Goal: Information Seeking & Learning: Learn about a topic

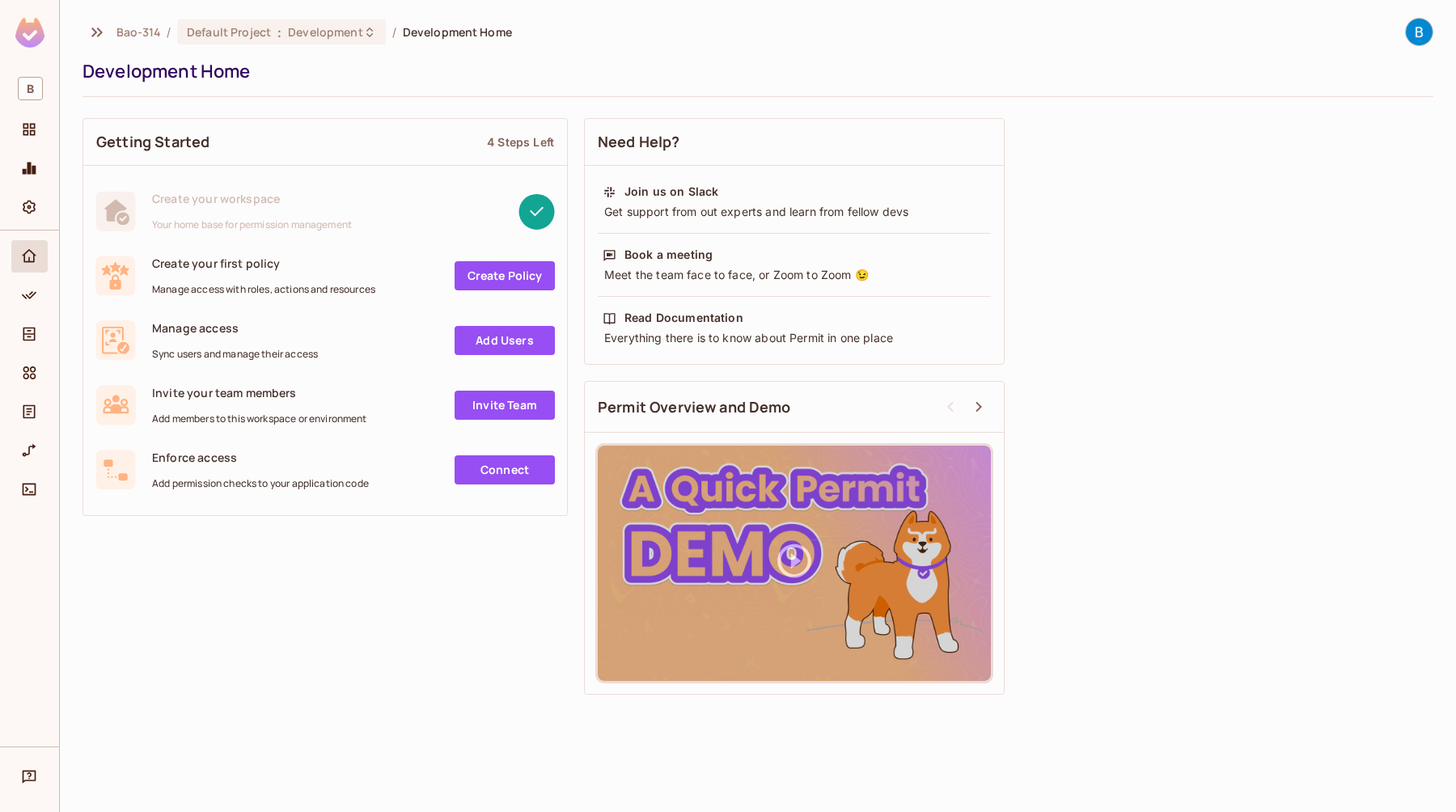
click at [799, 550] on icon at bounding box center [795, 560] width 41 height 41
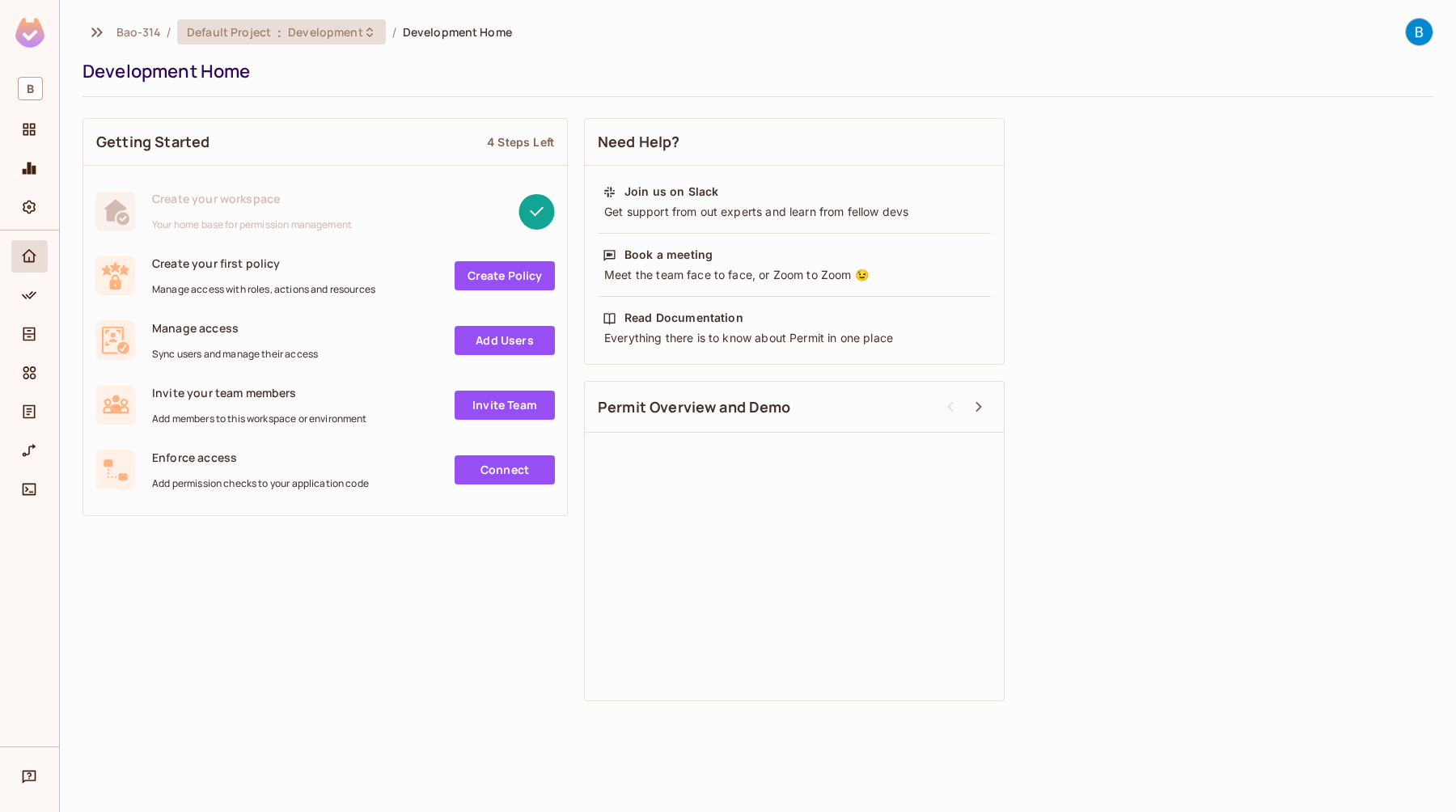
click at [314, 35] on span "Development" at bounding box center [325, 31] width 74 height 16
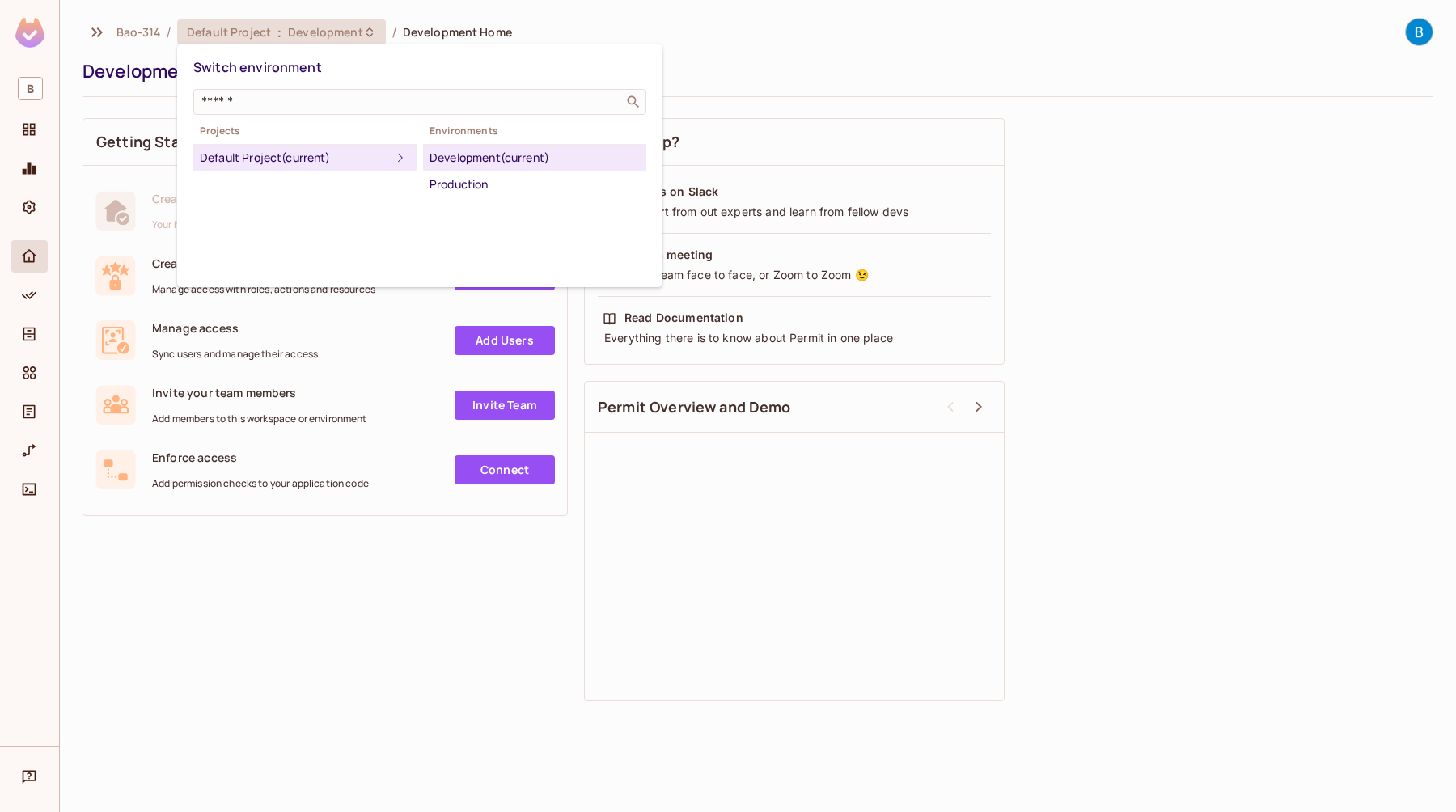
click at [501, 53] on div "Switch environment" at bounding box center [420, 68] width 453 height 30
click at [130, 61] on div at bounding box center [728, 406] width 1456 height 812
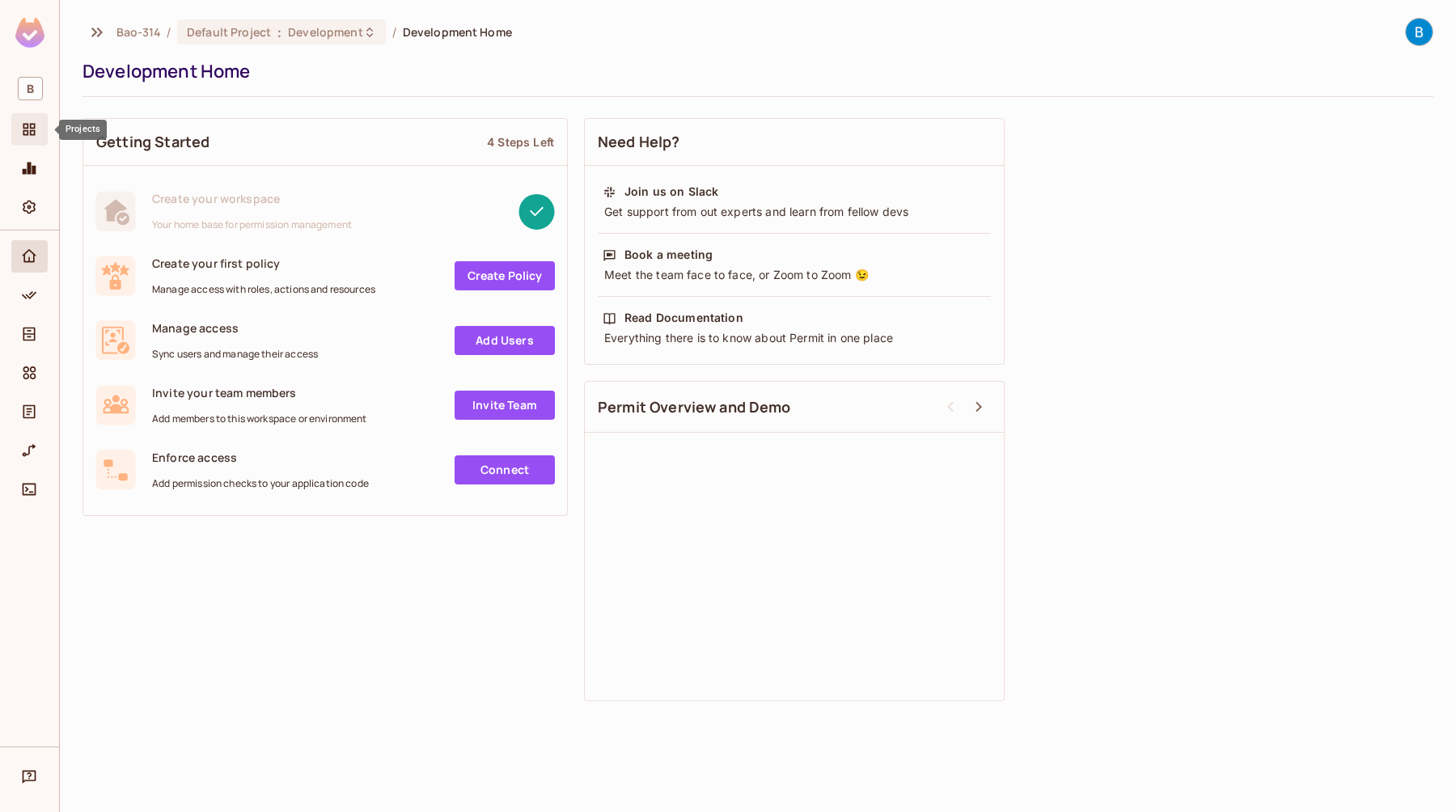
click at [35, 139] on div "Projects" at bounding box center [29, 129] width 36 height 32
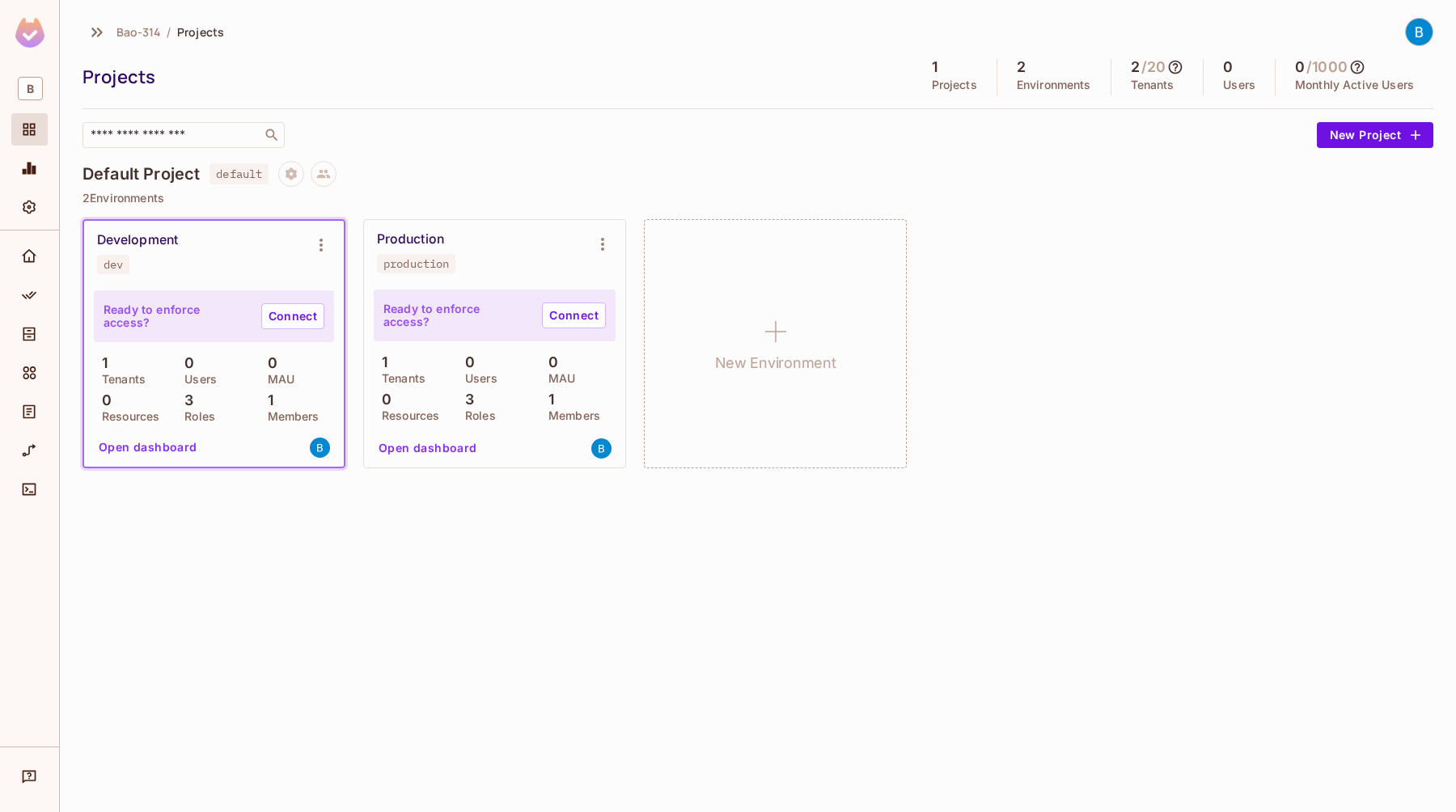
click at [1413, 33] on img at bounding box center [1419, 31] width 27 height 27
click at [32, 206] on div at bounding box center [728, 406] width 1456 height 812
click at [22, 207] on icon "Settings" at bounding box center [29, 206] width 16 height 16
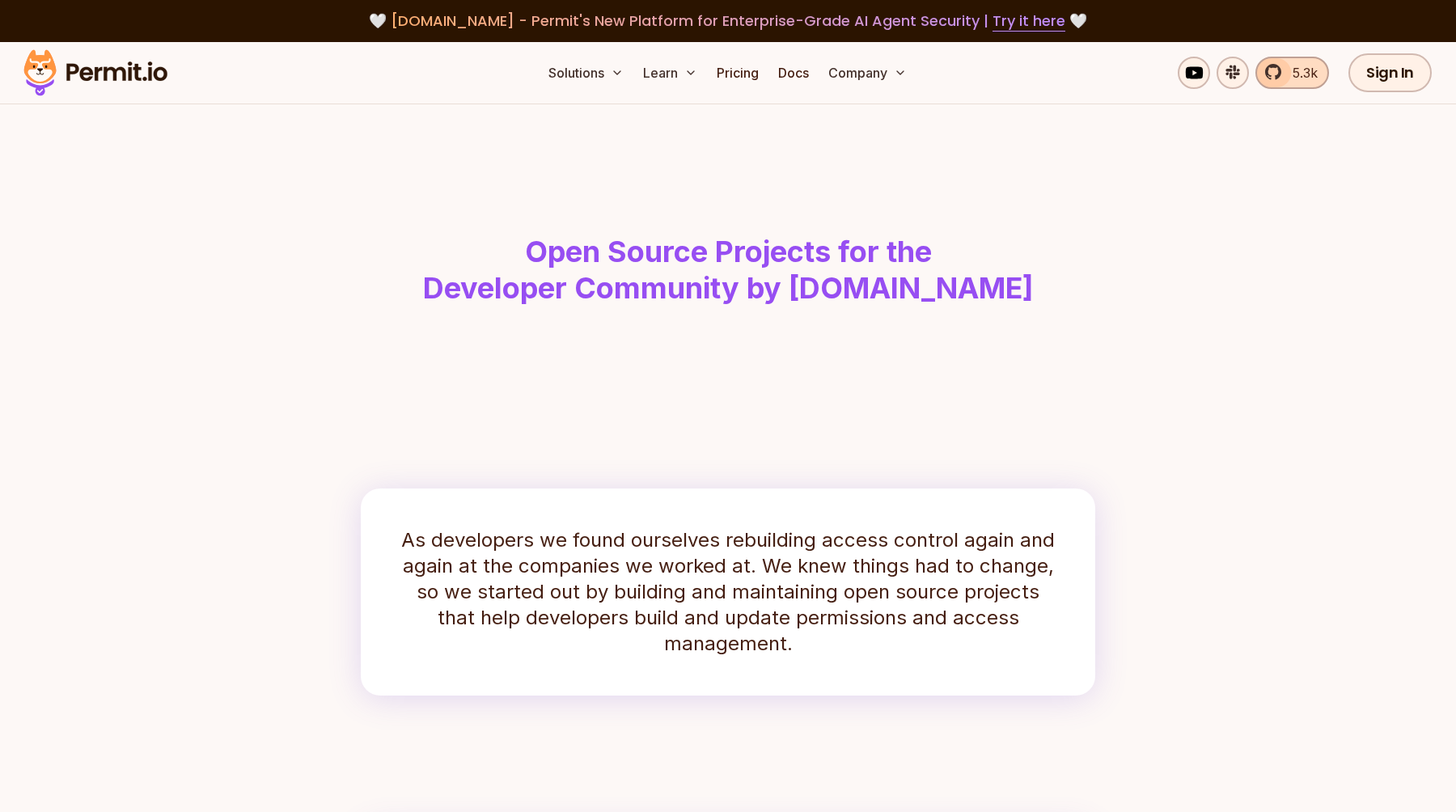
click at [1281, 74] on link "5.3k" at bounding box center [1292, 72] width 74 height 32
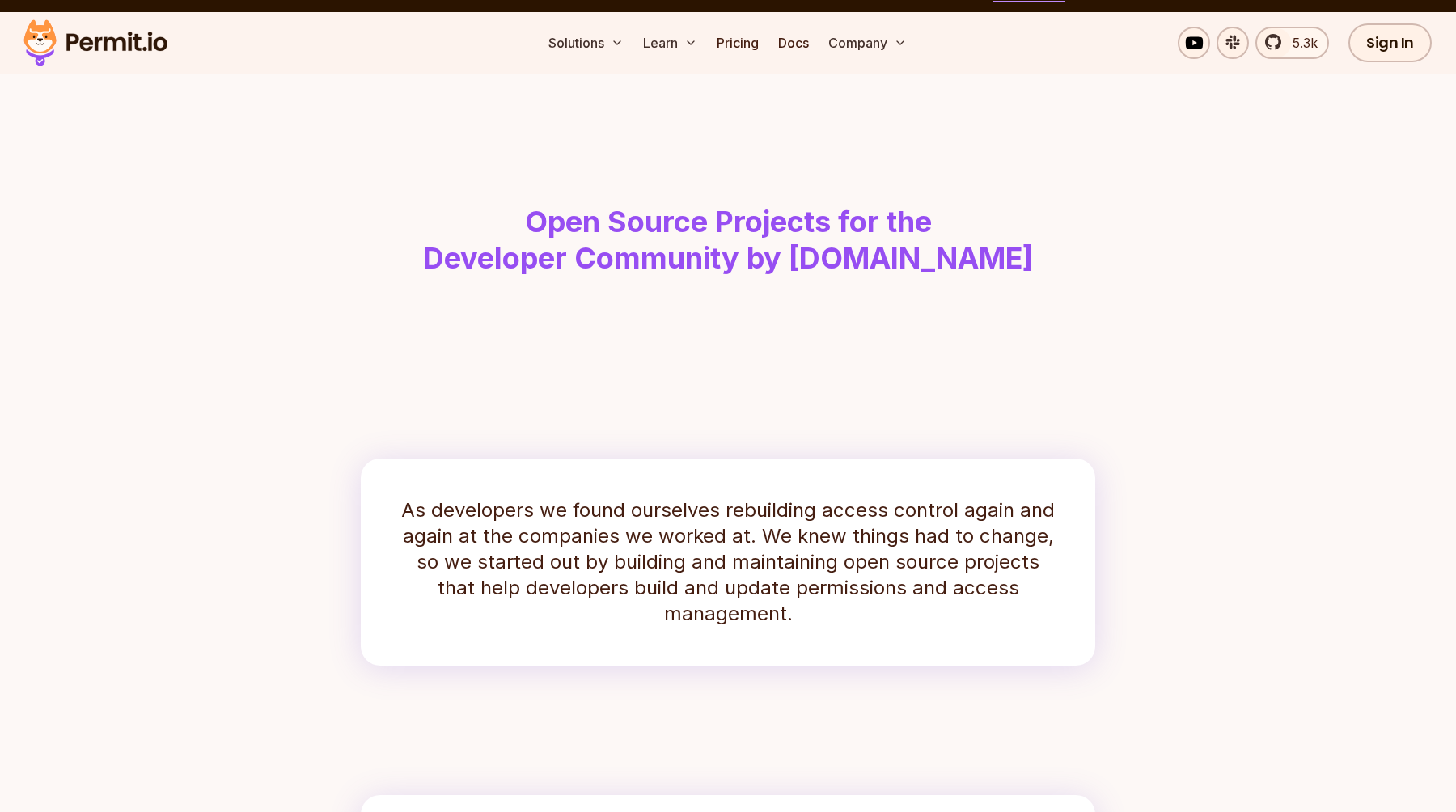
scroll to position [43, 0]
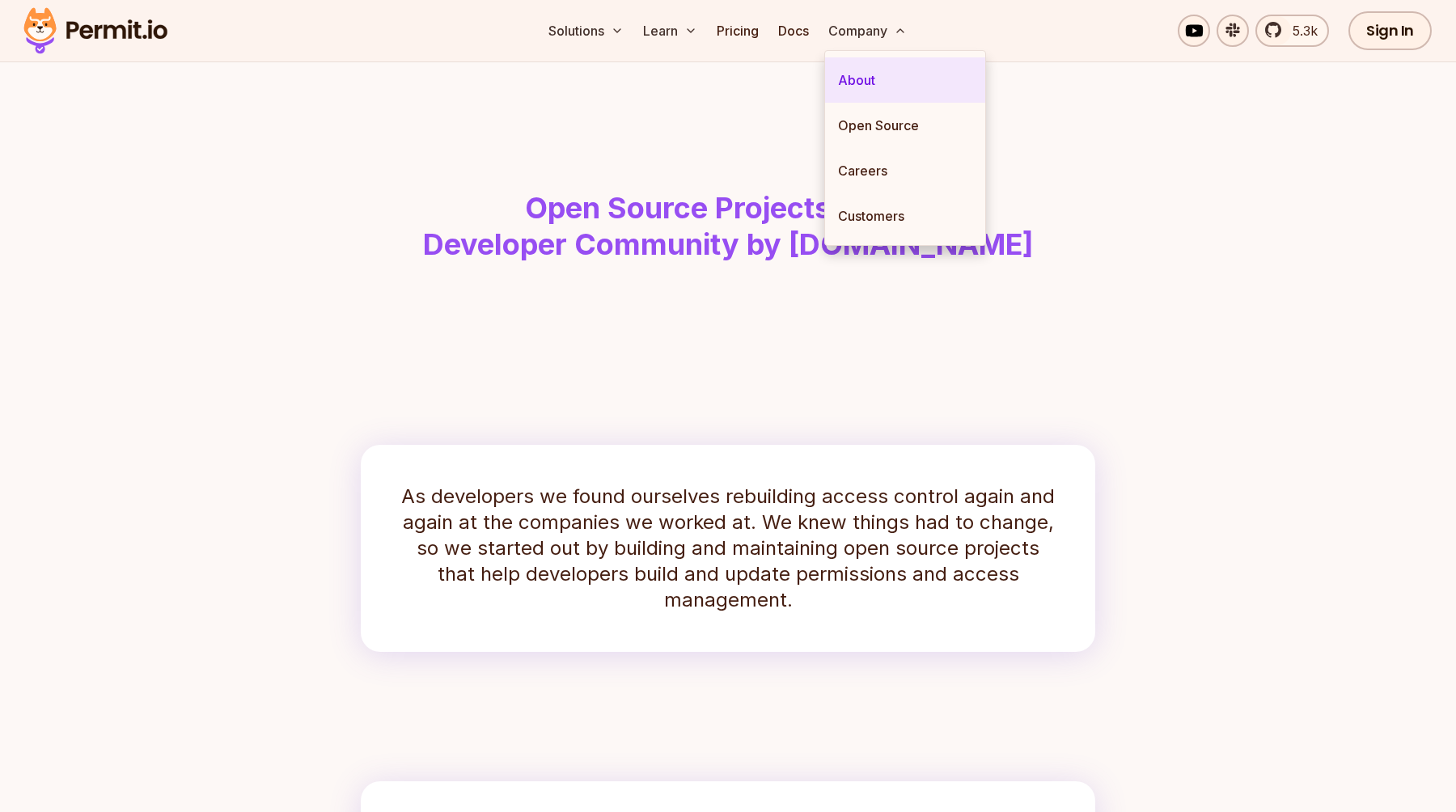
click at [856, 74] on link "About" at bounding box center [905, 80] width 160 height 45
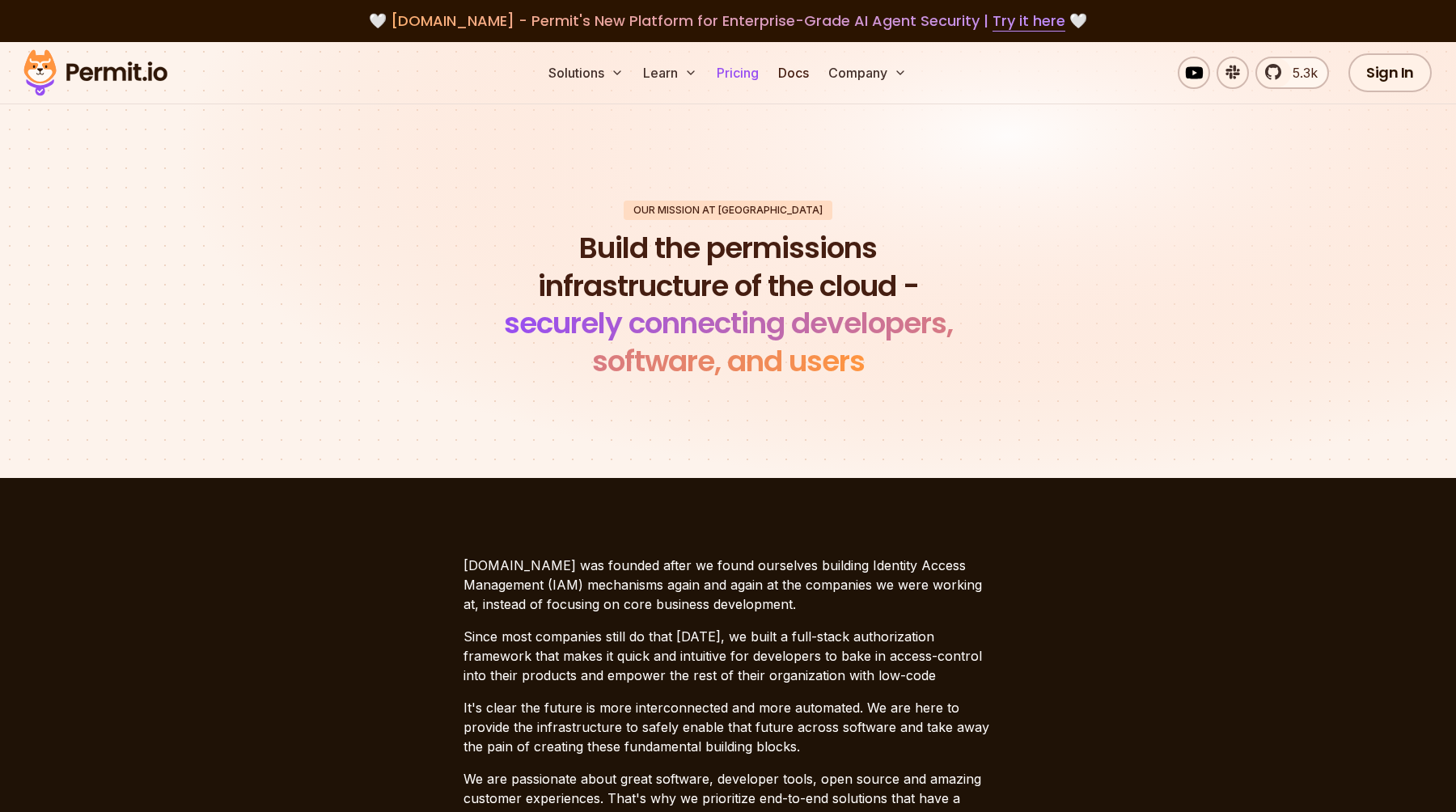
click at [746, 69] on link "Pricing" at bounding box center [737, 72] width 55 height 32
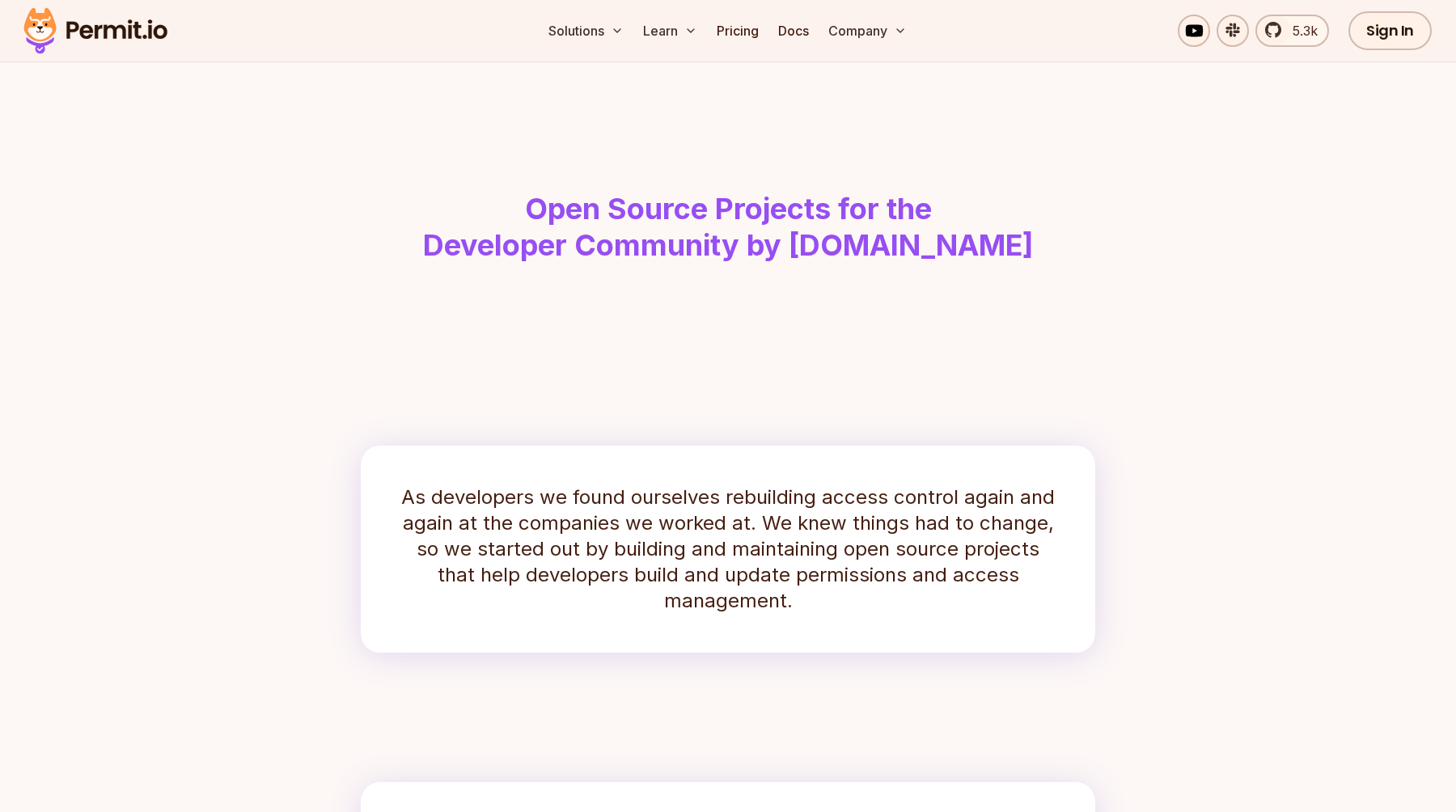
scroll to position [43, 0]
click at [1278, 30] on link "5.3k" at bounding box center [1292, 31] width 74 height 32
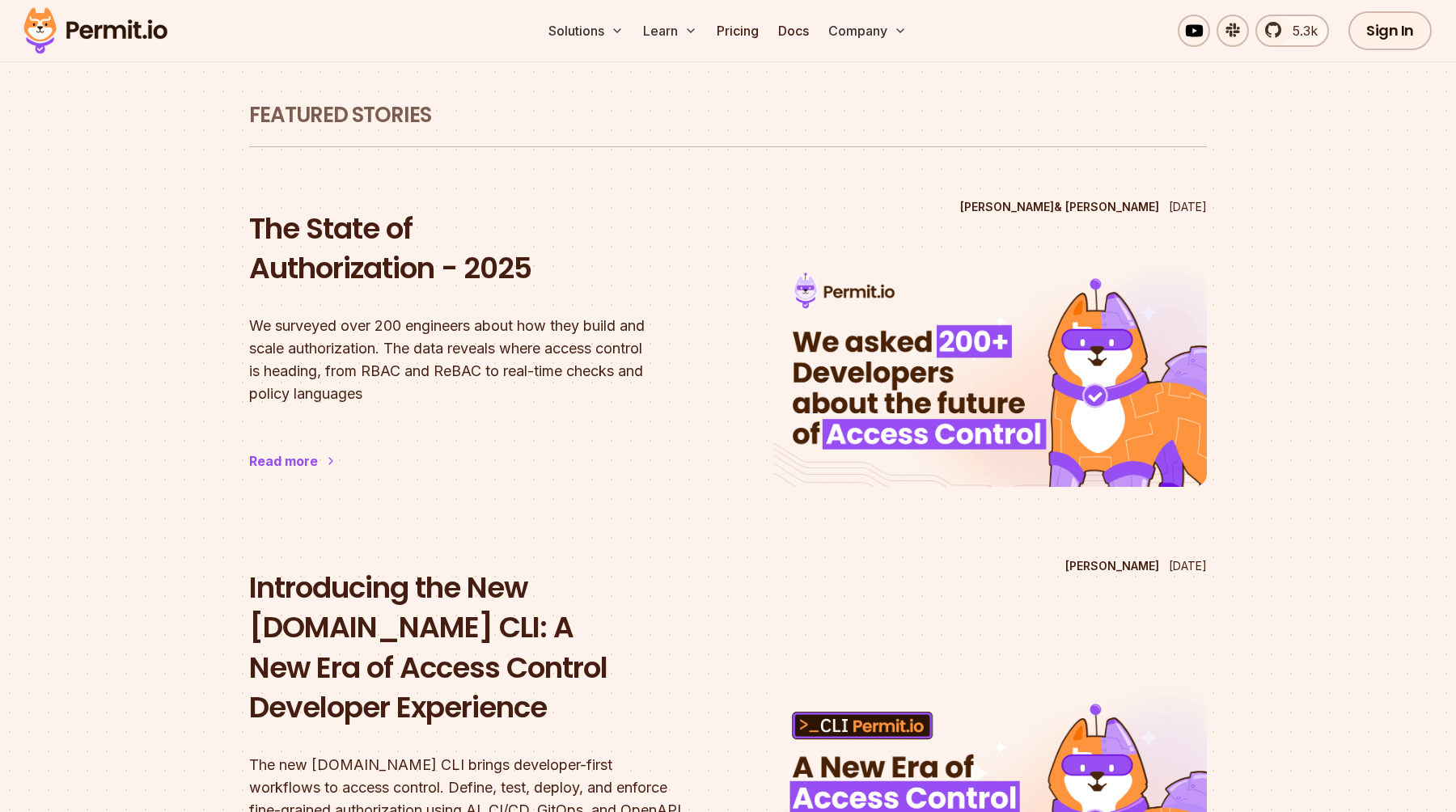
scroll to position [56, 0]
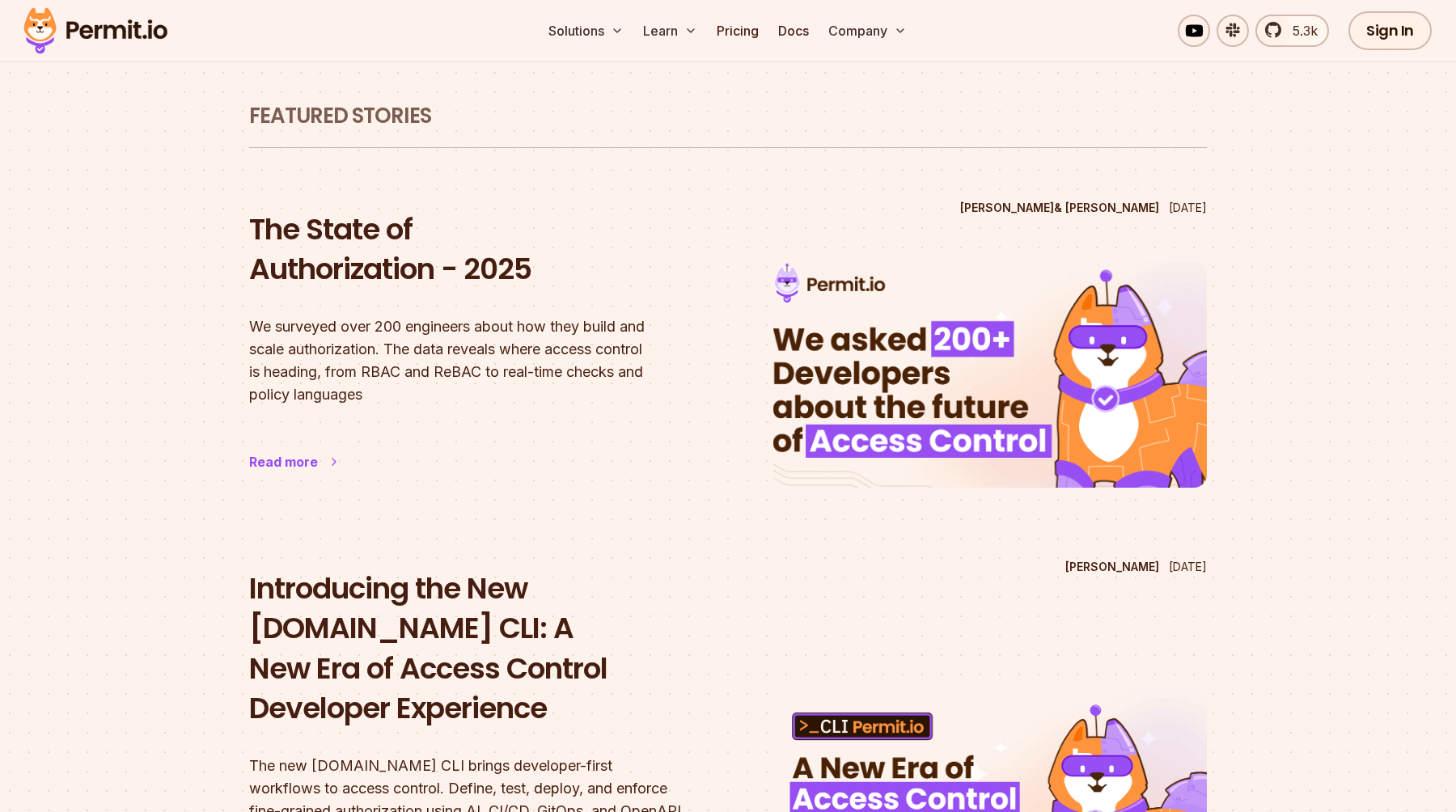
click at [331, 261] on h2 "The State of Authorization - 2025" at bounding box center [465, 250] width 434 height 80
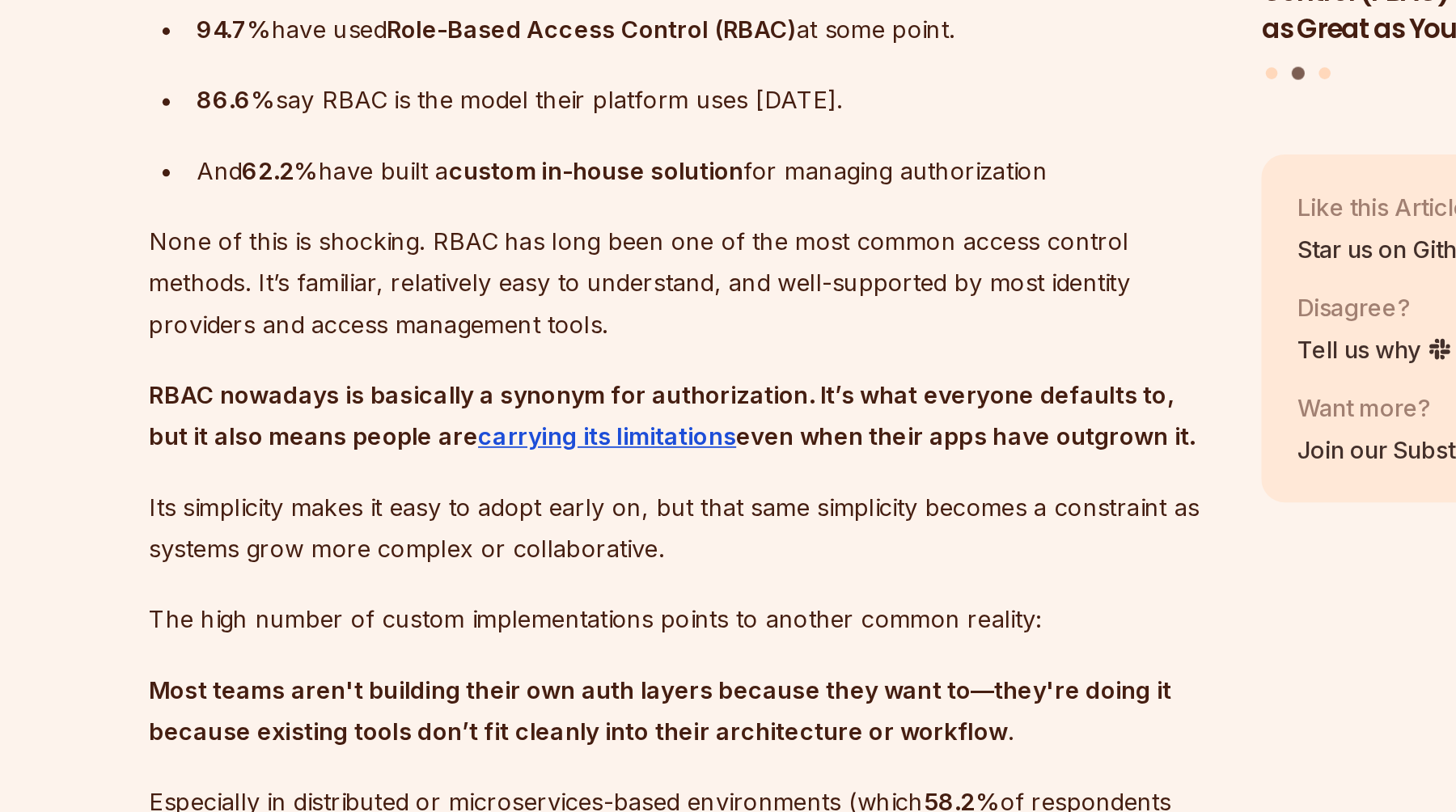
scroll to position [1519, 0]
click at [443, 645] on p "Its simplicity makes it easy to adopt early on, but that same simplicity become…" at bounding box center [606, 656] width 585 height 45
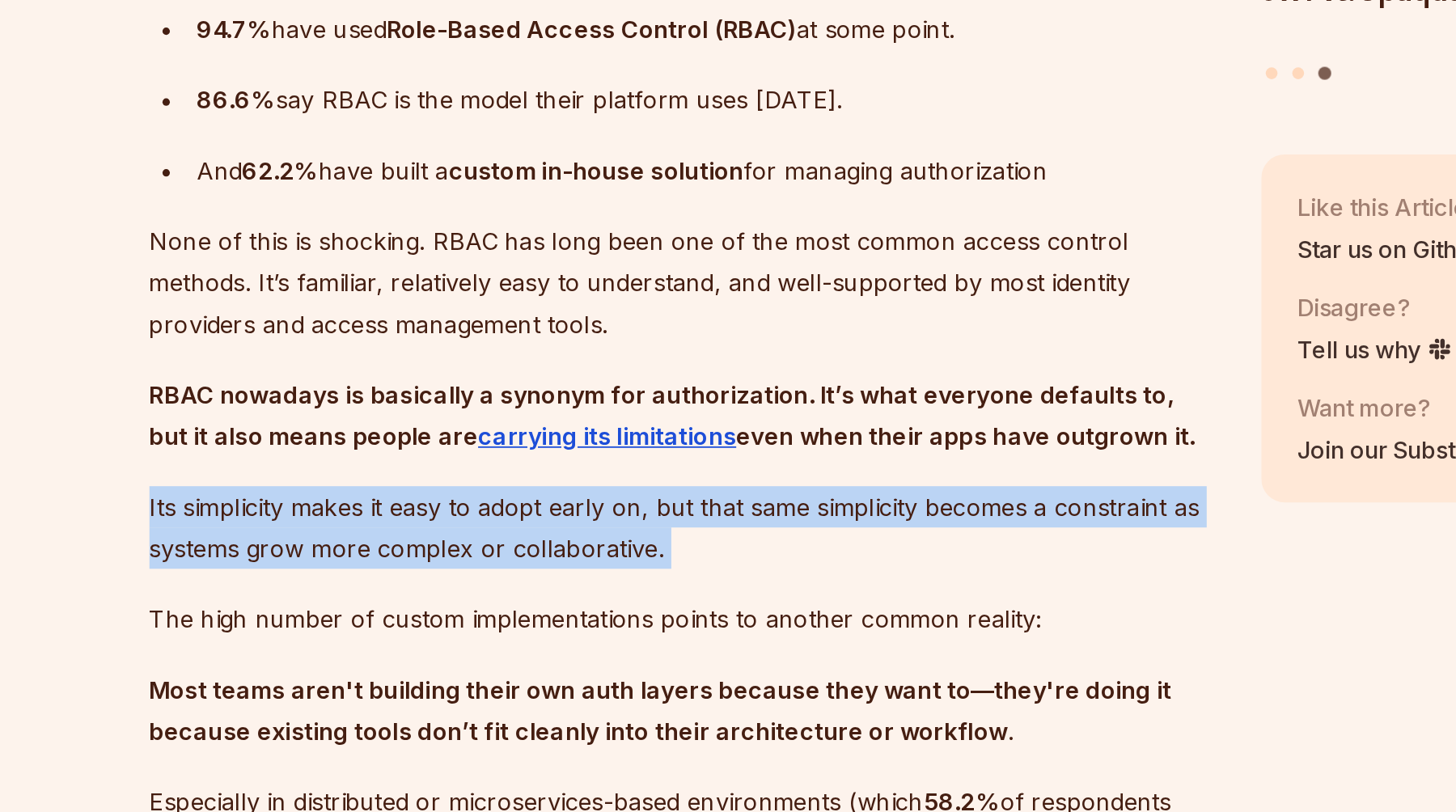
click at [443, 645] on p "Its simplicity makes it easy to adopt early on, but that same simplicity become…" at bounding box center [606, 656] width 585 height 45
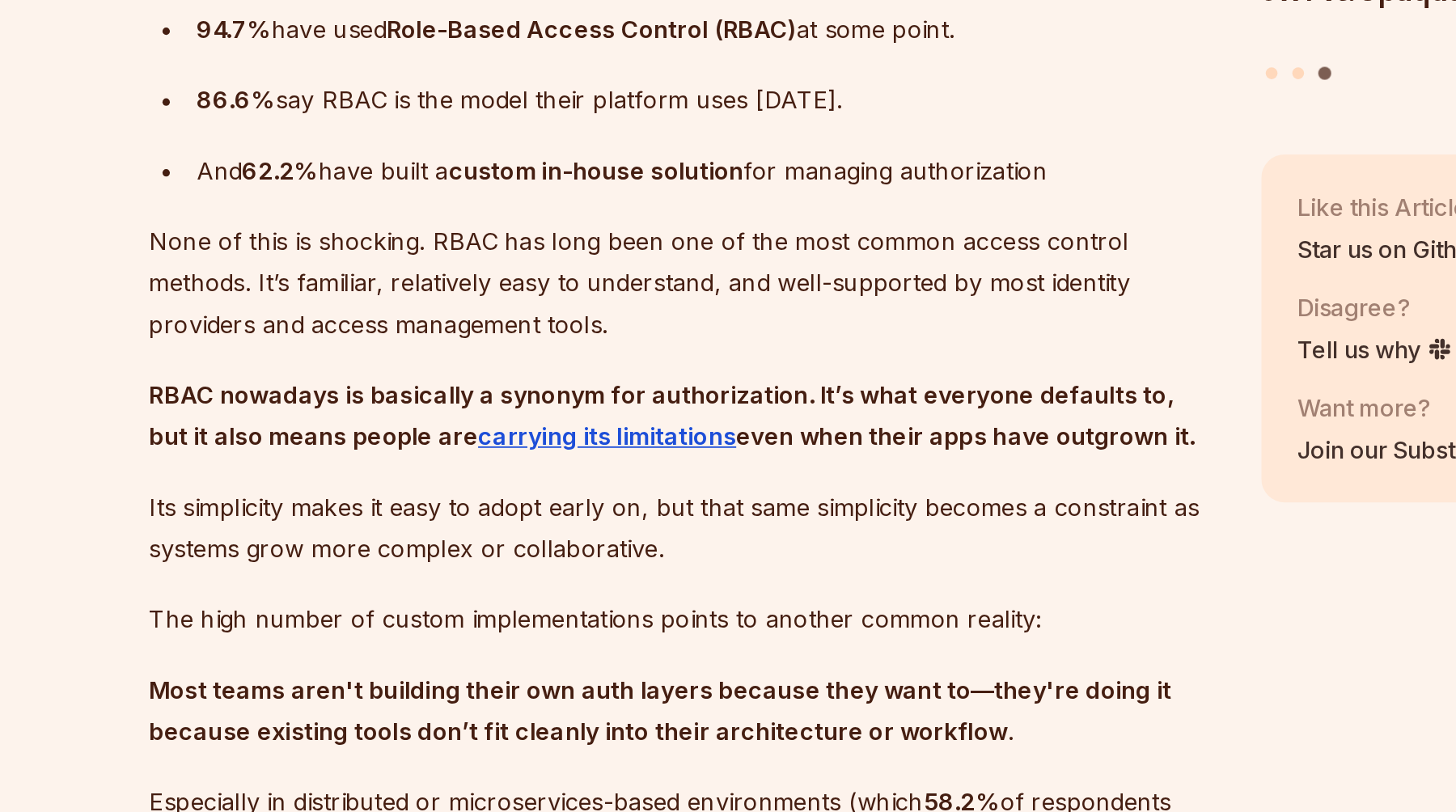
click at [492, 646] on p "Its simplicity makes it easy to adopt early on, but that same simplicity become…" at bounding box center [606, 656] width 585 height 45
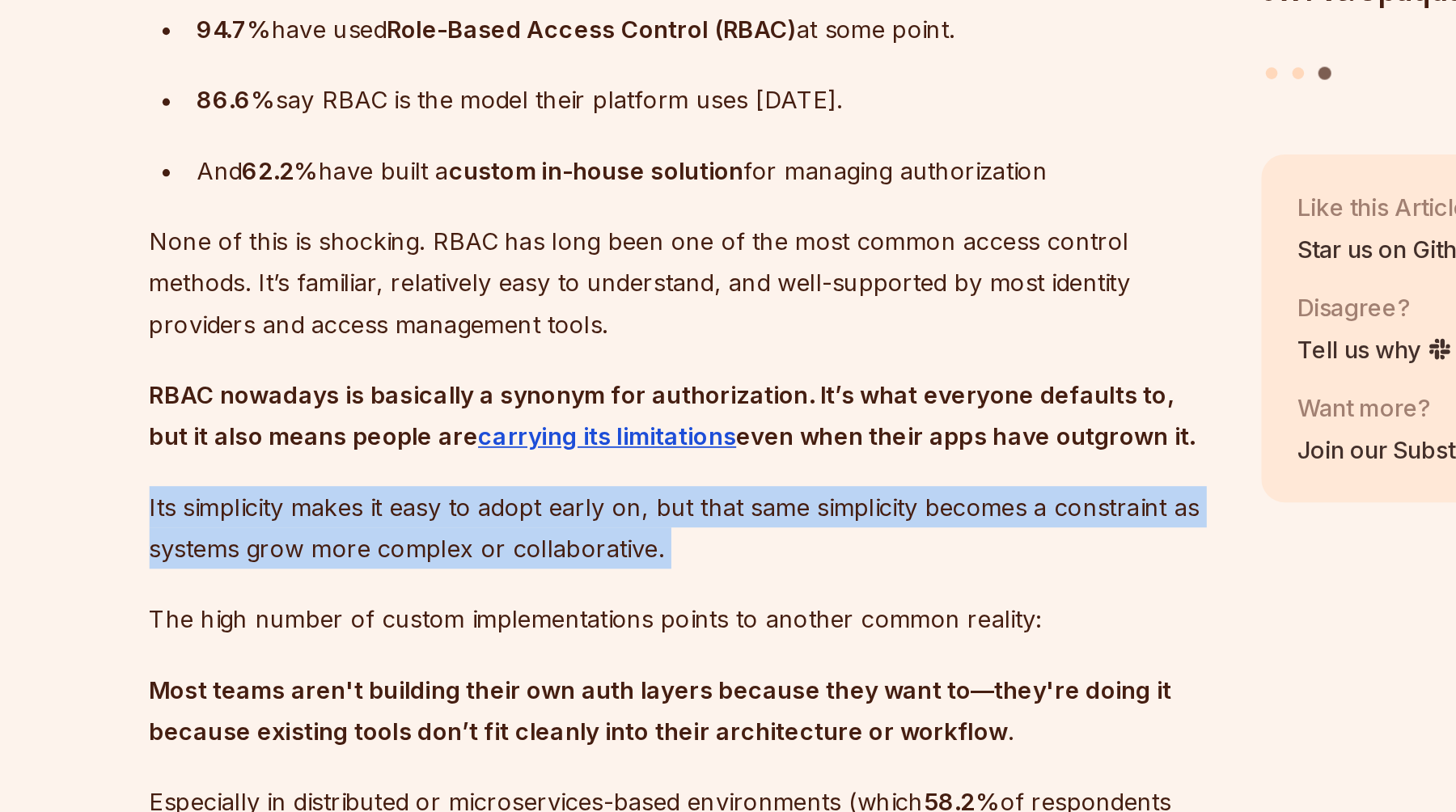
click at [492, 646] on p "Its simplicity makes it easy to adopt early on, but that same simplicity become…" at bounding box center [606, 656] width 585 height 45
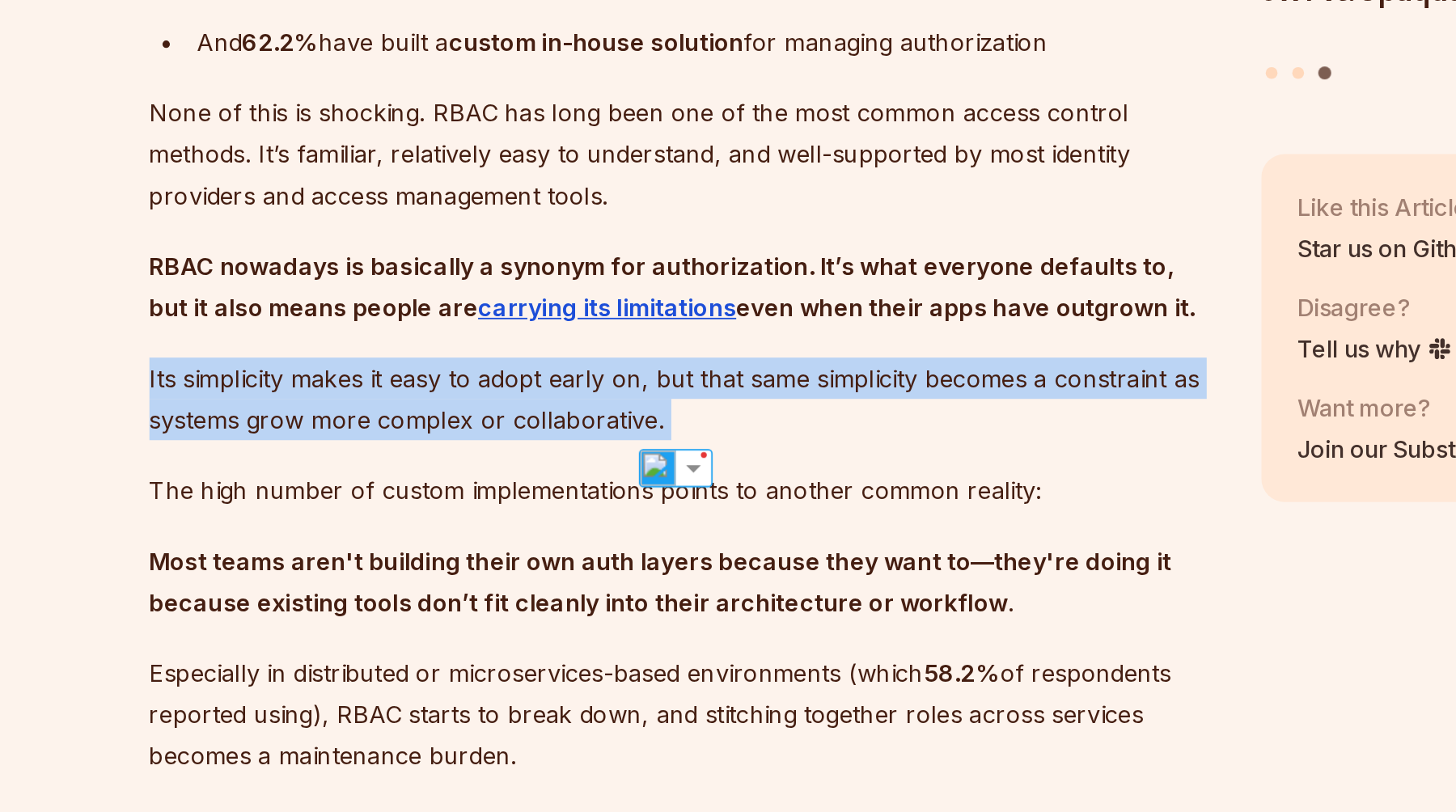
scroll to position [1628, 0]
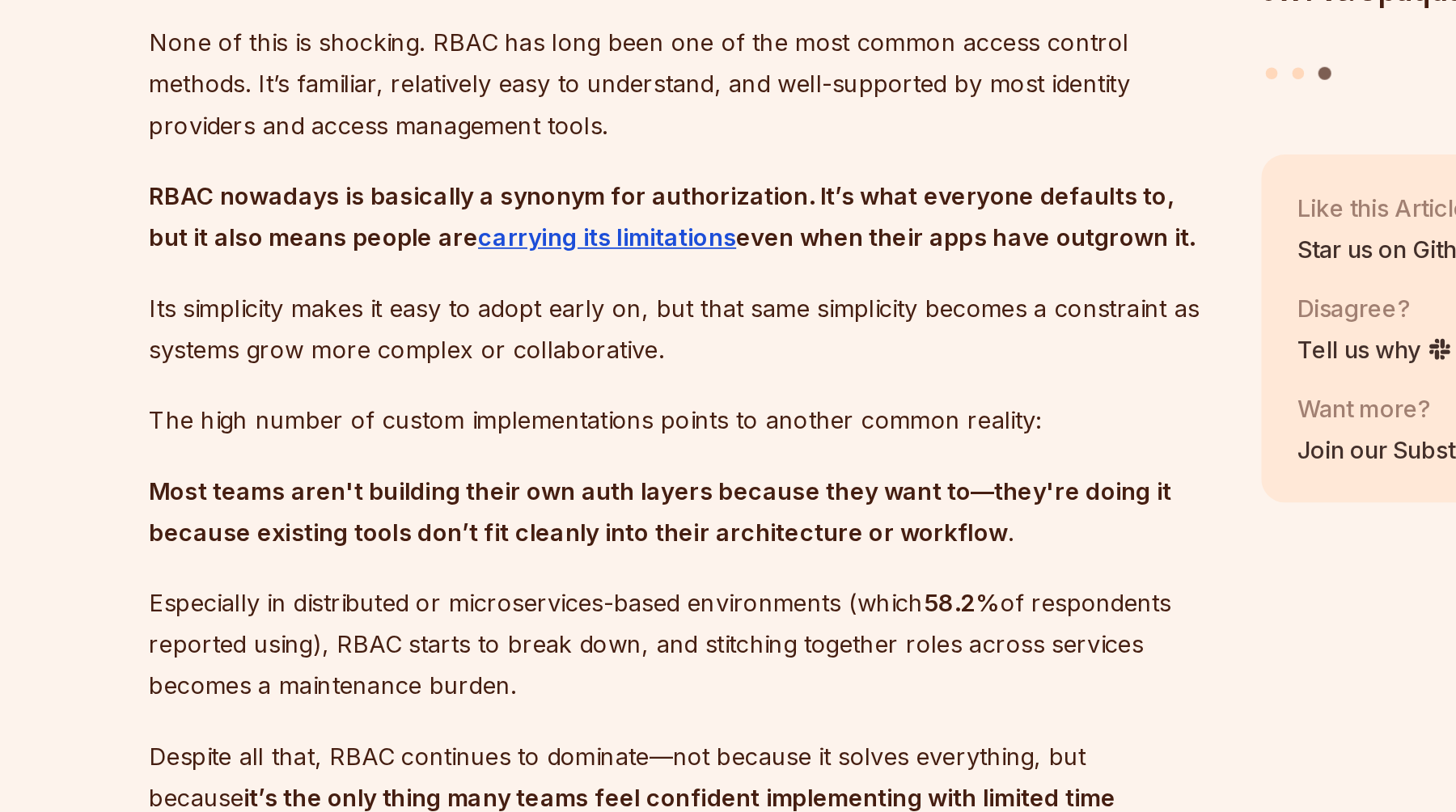
click at [494, 594] on p "The high number of custom implementations points to another common reality:" at bounding box center [606, 597] width 585 height 22
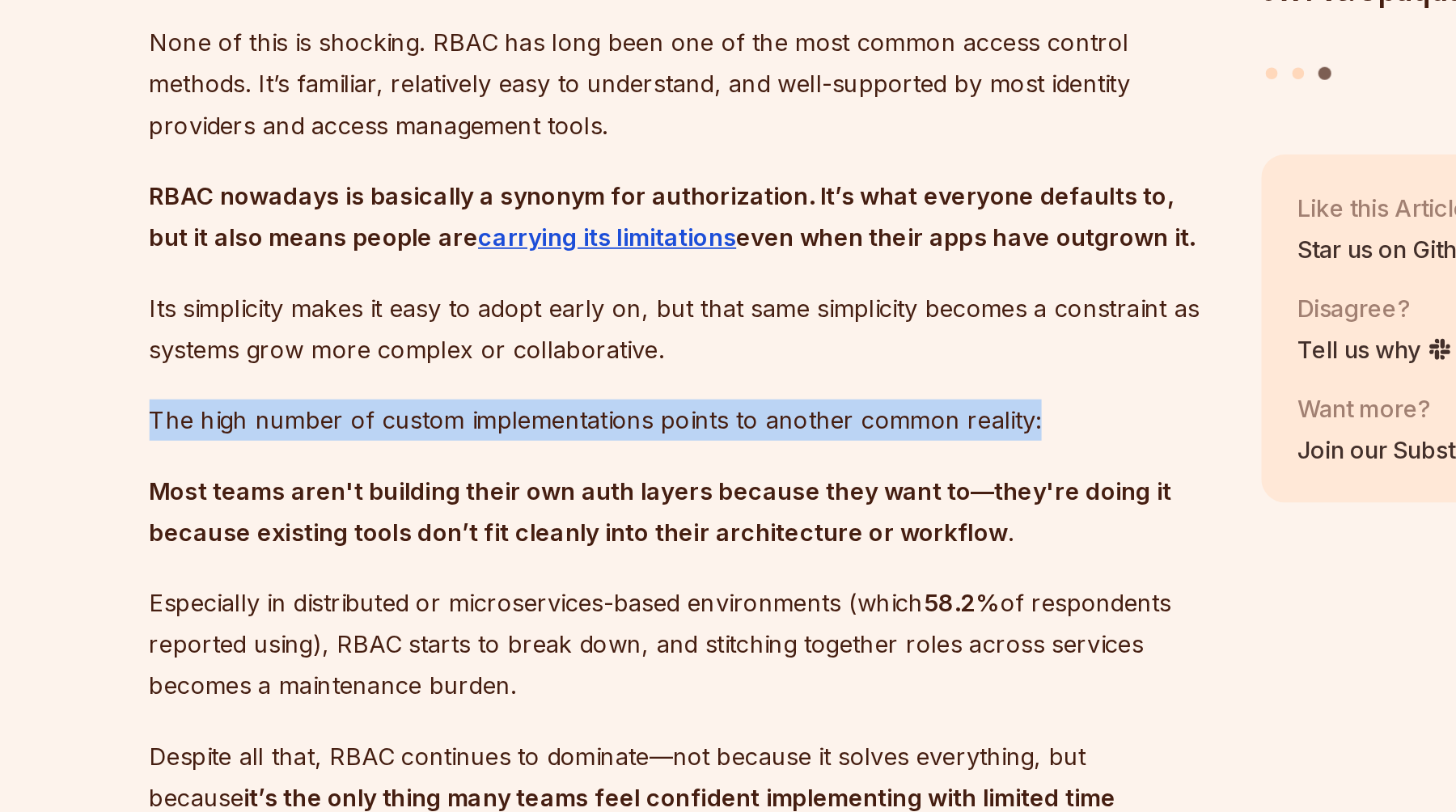
click at [494, 594] on p "The high number of custom implementations points to another common reality:" at bounding box center [606, 597] width 585 height 22
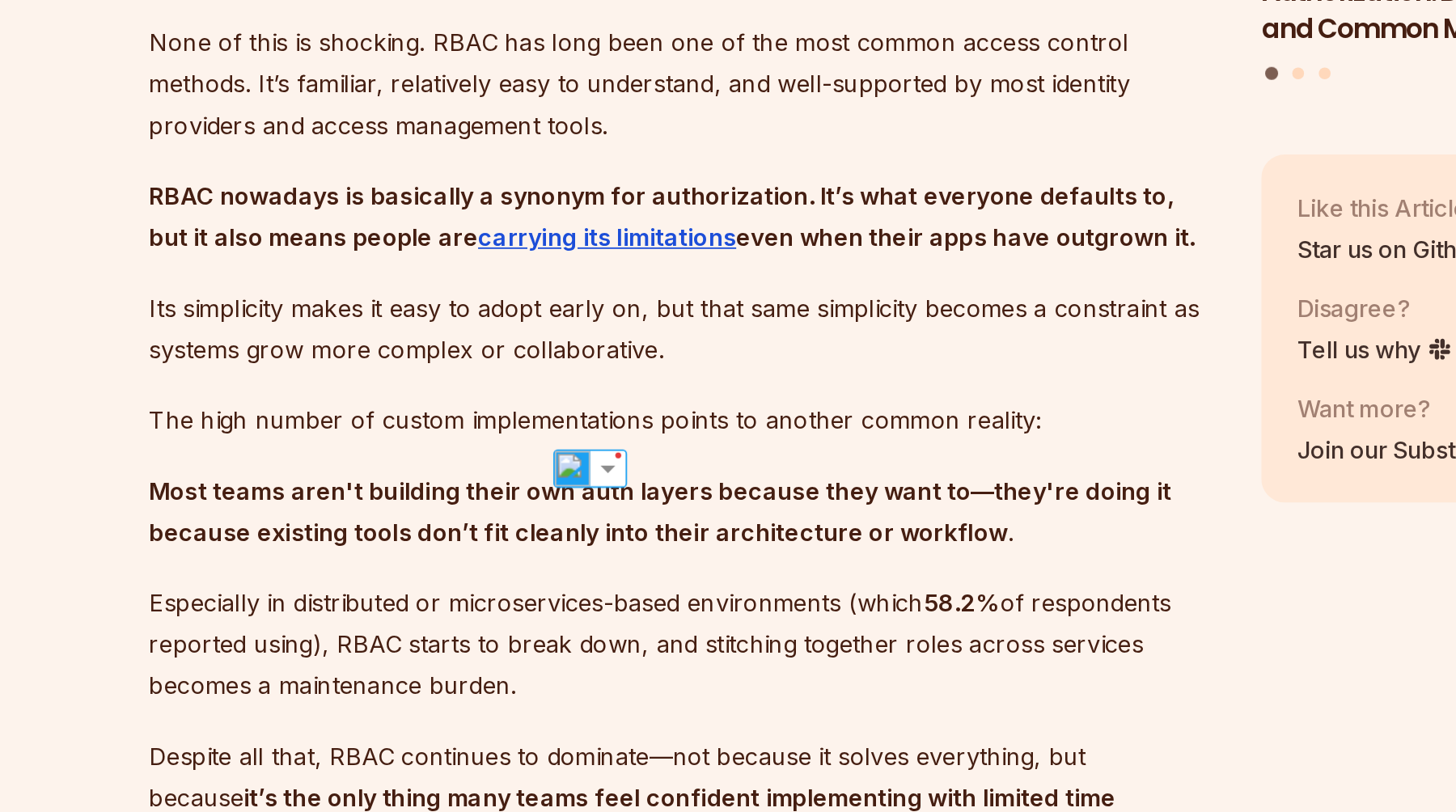
click at [367, 641] on strong "Most teams aren't building their own auth layers because they want to—they're d…" at bounding box center [594, 647] width 561 height 39
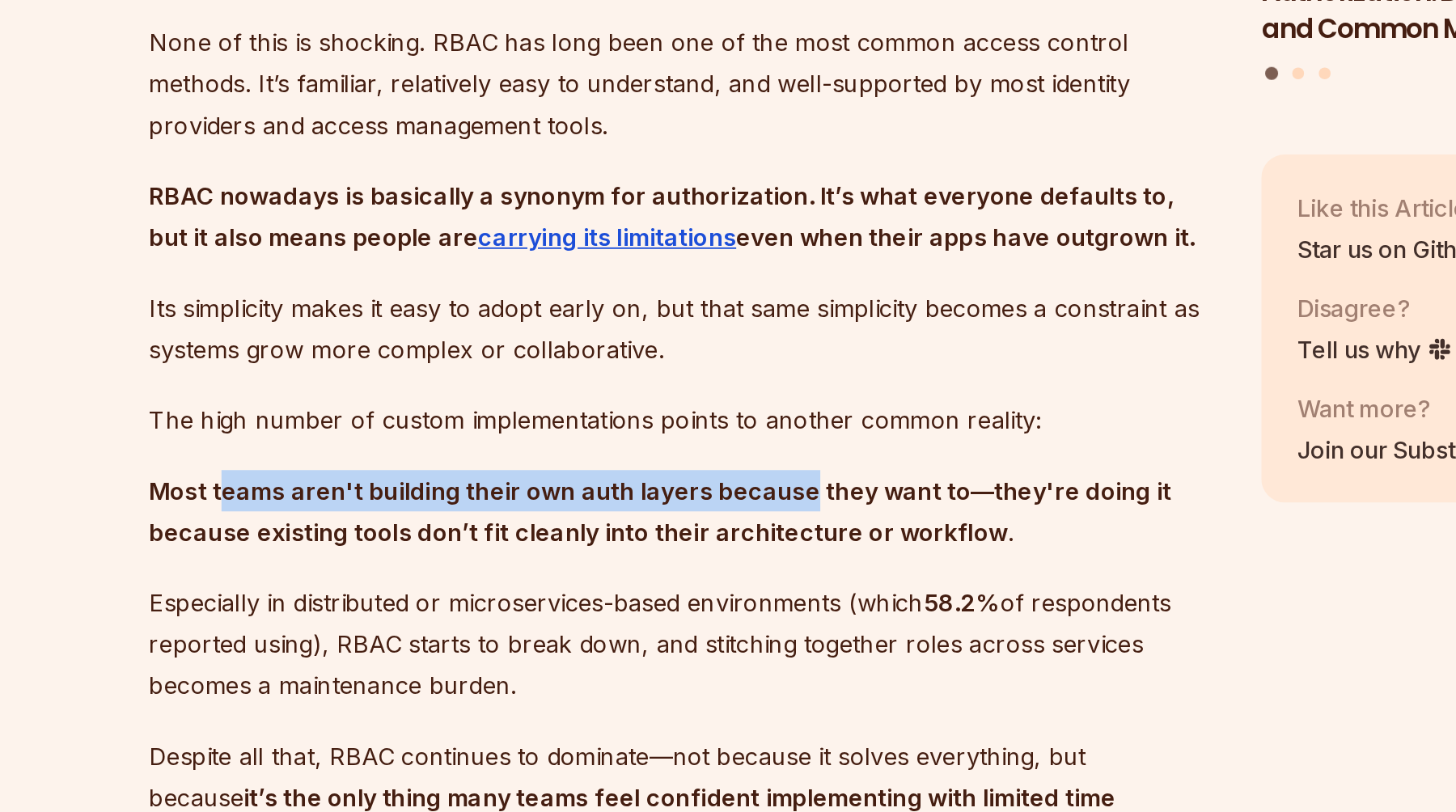
drag, startPoint x: 352, startPoint y: 637, endPoint x: 668, endPoint y: 642, distance: 316.0
click at [669, 643] on p "Most teams aren't building their own auth layers because they want to—they're d…" at bounding box center [606, 646] width 585 height 45
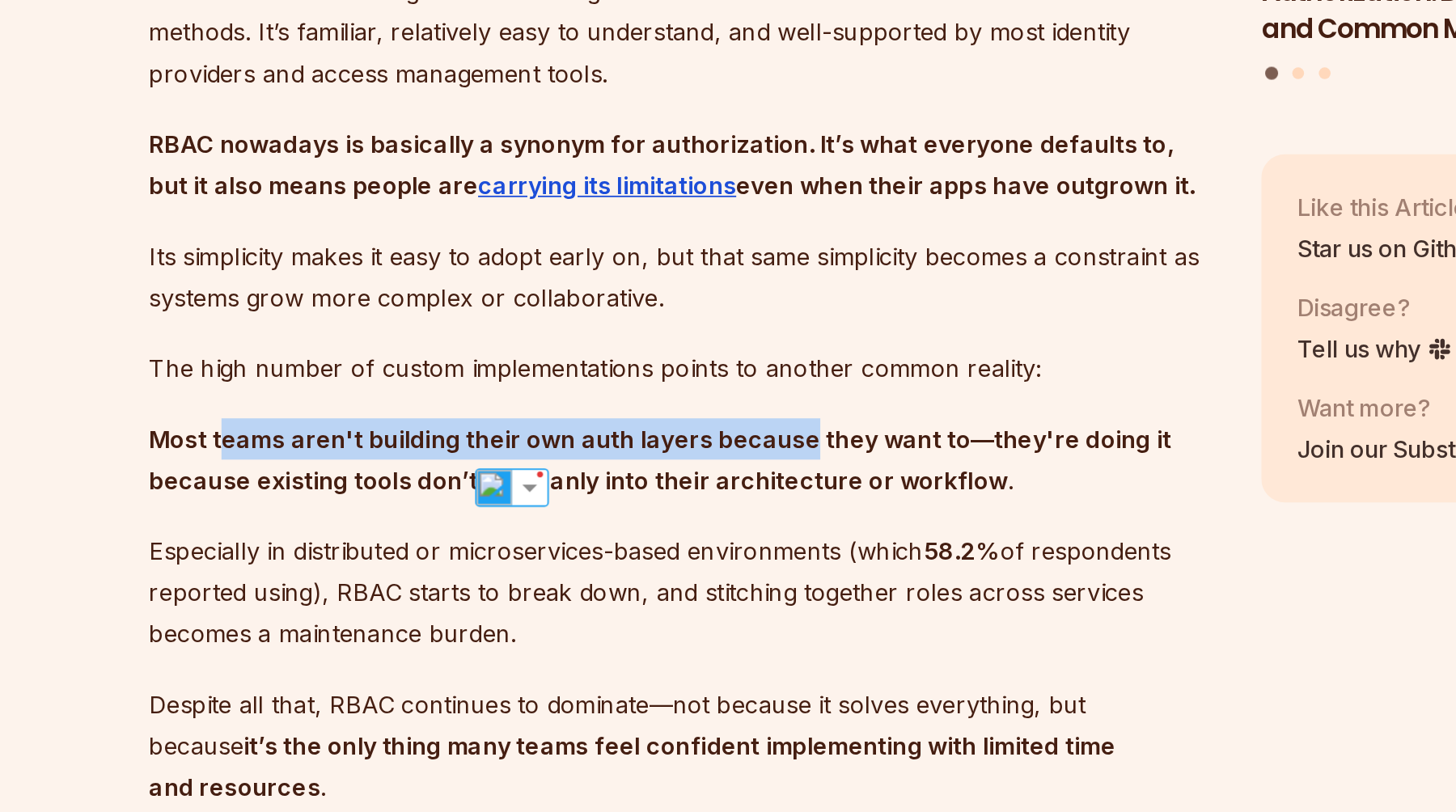
scroll to position [1656, 0]
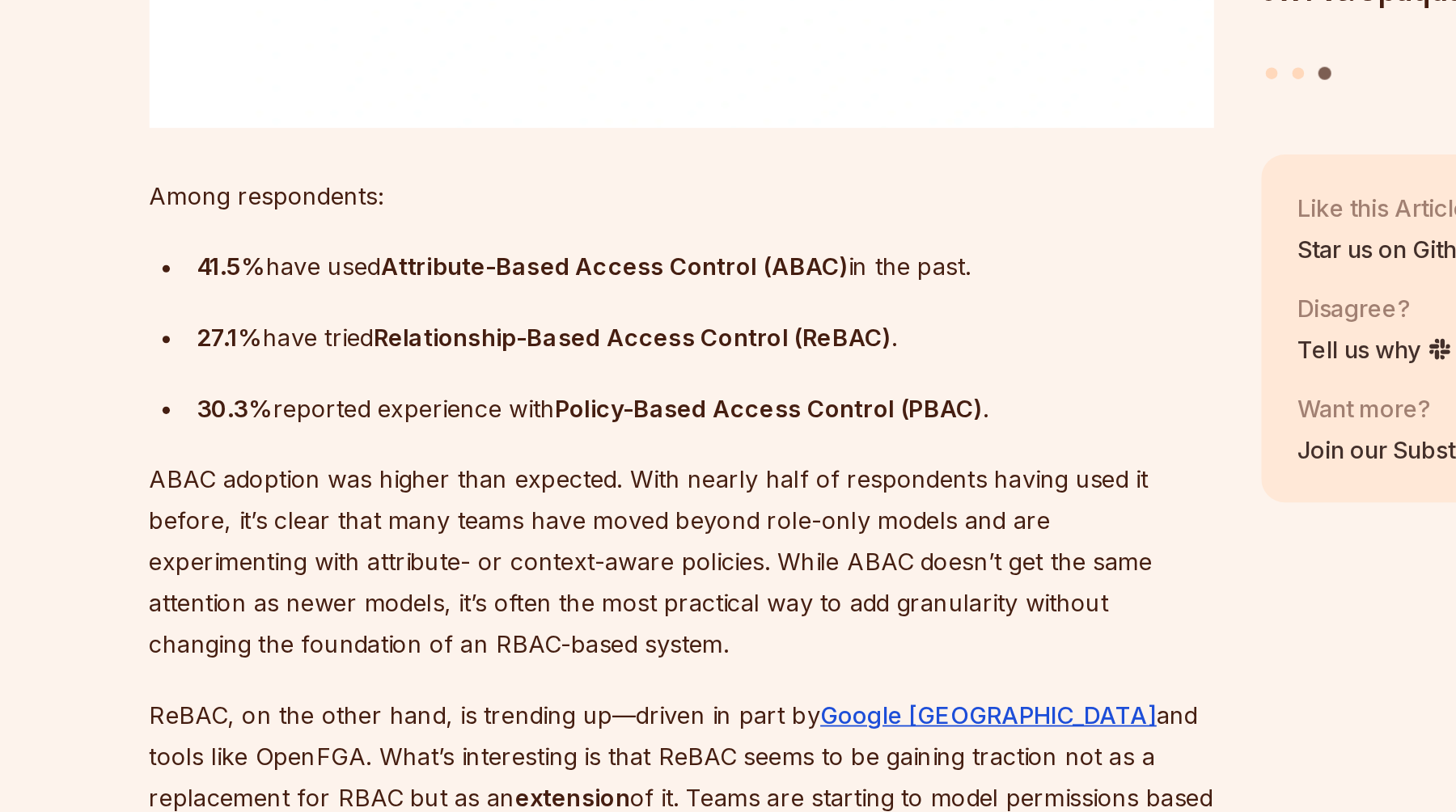
scroll to position [2637, 0]
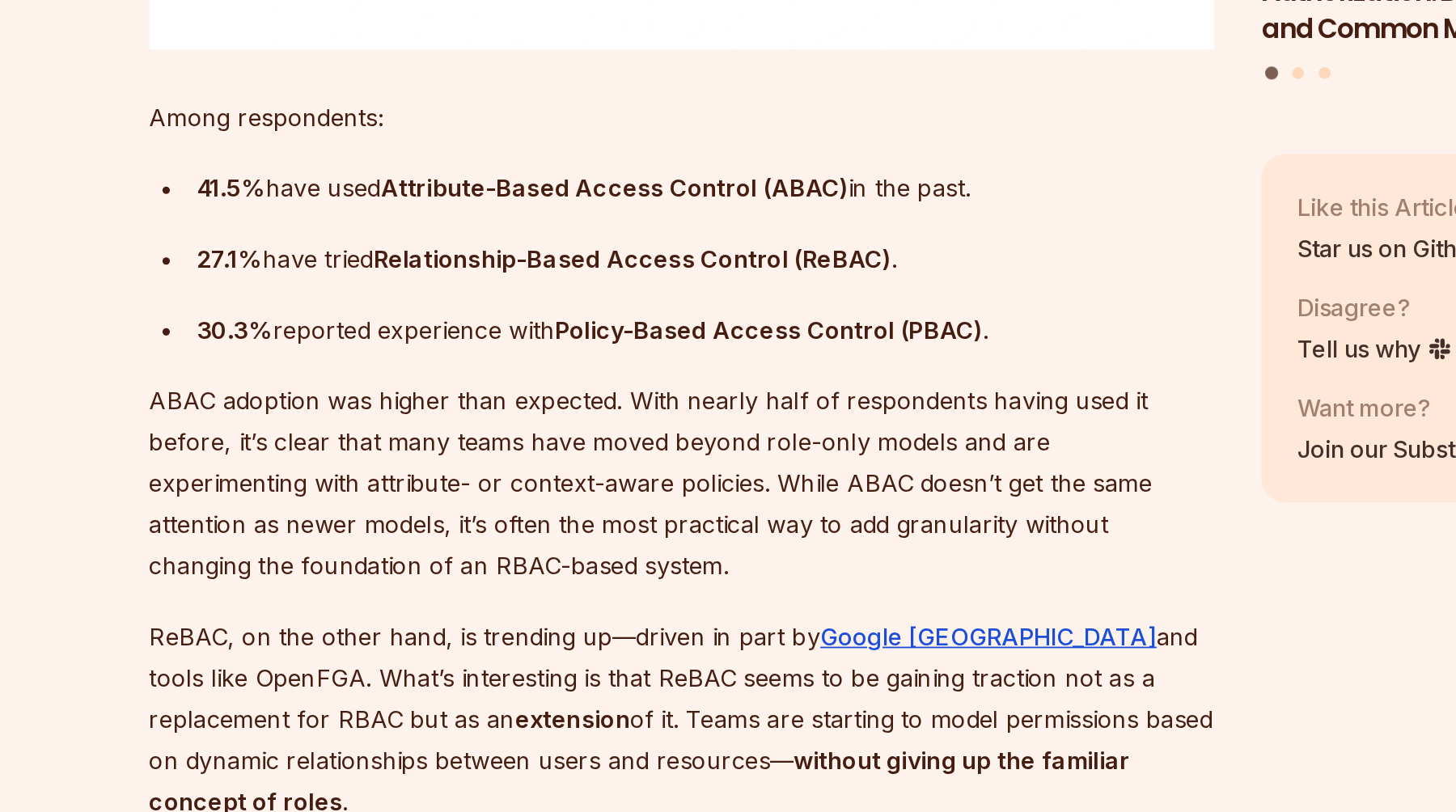
click at [487, 461] on strong "Attribute-Based Access Control (ABAC)" at bounding box center [569, 469] width 256 height 16
click at [463, 474] on img at bounding box center [466, 474] width 21 height 21
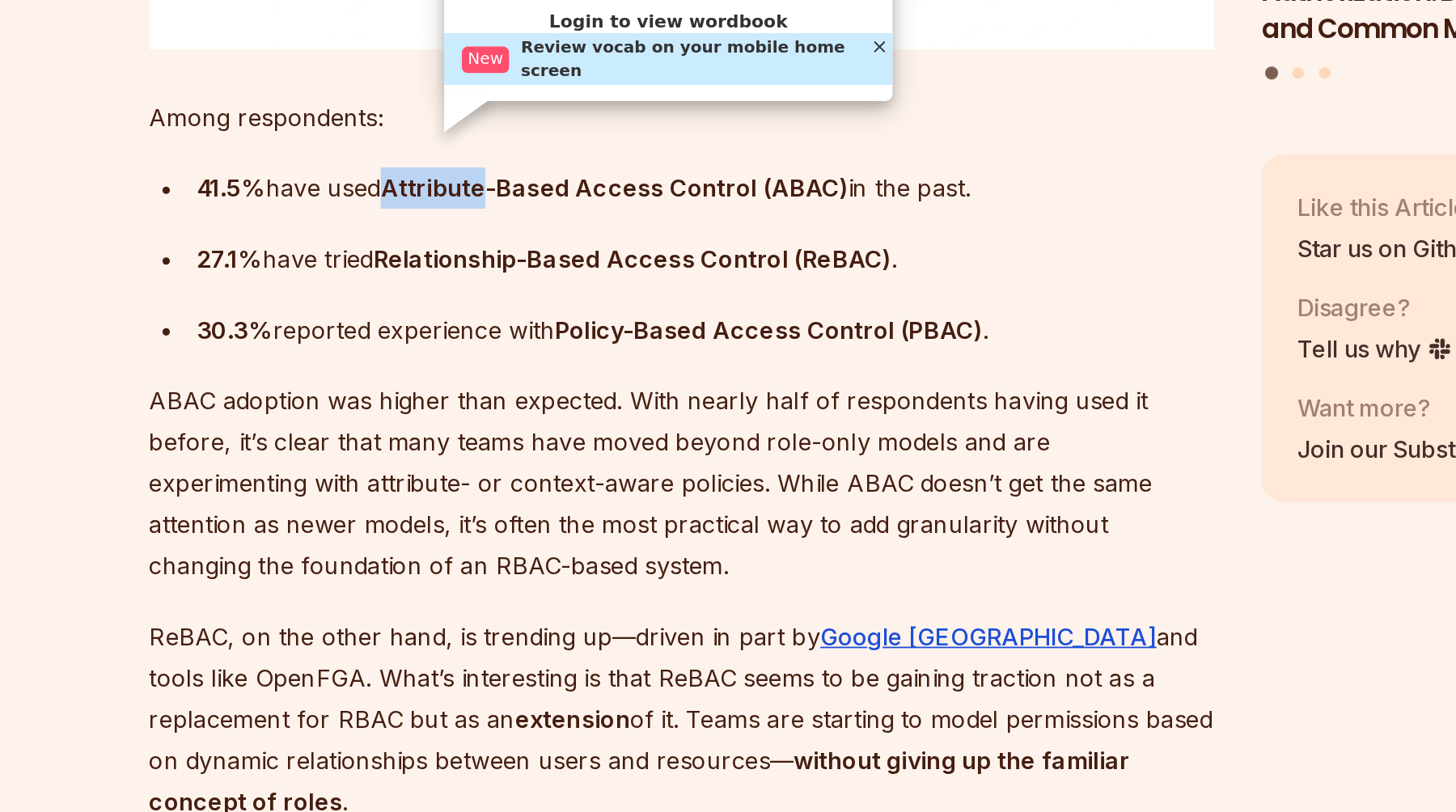
scroll to position [2637, 0]
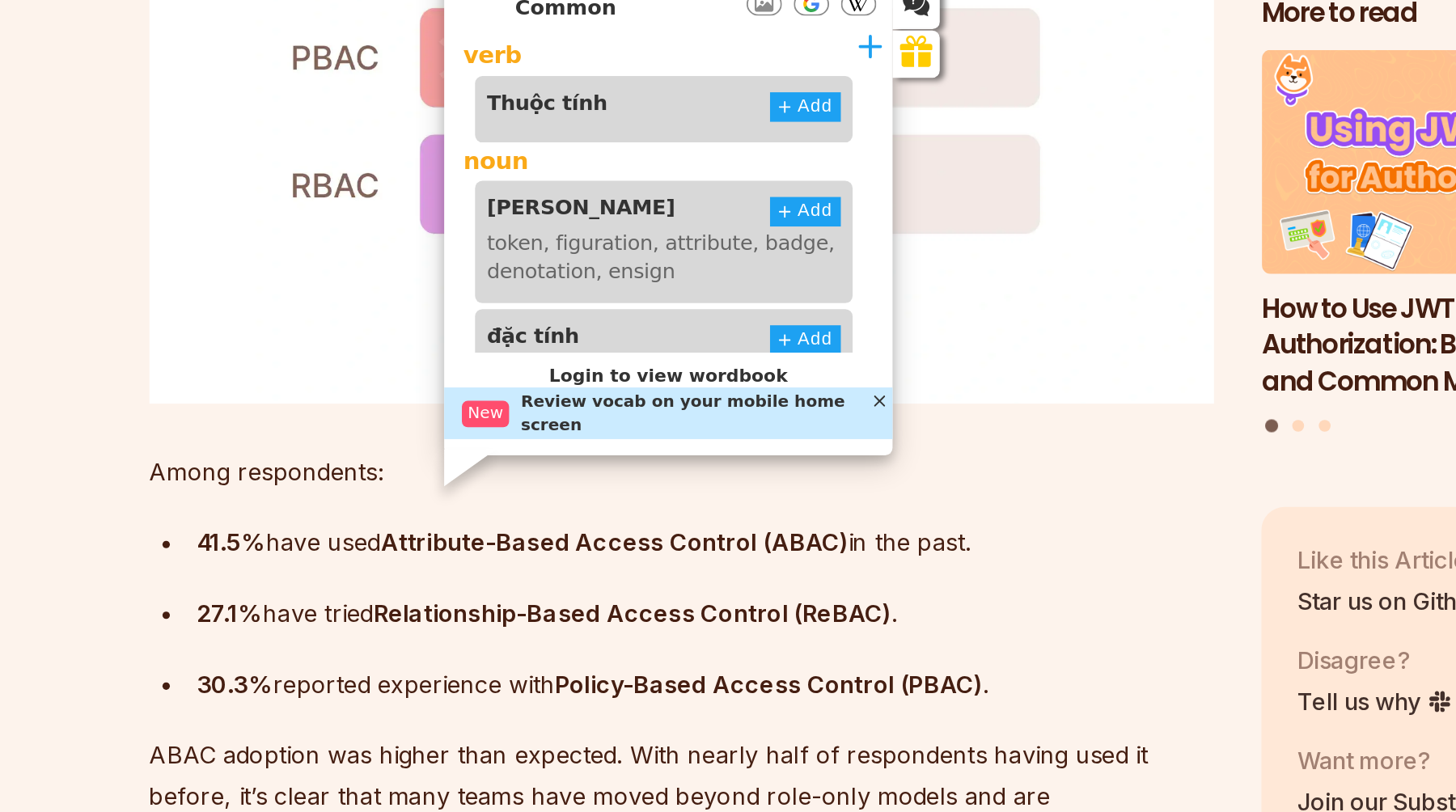
click at [519, 507] on ul "41.5% have used Attribute-Based Access Control (ABAC) in the past. 27.1% have t…" at bounding box center [606, 510] width 585 height 100
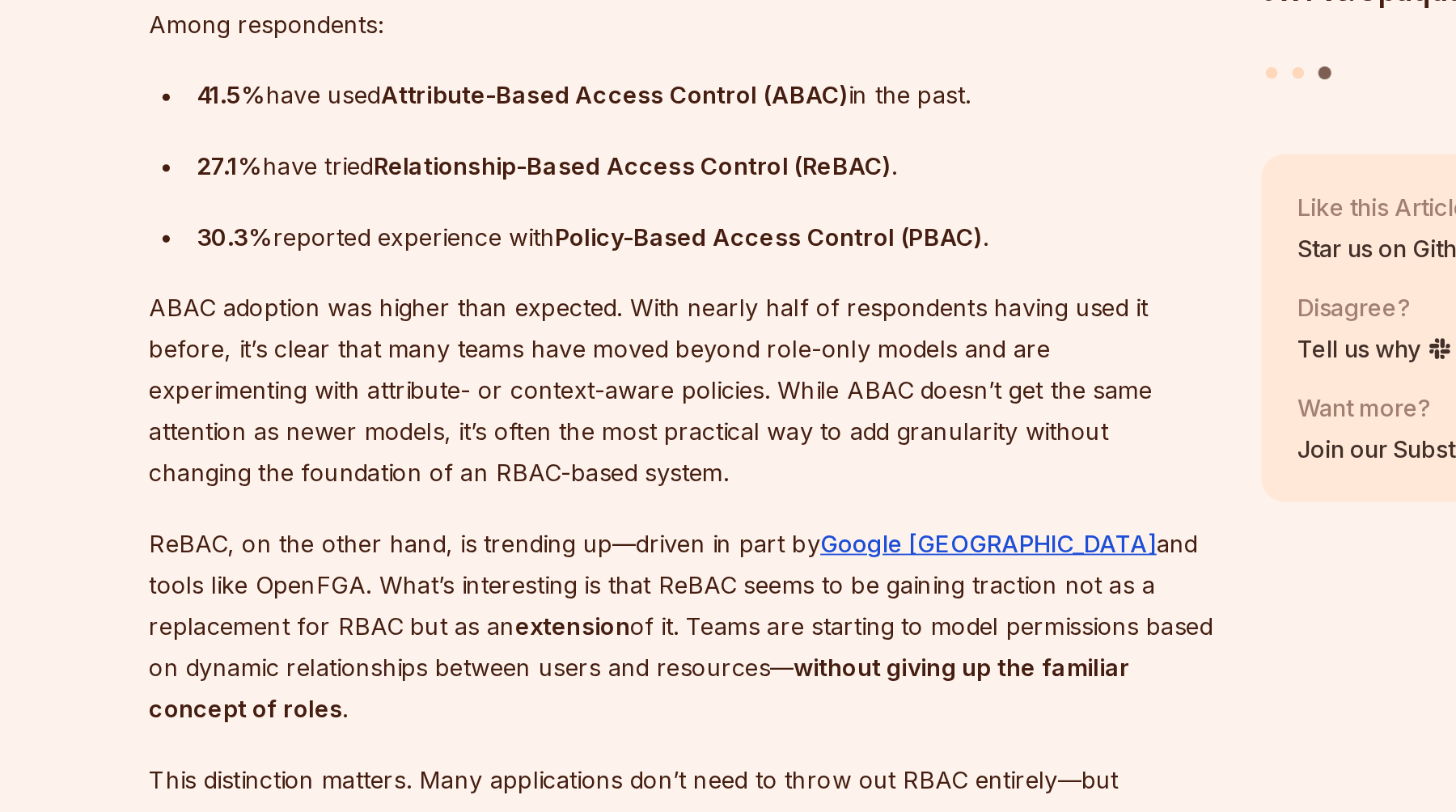
scroll to position [2750, 0]
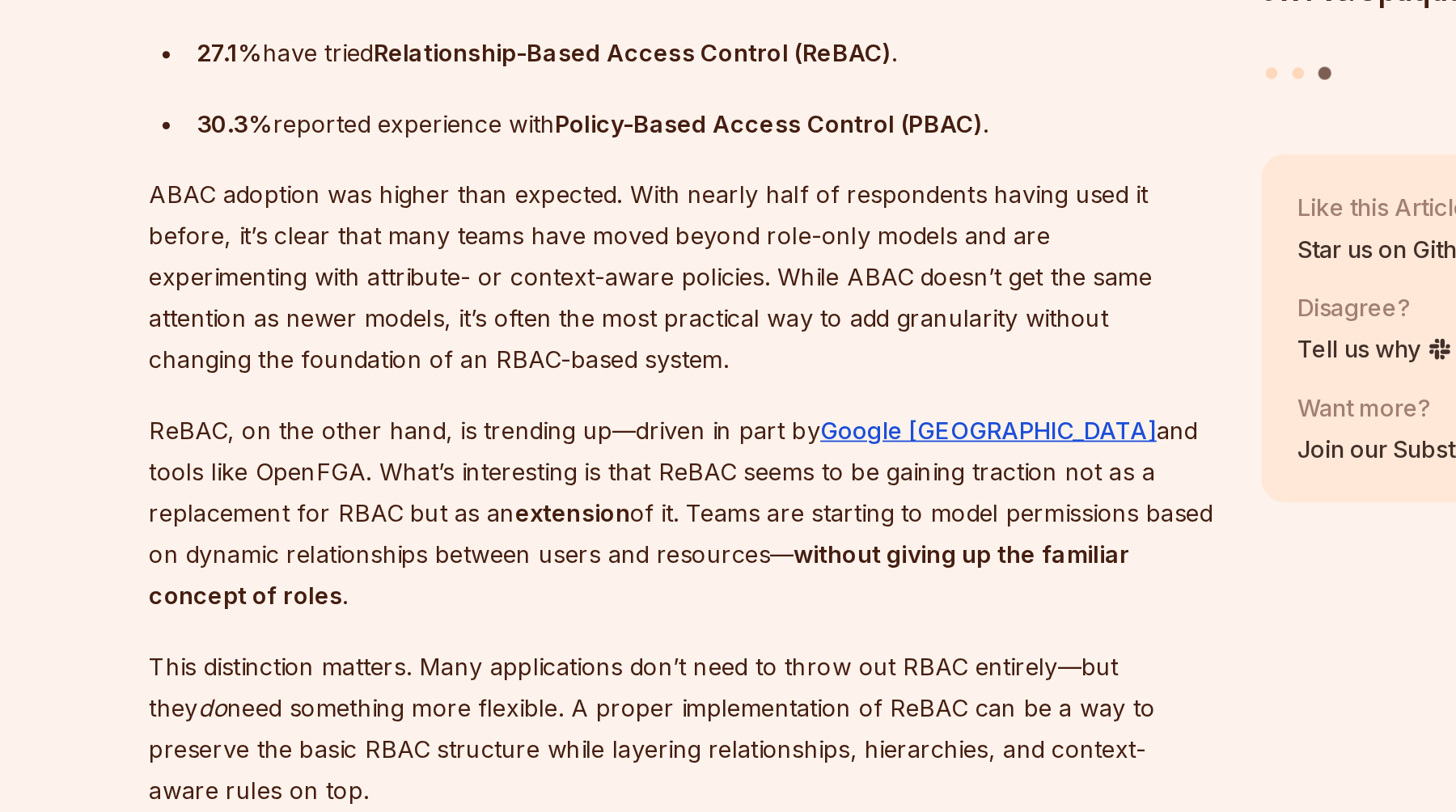
click at [727, 602] on p "ReBAC, on the other hand, is trending up—driven in part by Google Zanzibar and …" at bounding box center [606, 647] width 585 height 113
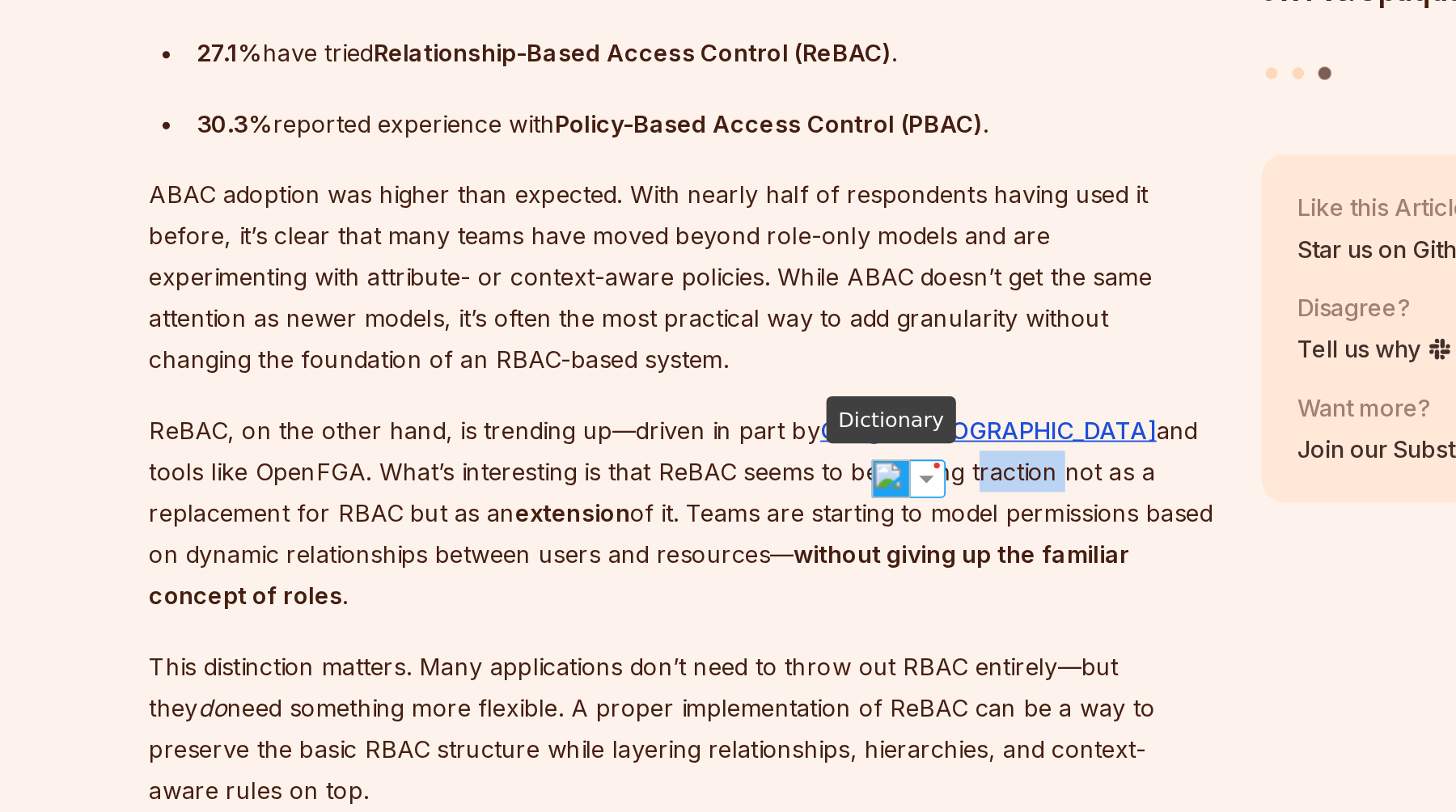
click at [714, 634] on img at bounding box center [721, 629] width 21 height 21
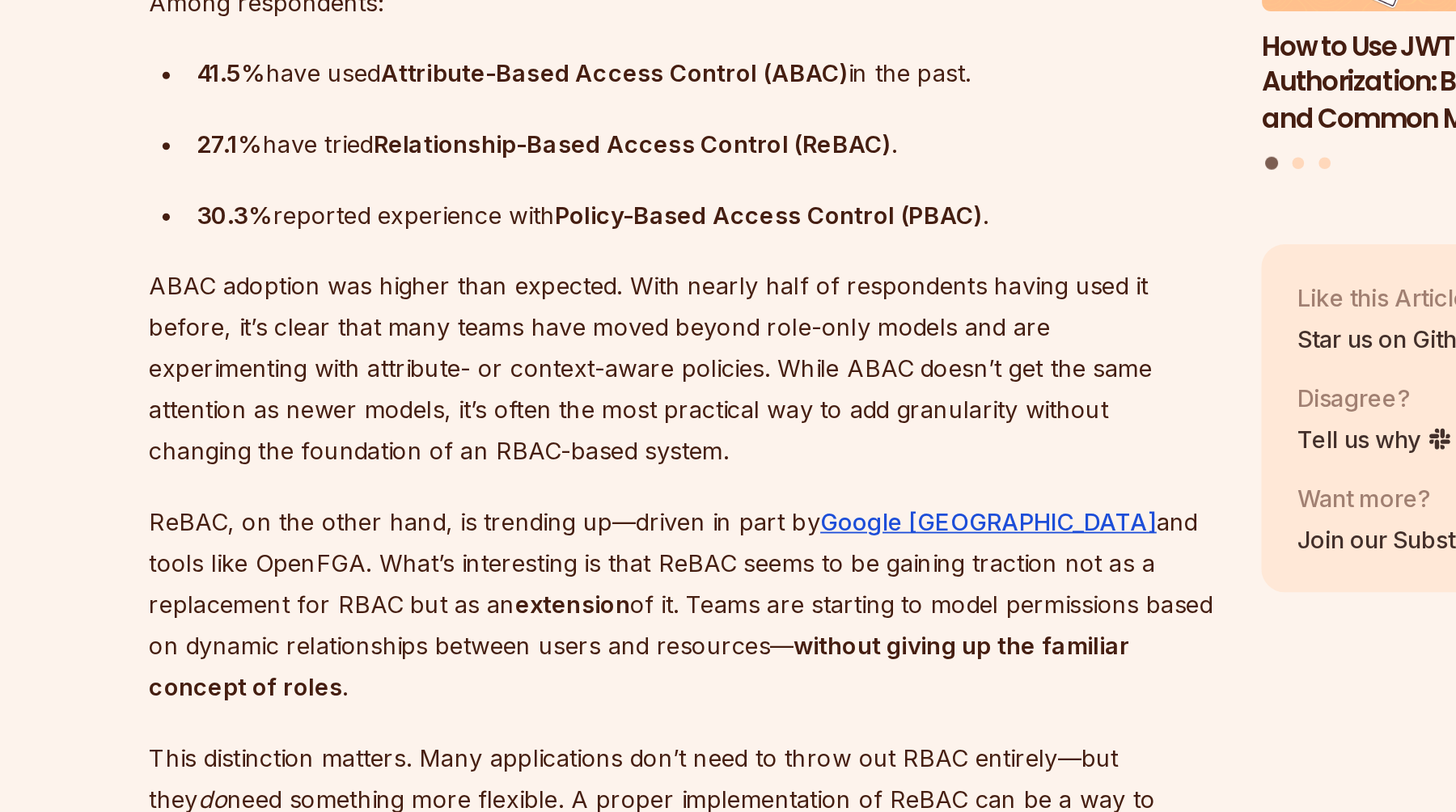
click at [629, 600] on p "ReBAC, on the other hand, is trending up—driven in part by Google Zanzibar and …" at bounding box center [606, 647] width 585 height 113
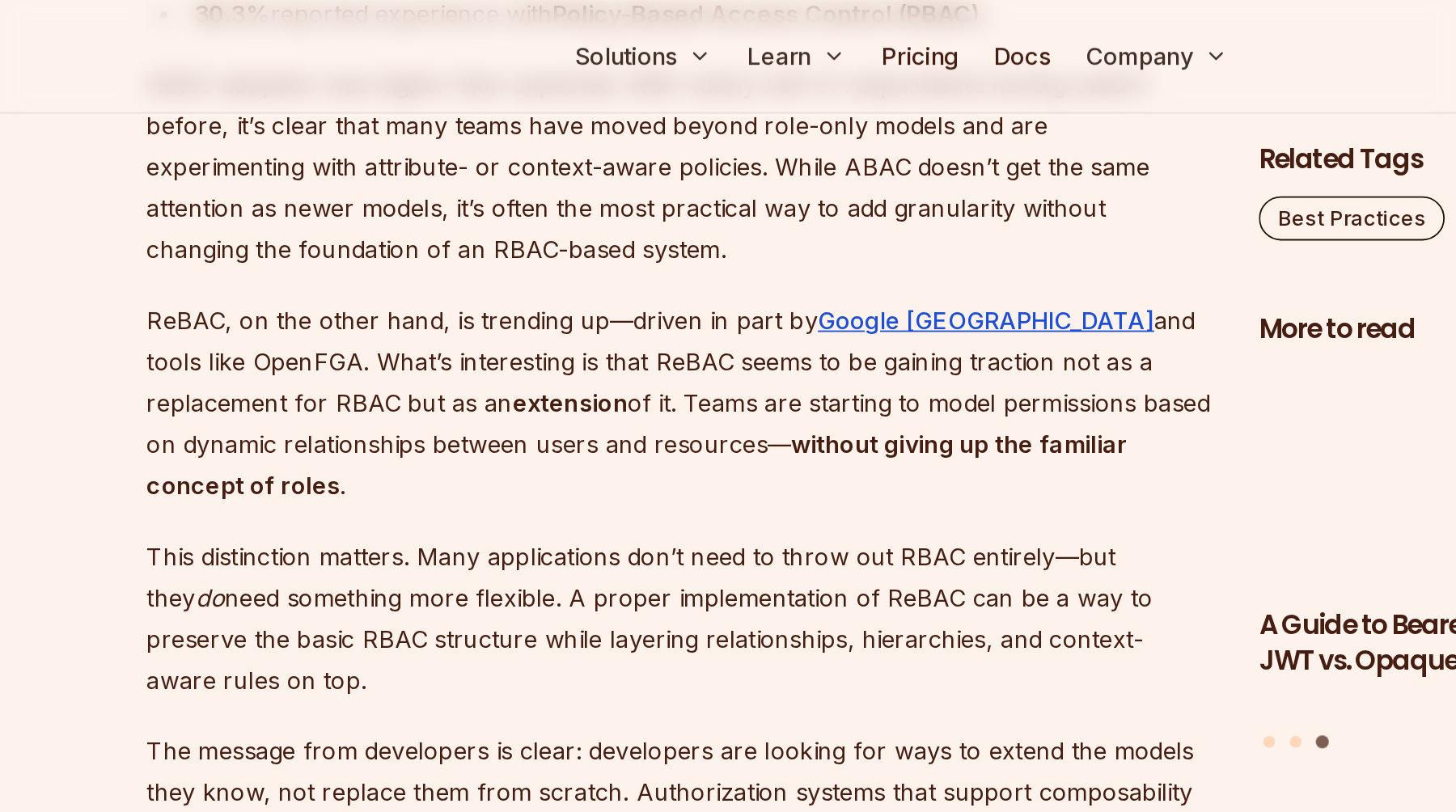
scroll to position [3170, 0]
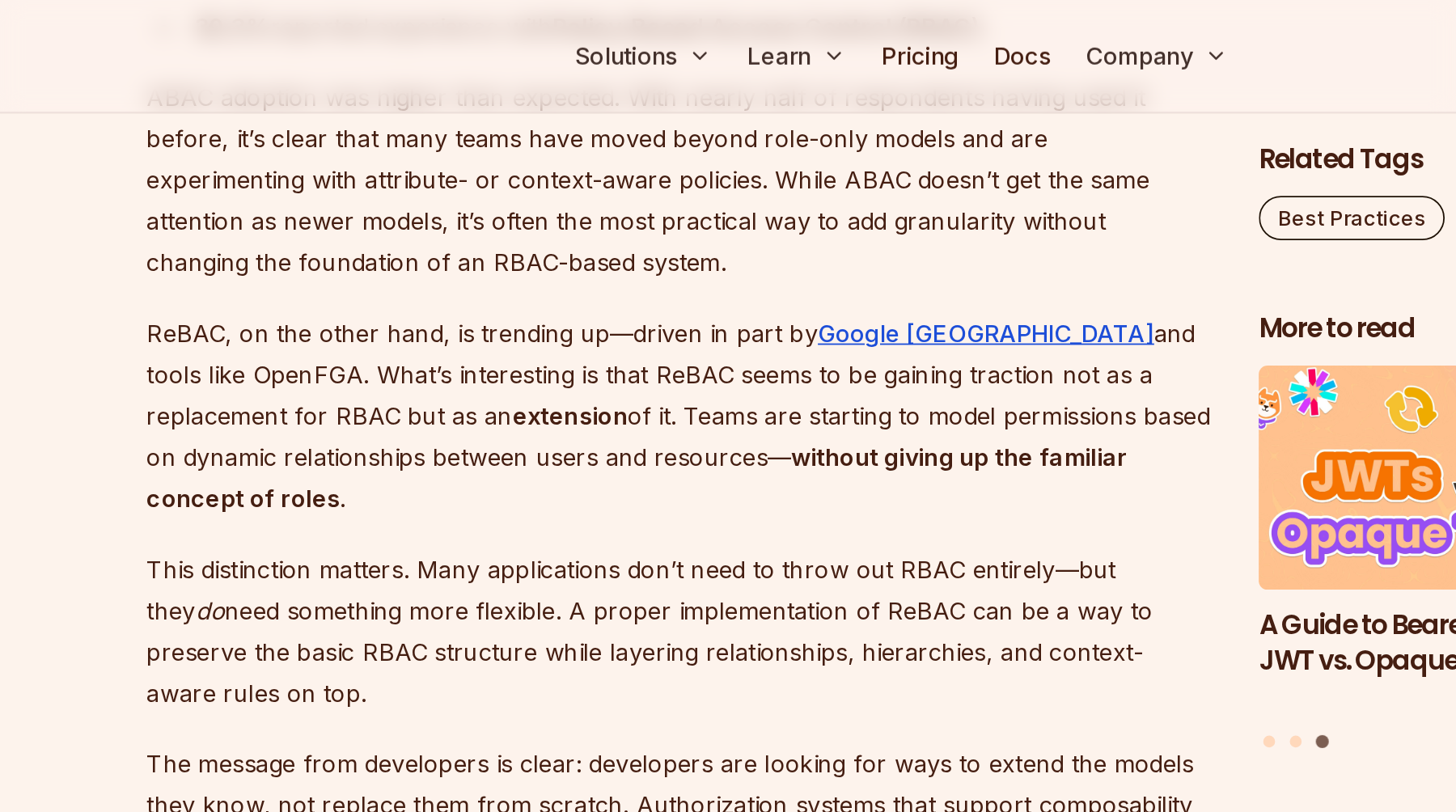
click at [561, 180] on p "ReBAC, on the other hand, is trending up—driven in part by Google Zanzibar and …" at bounding box center [606, 228] width 585 height 113
copy p "ReBAC"
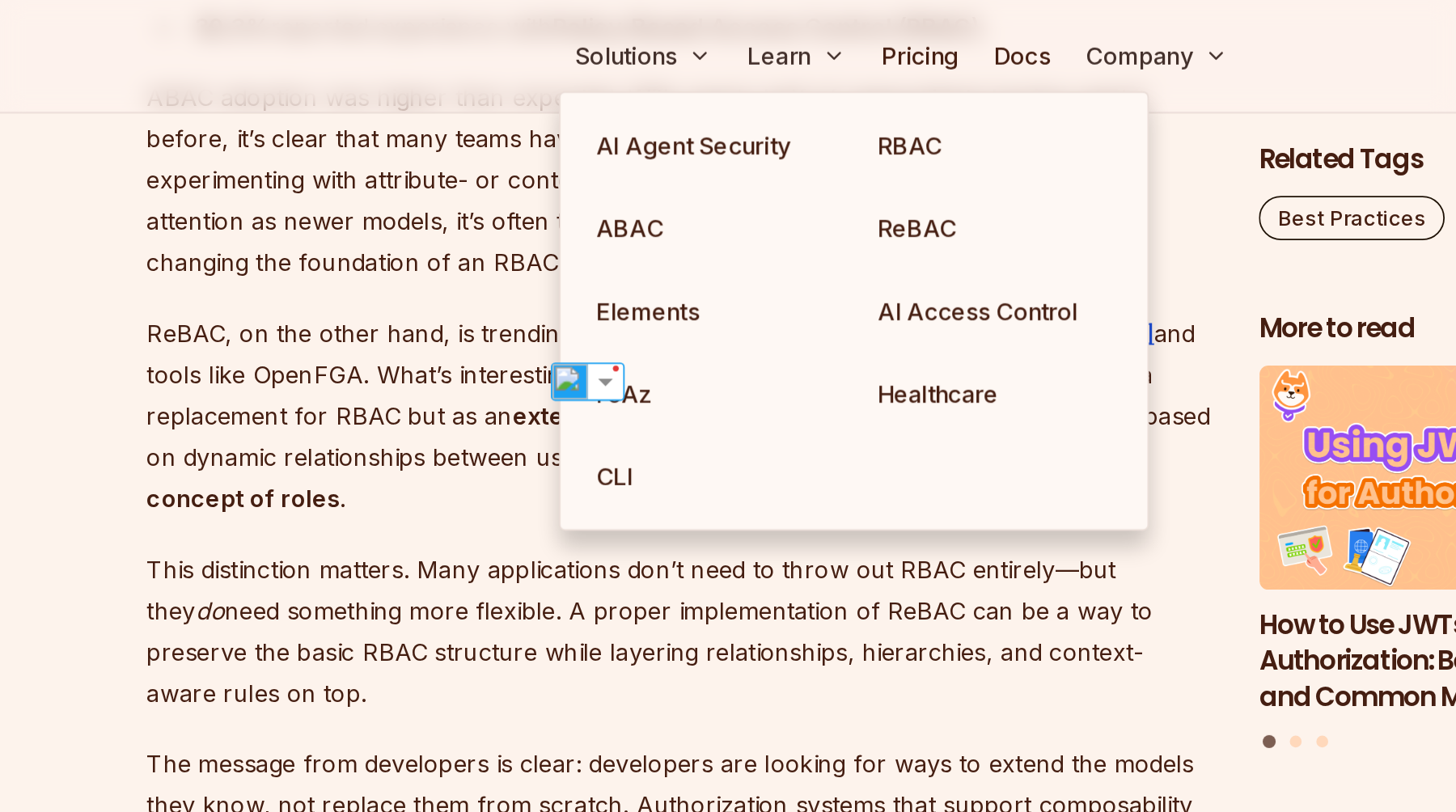
click at [455, 188] on p "ReBAC, on the other hand, is trending up—driven in part by Google Zanzibar and …" at bounding box center [606, 228] width 585 height 113
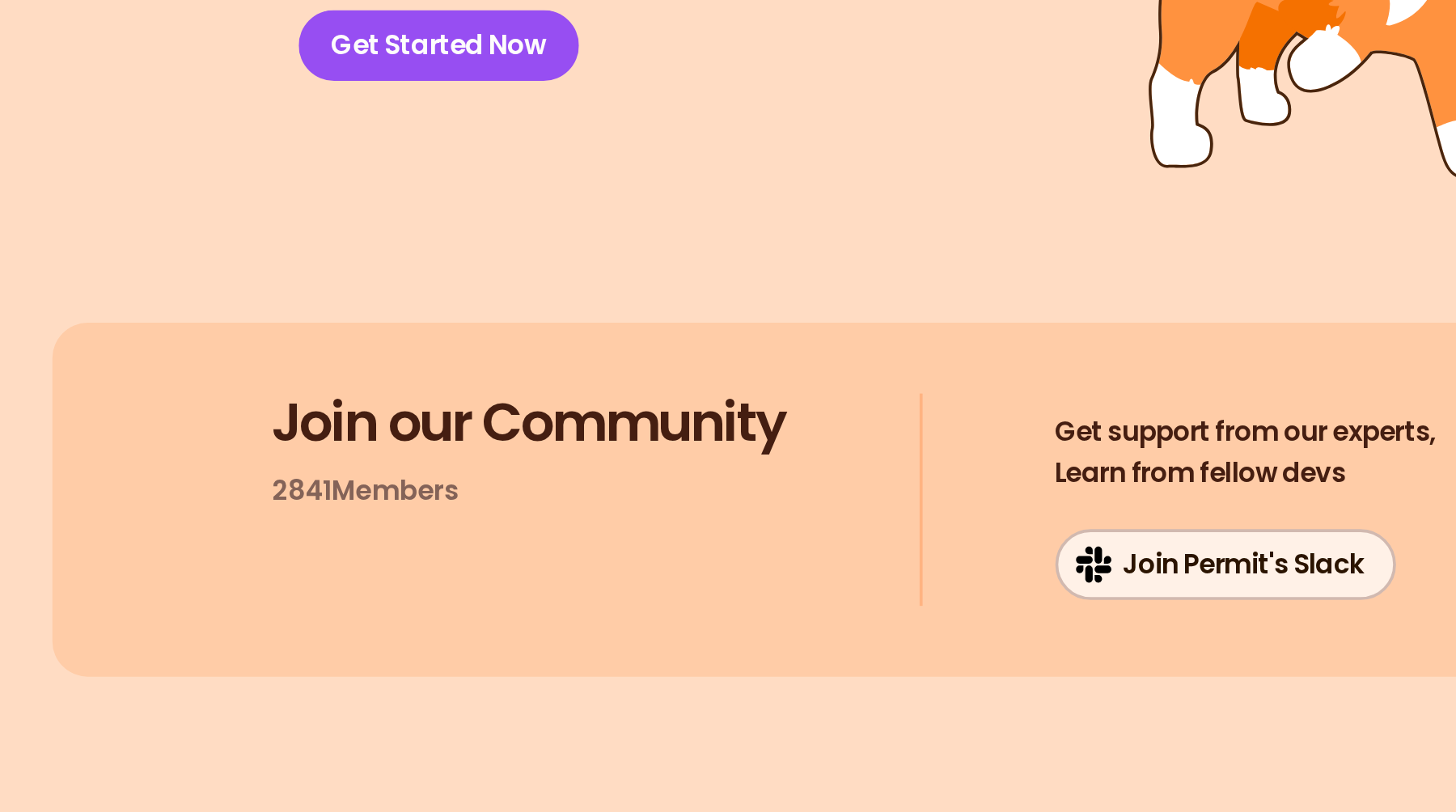
scroll to position [0, 0]
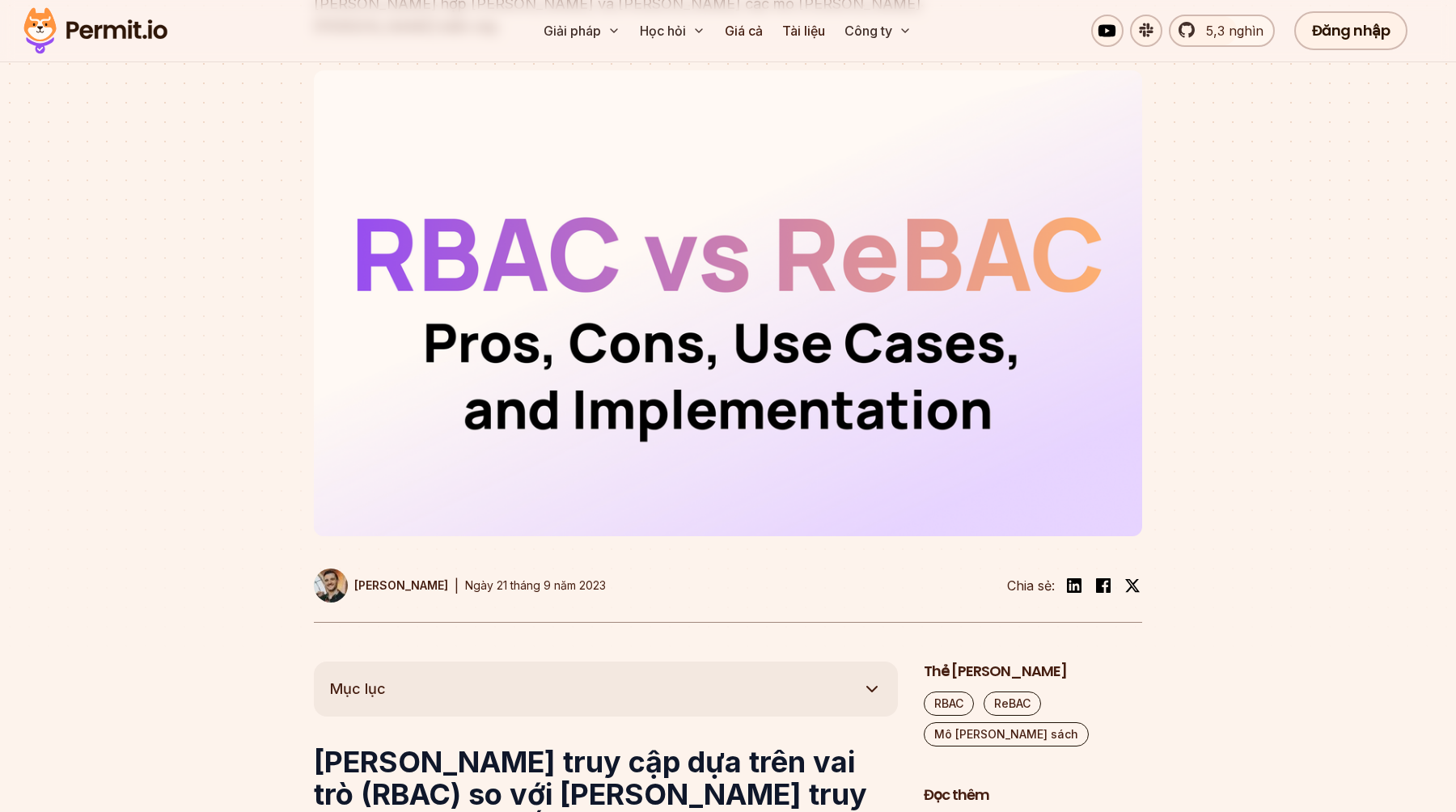
scroll to position [410, 0]
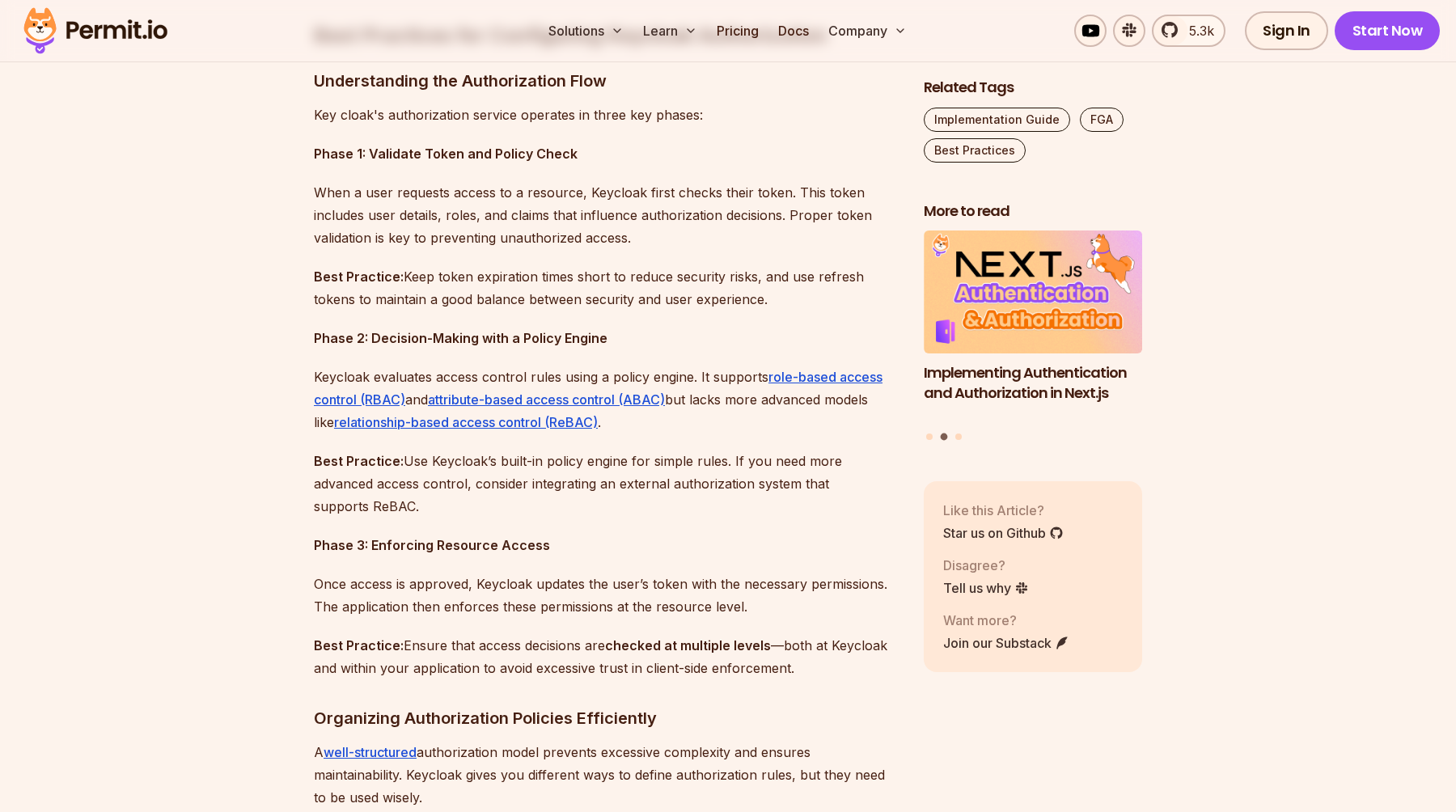
scroll to position [1329, 0]
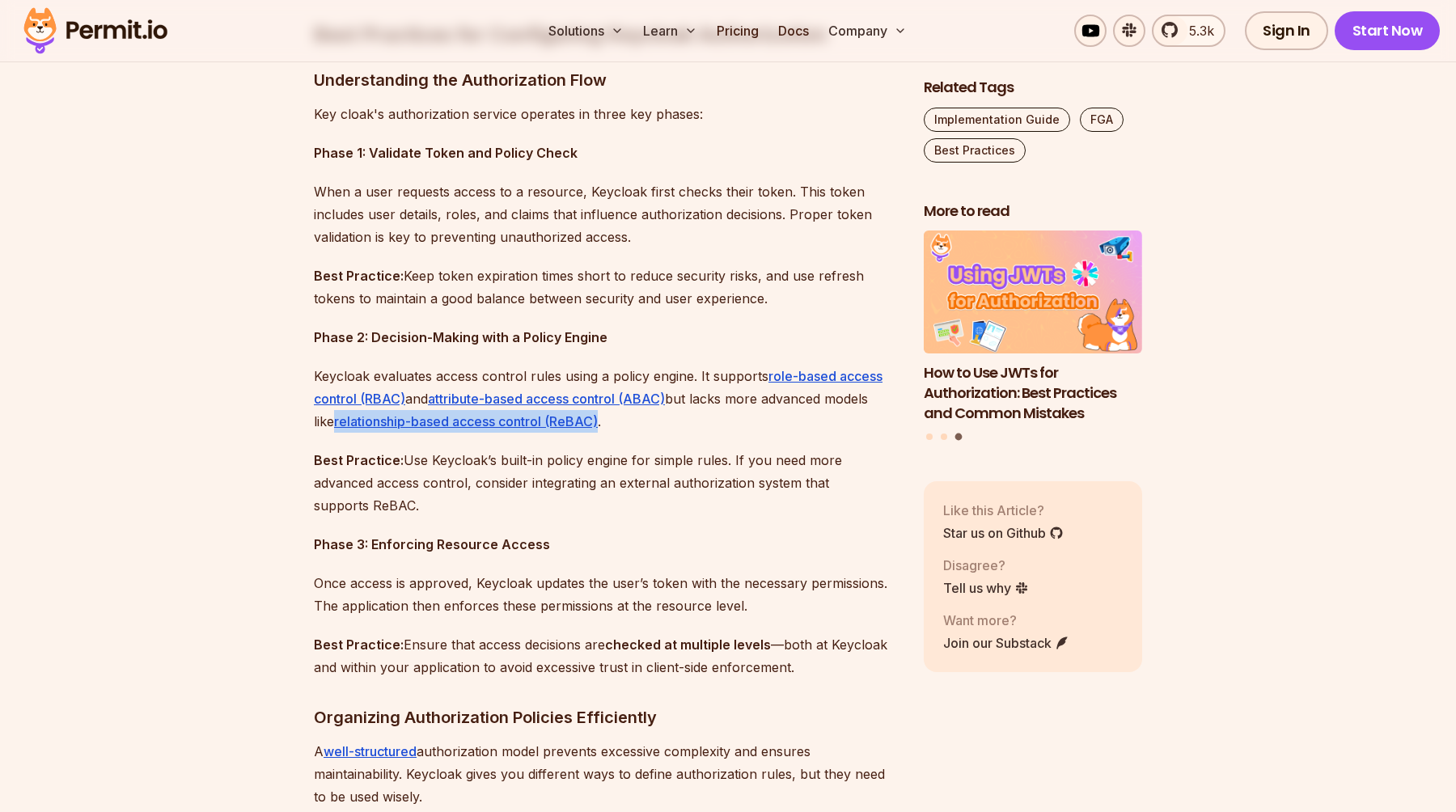
click at [515, 512] on p "Best Practice: Use Keycloak’s built-in policy engine for simple rules. If you n…" at bounding box center [606, 482] width 585 height 68
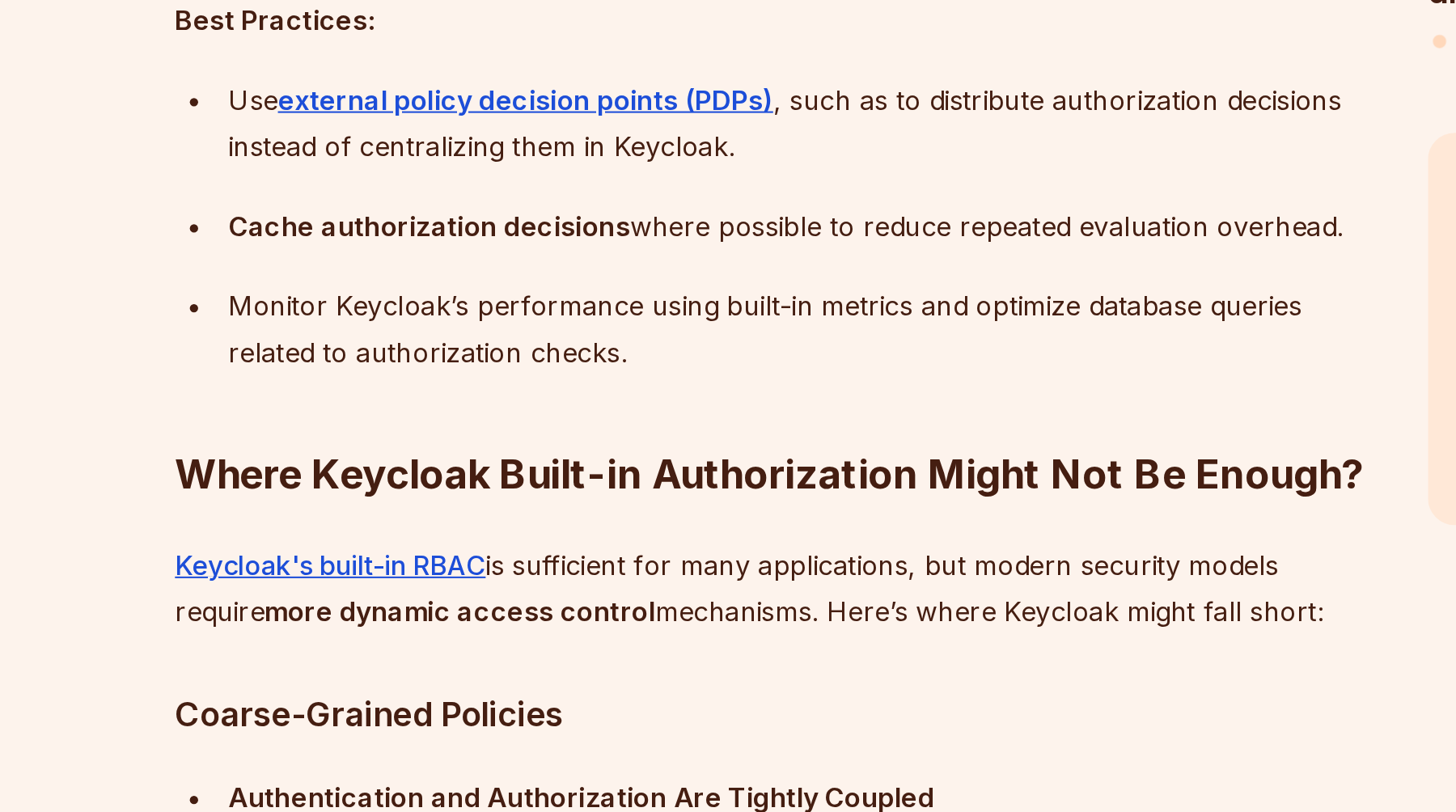
scroll to position [2417, 0]
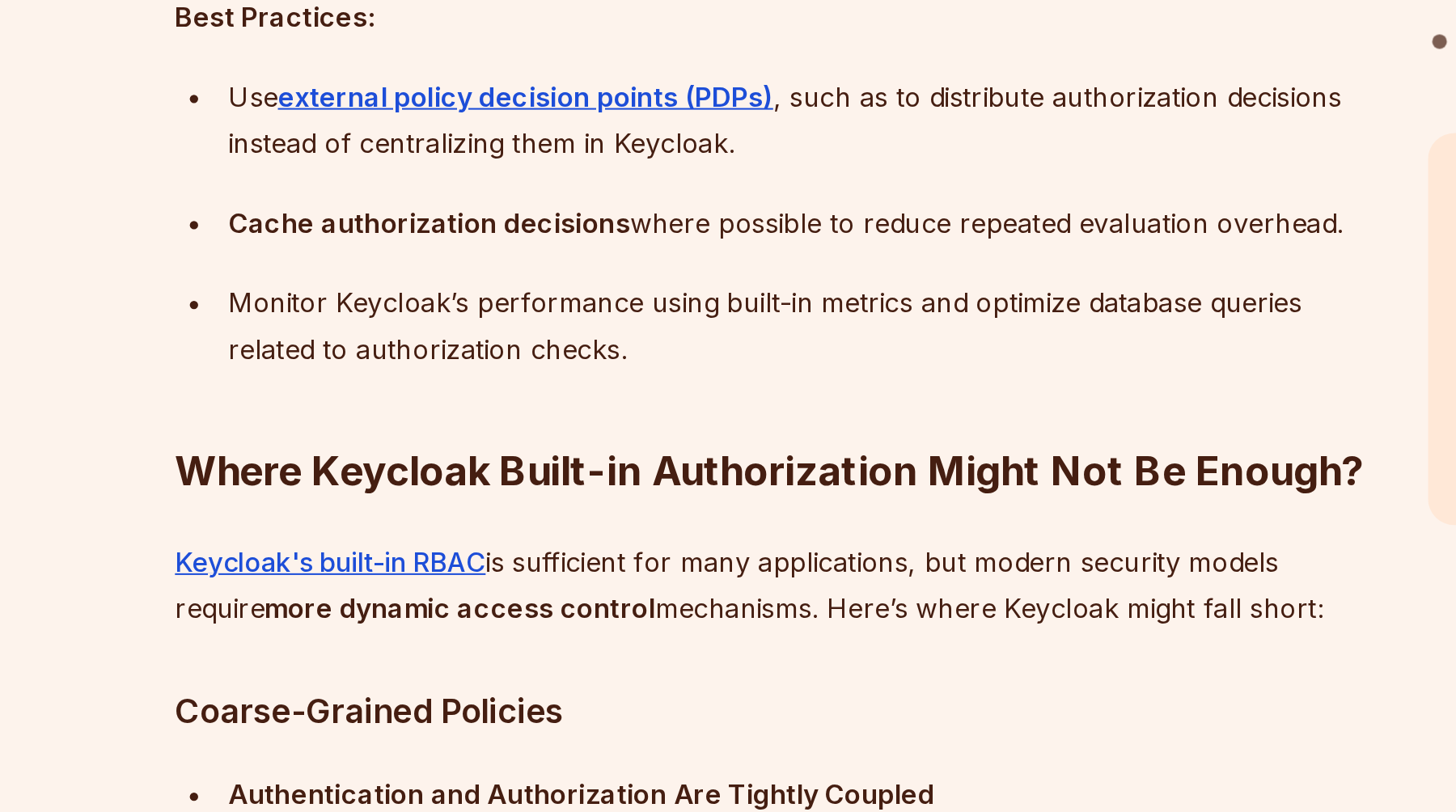
click at [515, 697] on p "Keycloak's built-in RBAC is sufficient for many applications, but modern securi…" at bounding box center [606, 701] width 585 height 45
click at [505, 698] on div at bounding box center [505, 698] width 0 height 0
click at [585, 695] on p "Keycloak's built-in RBAC is sufficient for many applications, but modern securi…" at bounding box center [606, 701] width 585 height 45
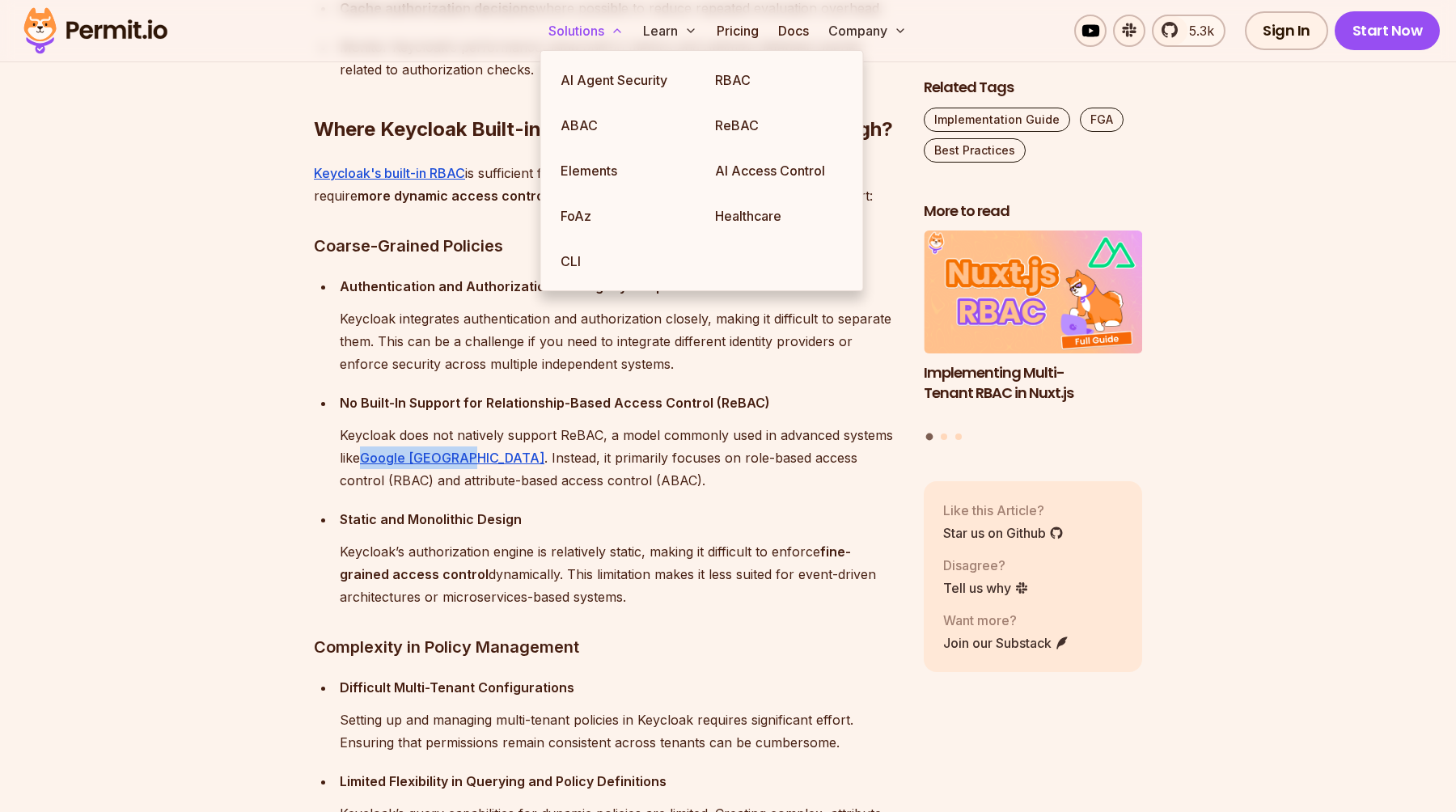
scroll to position [2900, 0]
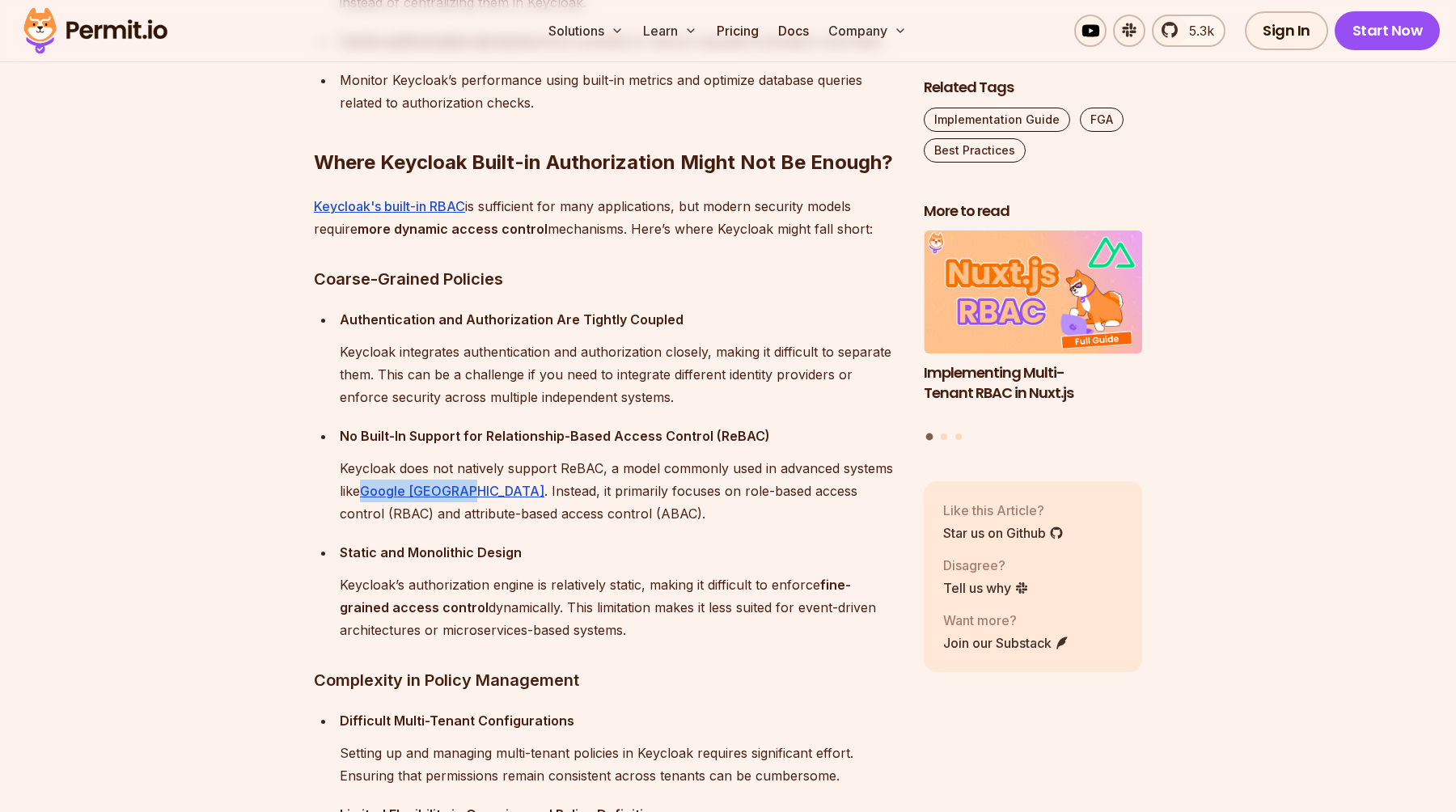
click at [449, 370] on p "Keycloak integrates authentication and authorization closely, making it difficu…" at bounding box center [619, 374] width 559 height 68
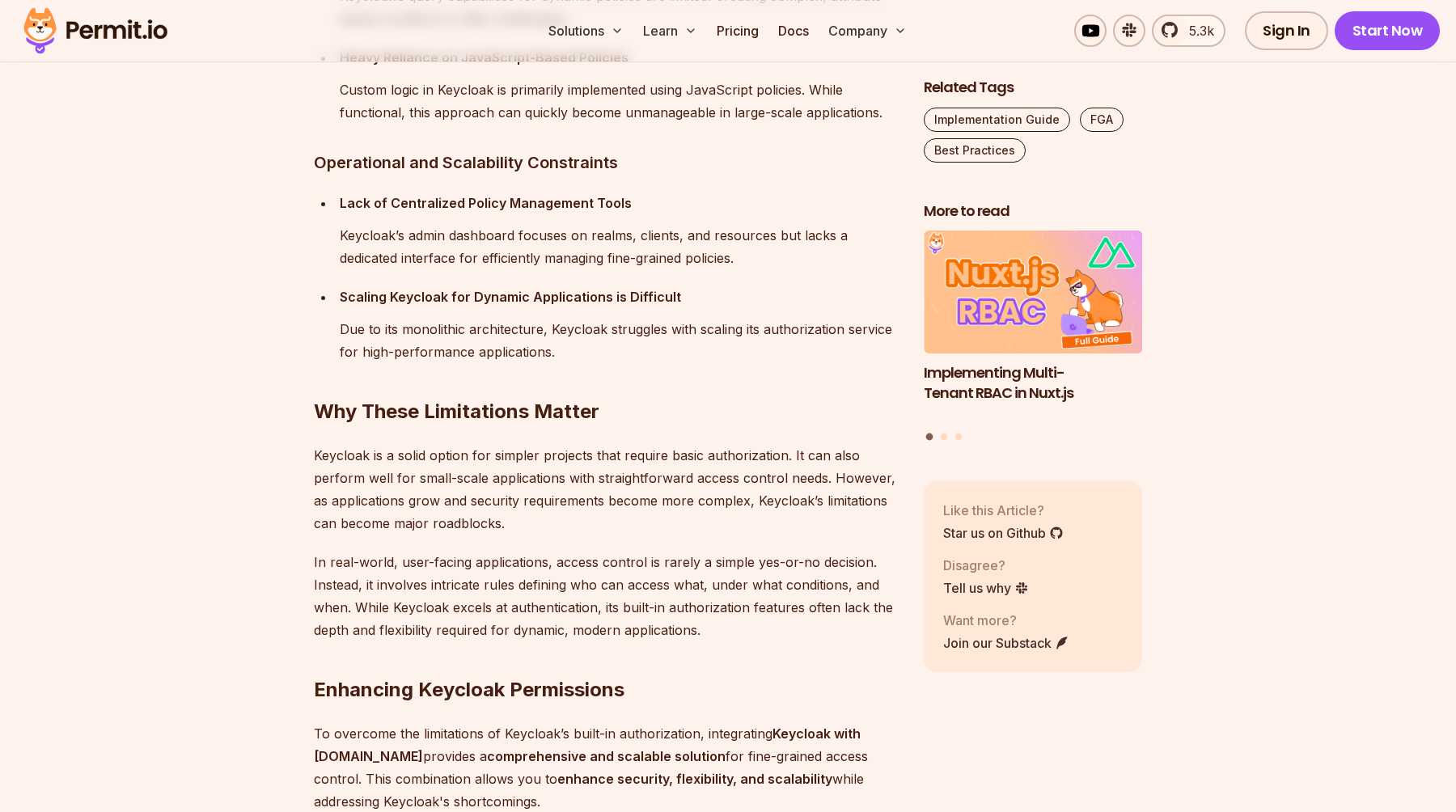
scroll to position [3750, 0]
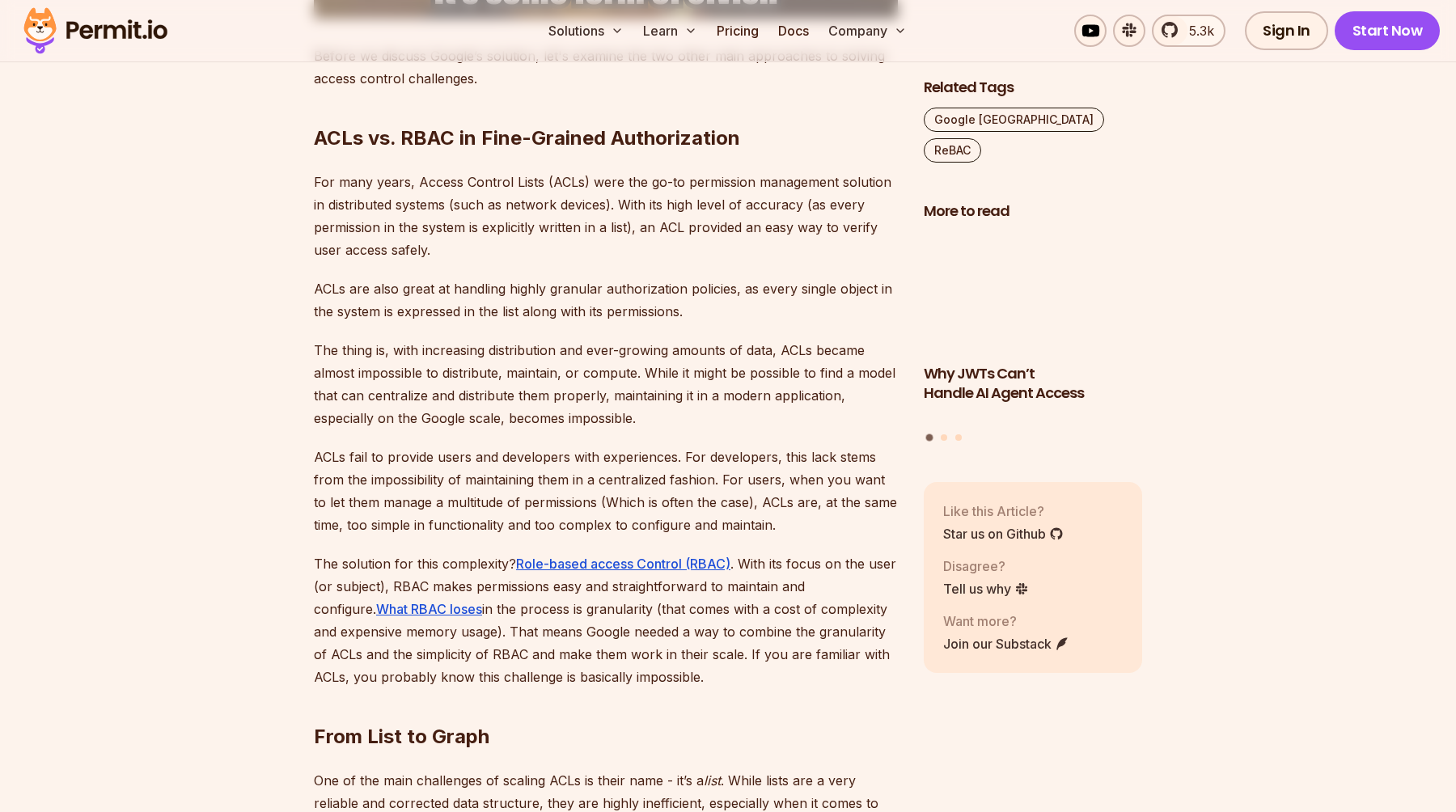
scroll to position [2821, 0]
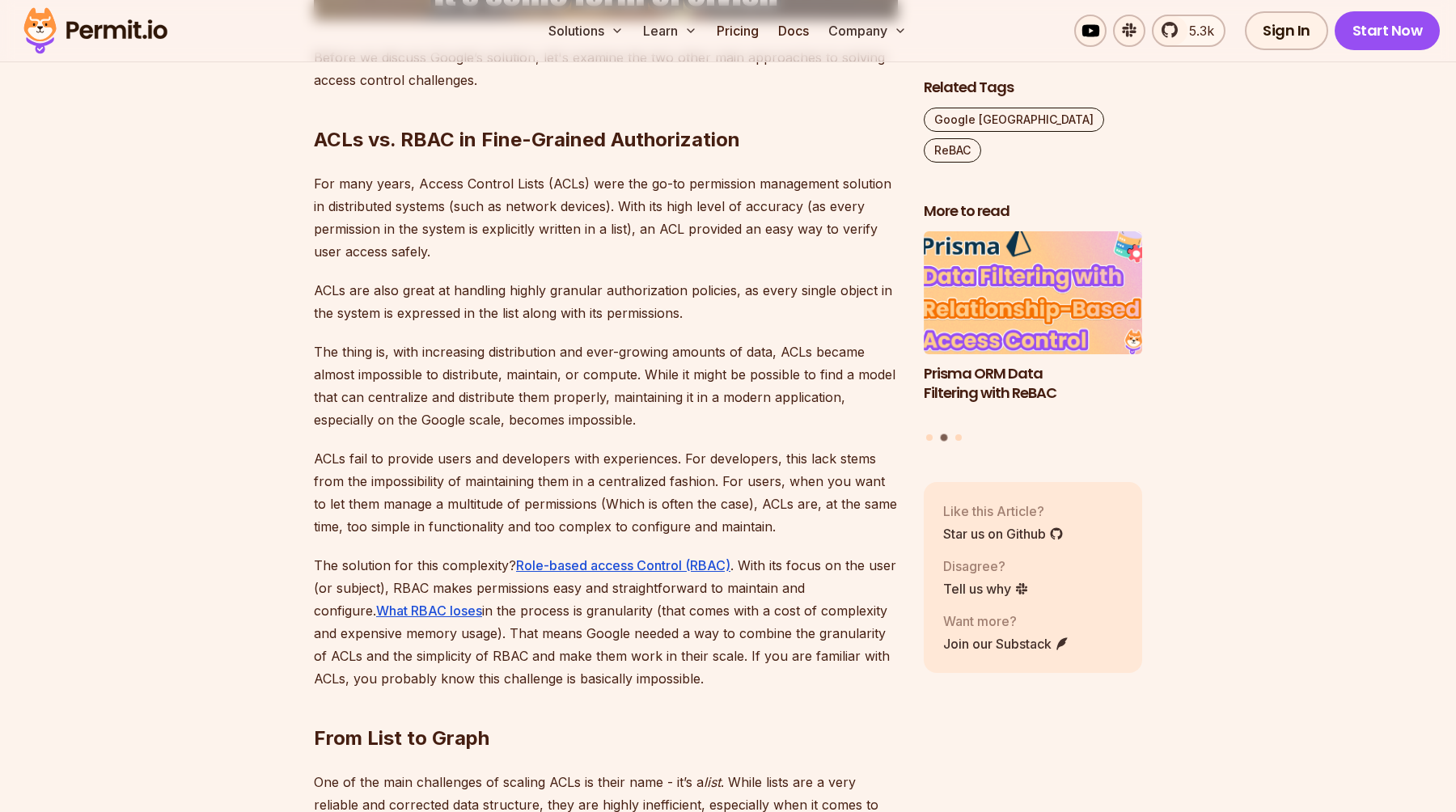
click at [1031, 263] on img "2 of 3" at bounding box center [1033, 292] width 241 height 135
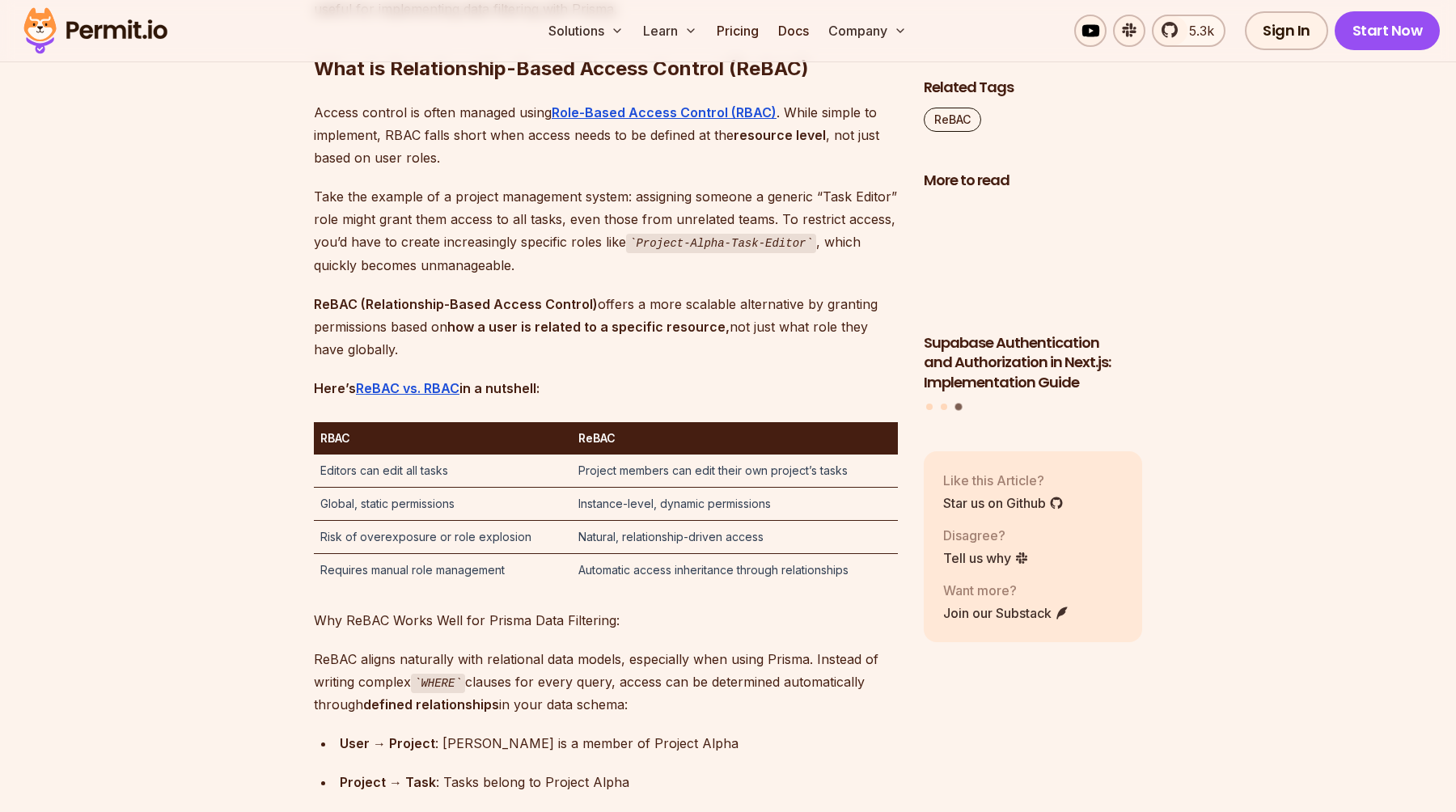
scroll to position [1465, 0]
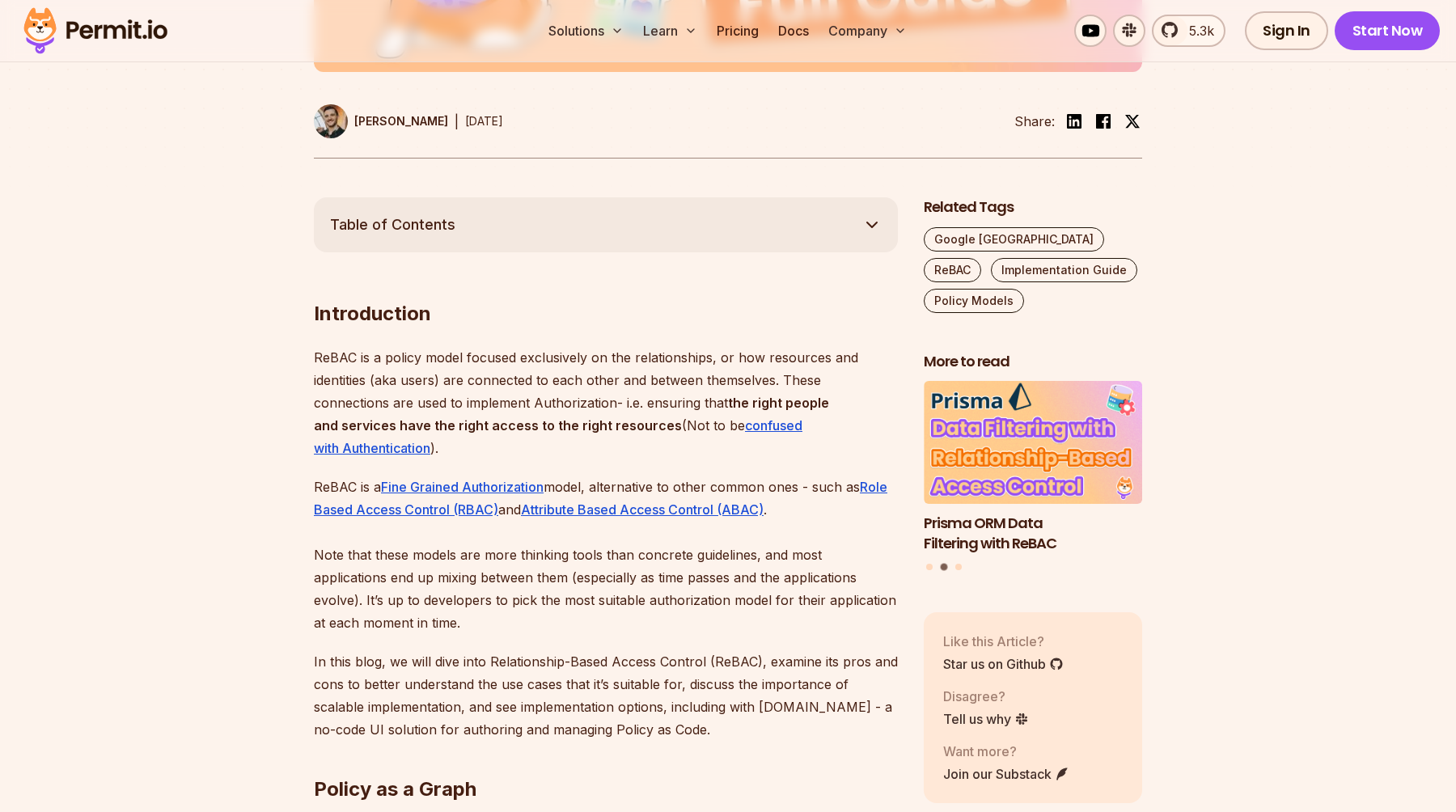
scroll to position [780, 0]
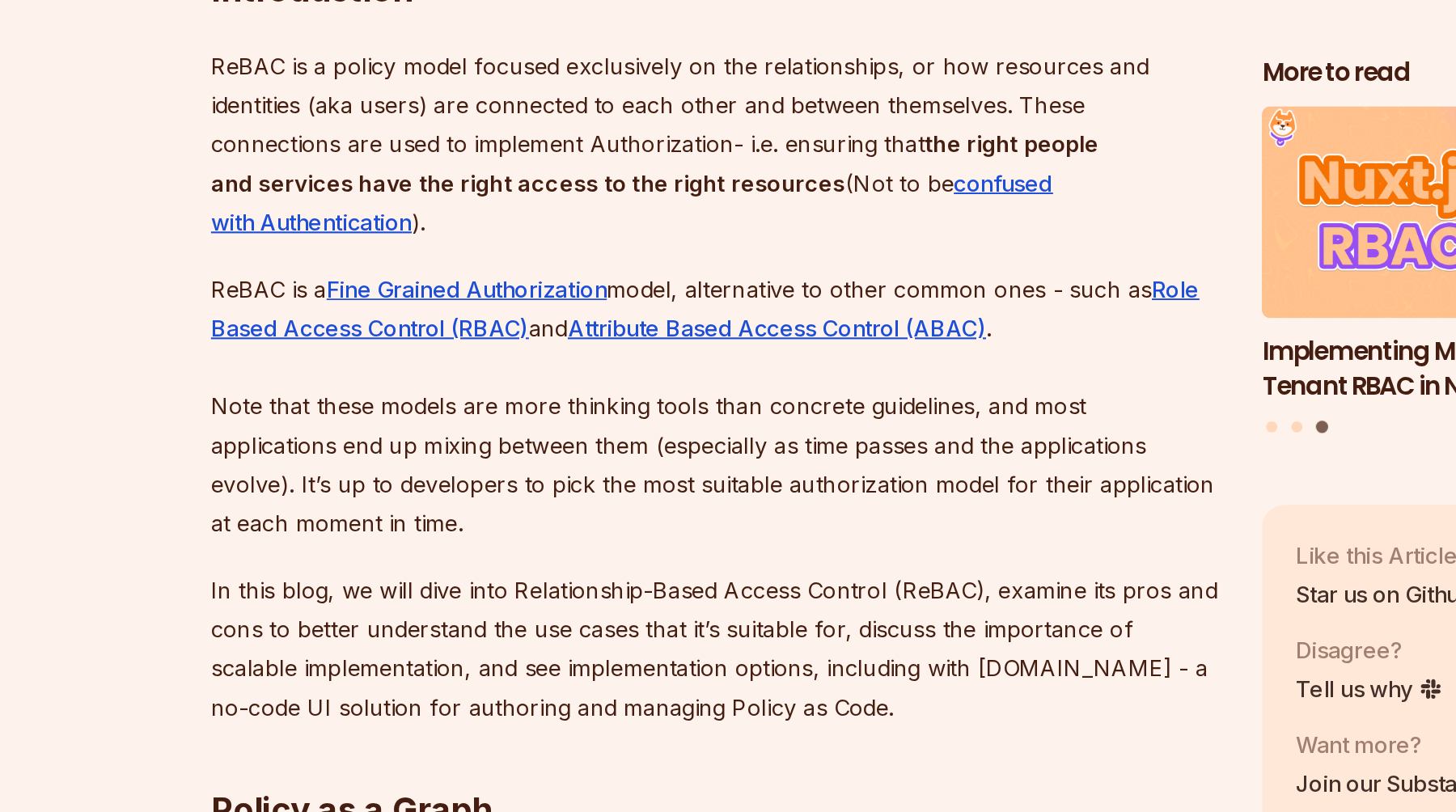
click at [661, 535] on p "ReBAC is a Fine Grained Authorization model, alternative to other common ones -…" at bounding box center [606, 534] width 585 height 158
click at [651, 542] on div at bounding box center [651, 542] width 0 height 0
click at [731, 545] on p "ReBAC is a Fine Grained Authorization model, alternative to other common ones -…" at bounding box center [606, 534] width 585 height 158
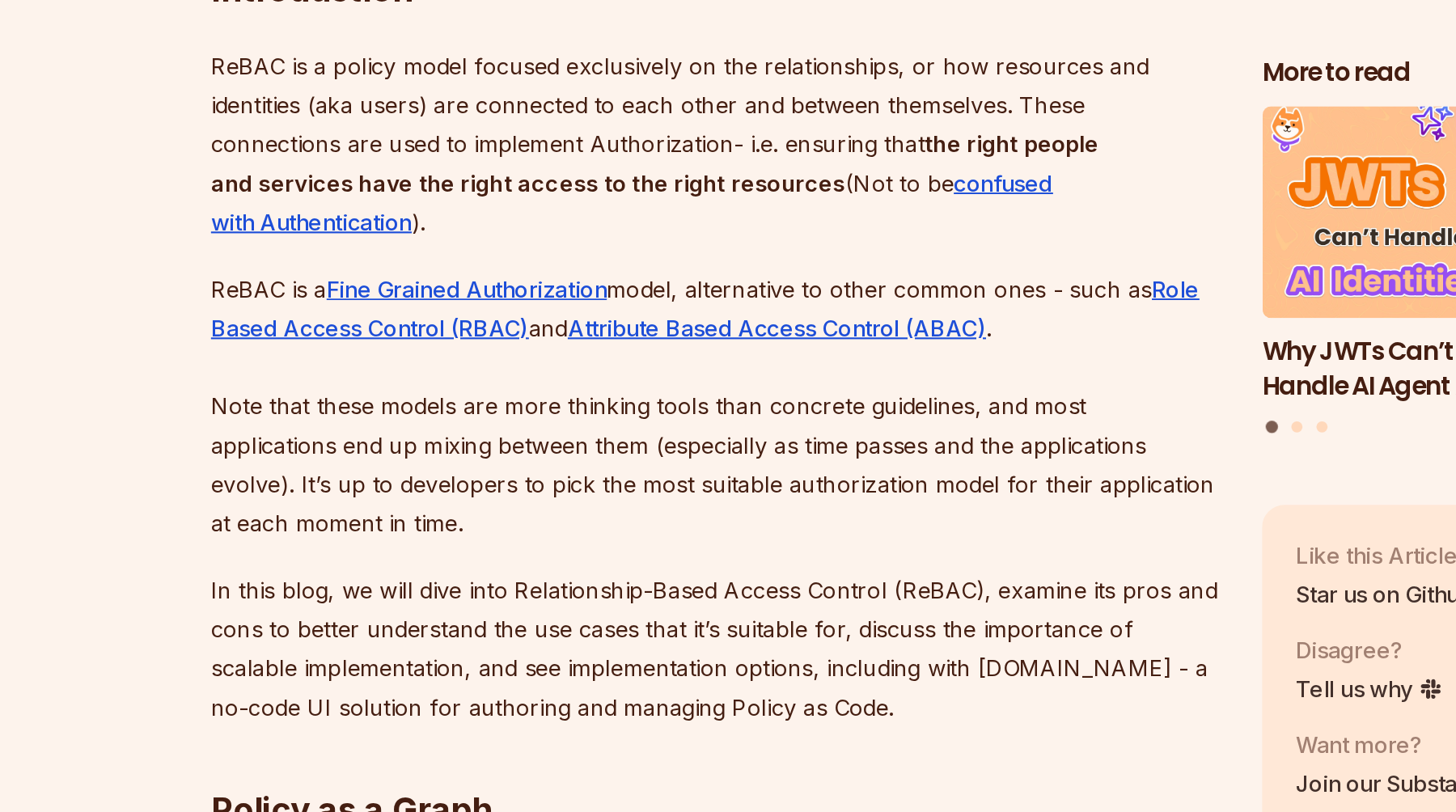
click at [610, 597] on p "ReBAC is a Fine Grained Authorization model, alternative to other common ones -…" at bounding box center [606, 534] width 585 height 158
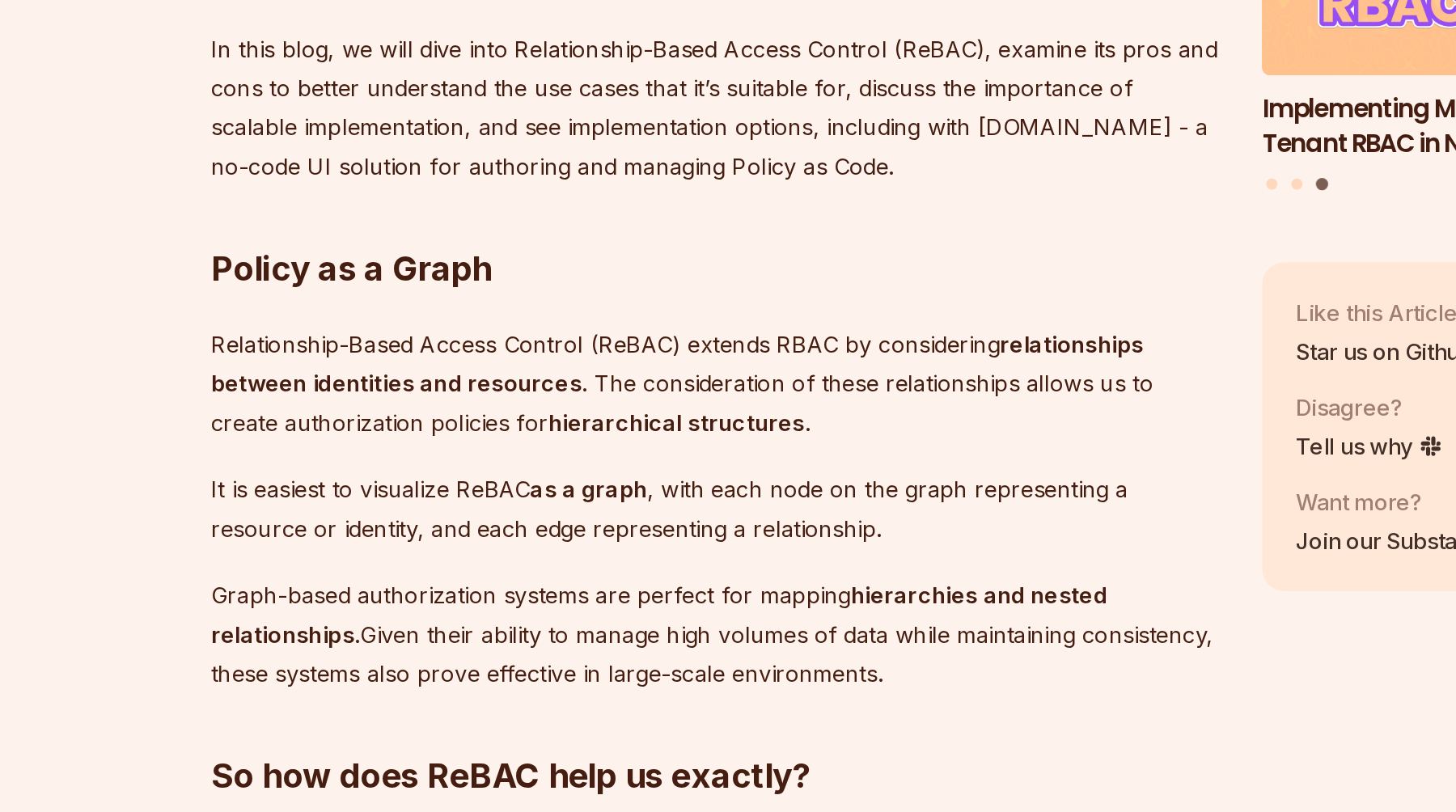
scroll to position [1129, 0]
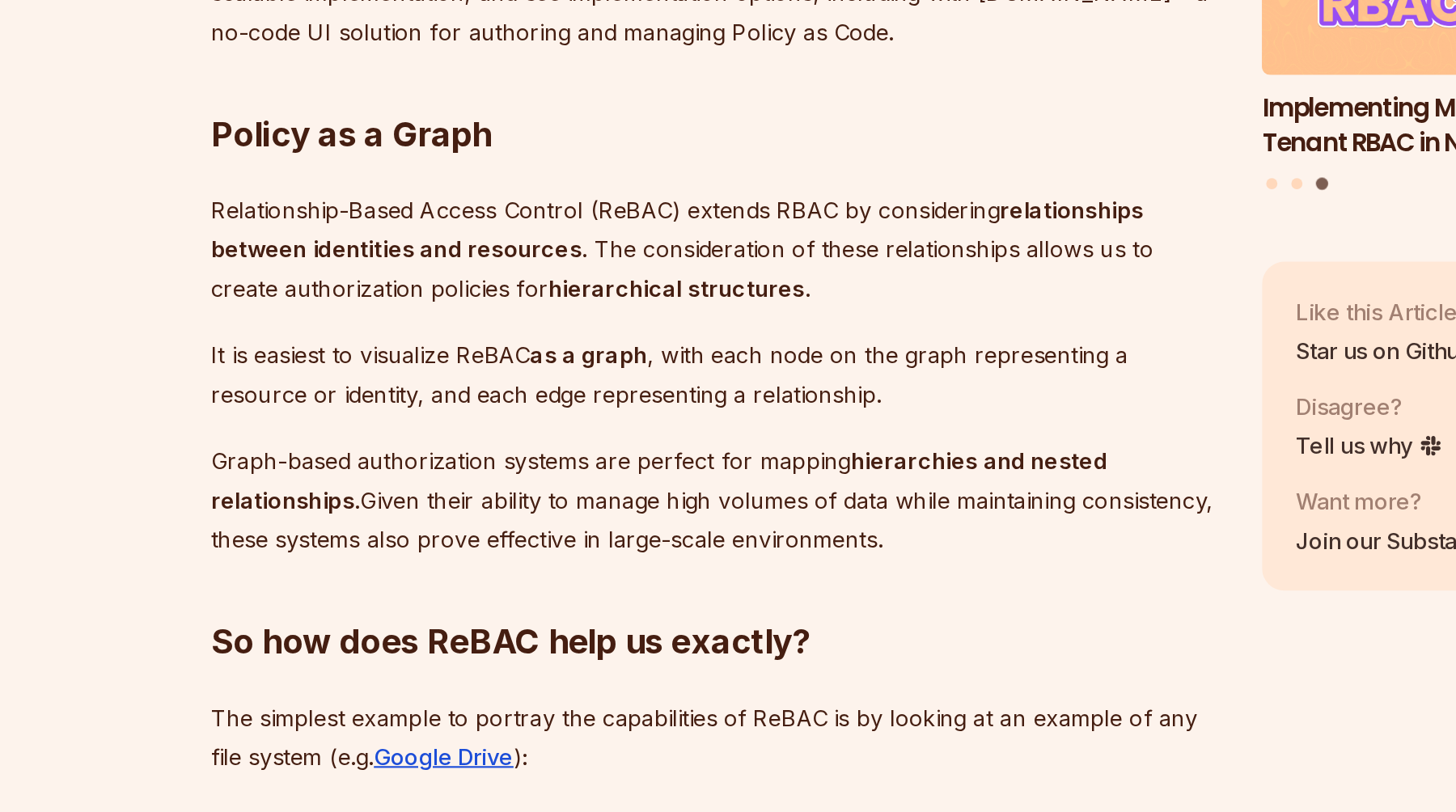
click at [510, 509] on strong "hierarchical structures" at bounding box center [584, 508] width 149 height 16
click at [499, 516] on div at bounding box center [499, 516] width 0 height 0
click at [623, 551] on p "It is easiest to visualize ReBAC as a graph , with each node on the graph repre…" at bounding box center [606, 558] width 585 height 45
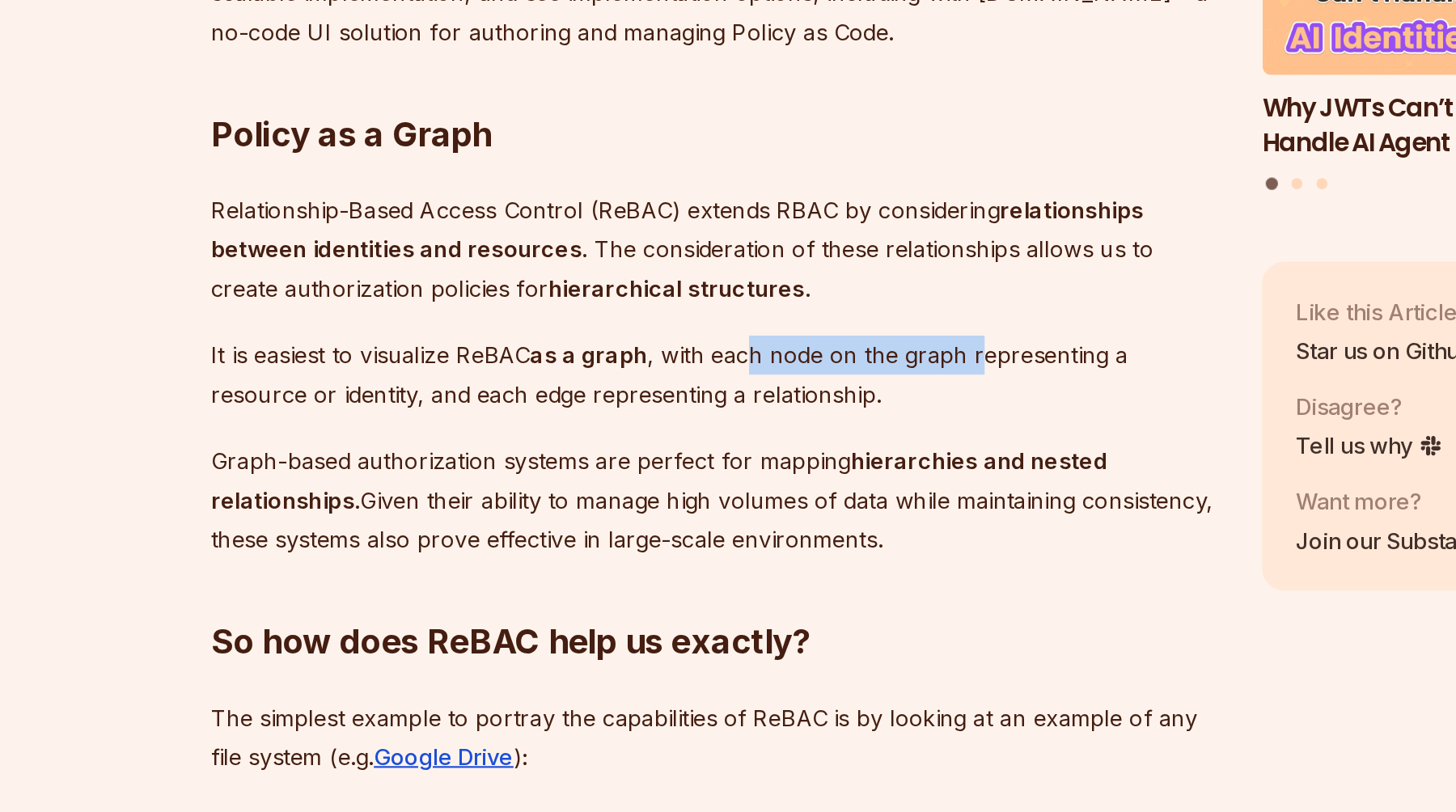
drag, startPoint x: 629, startPoint y: 546, endPoint x: 759, endPoint y: 546, distance: 130.0
click at [759, 546] on p "It is easiest to visualize ReBAC as a graph , with each node on the graph repre…" at bounding box center [606, 558] width 585 height 45
click at [668, 545] on p "It is easiest to visualize ReBAC as a graph , with each node on the graph repre…" at bounding box center [606, 558] width 585 height 45
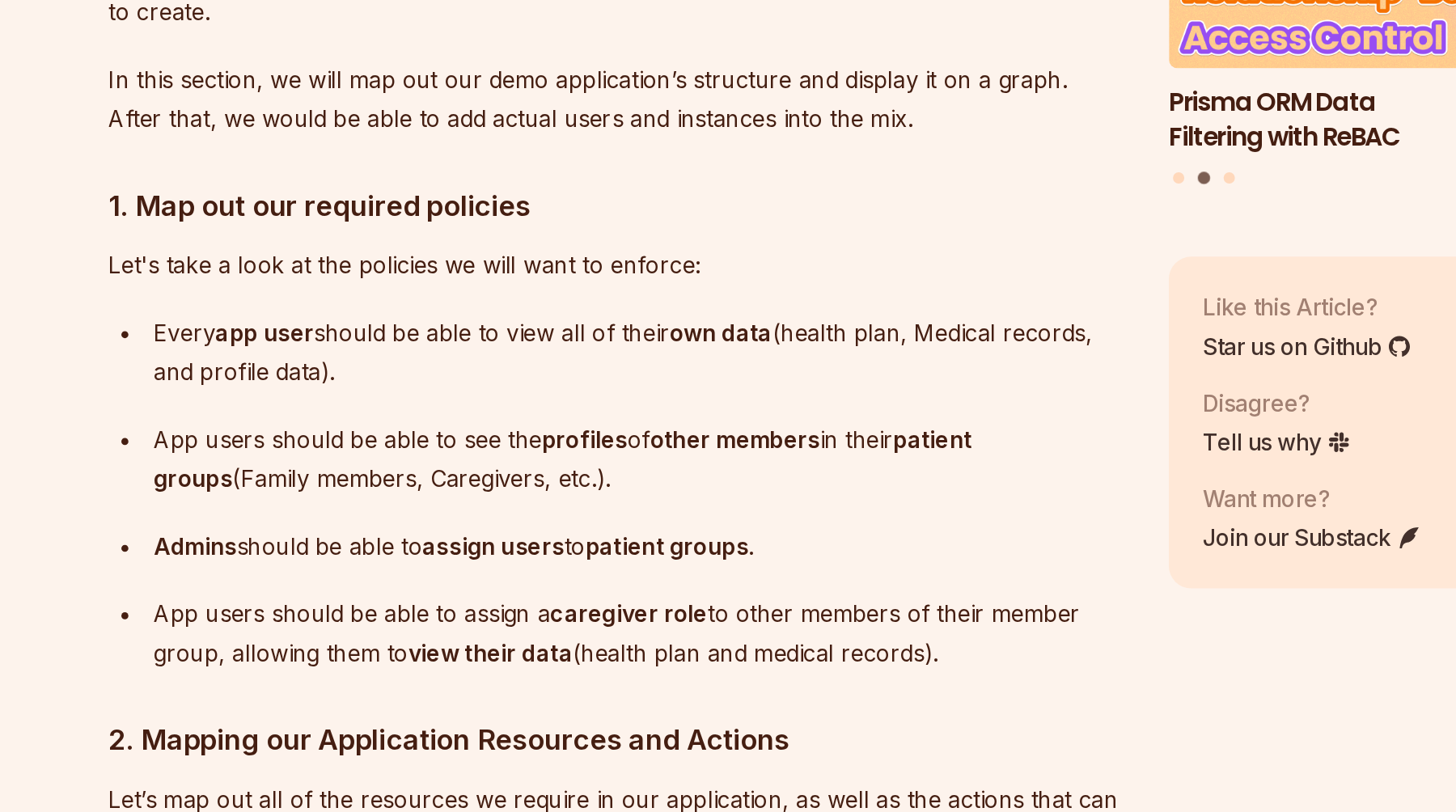
scroll to position [5223, 0]
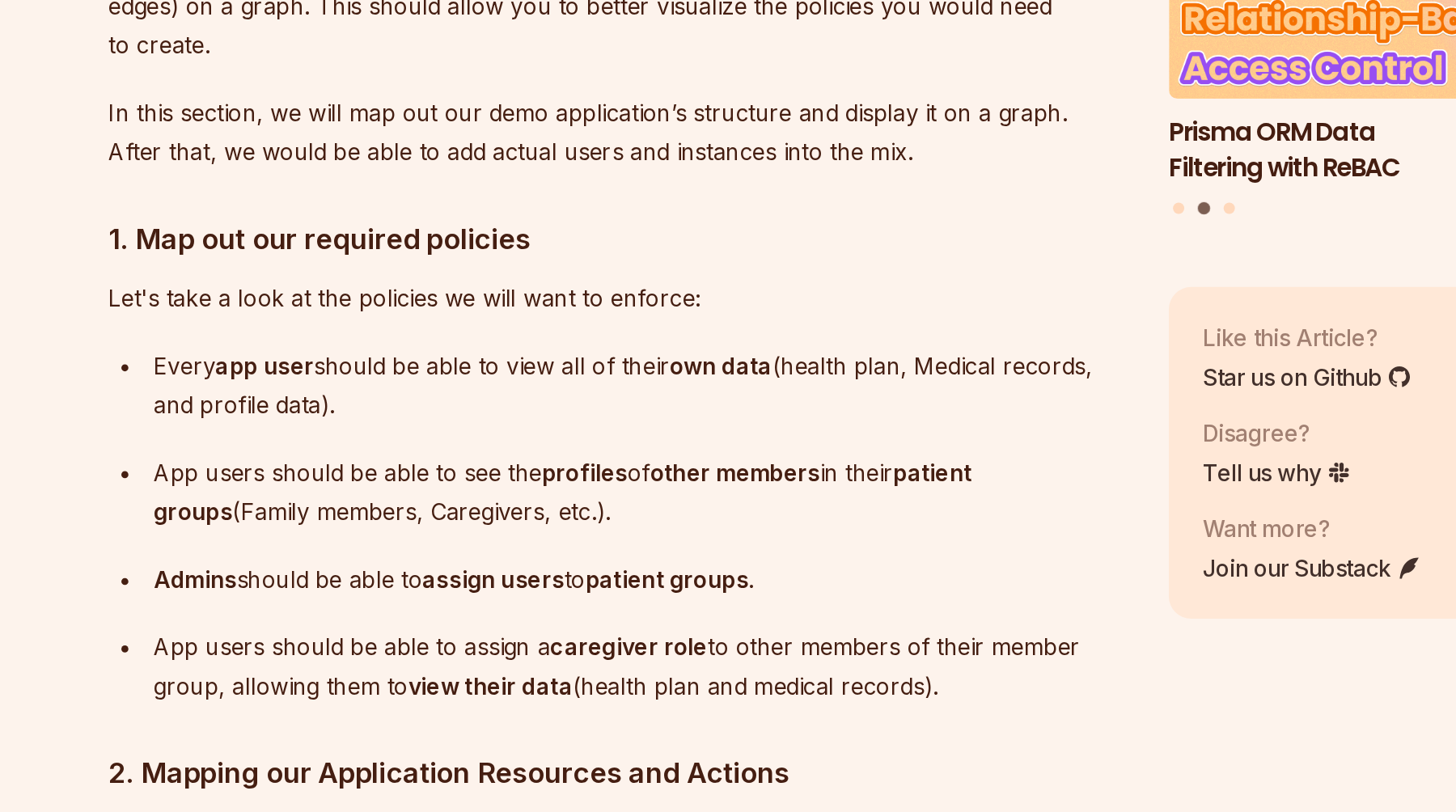
click at [591, 692] on strong "caregiver role" at bounding box center [613, 699] width 91 height 16
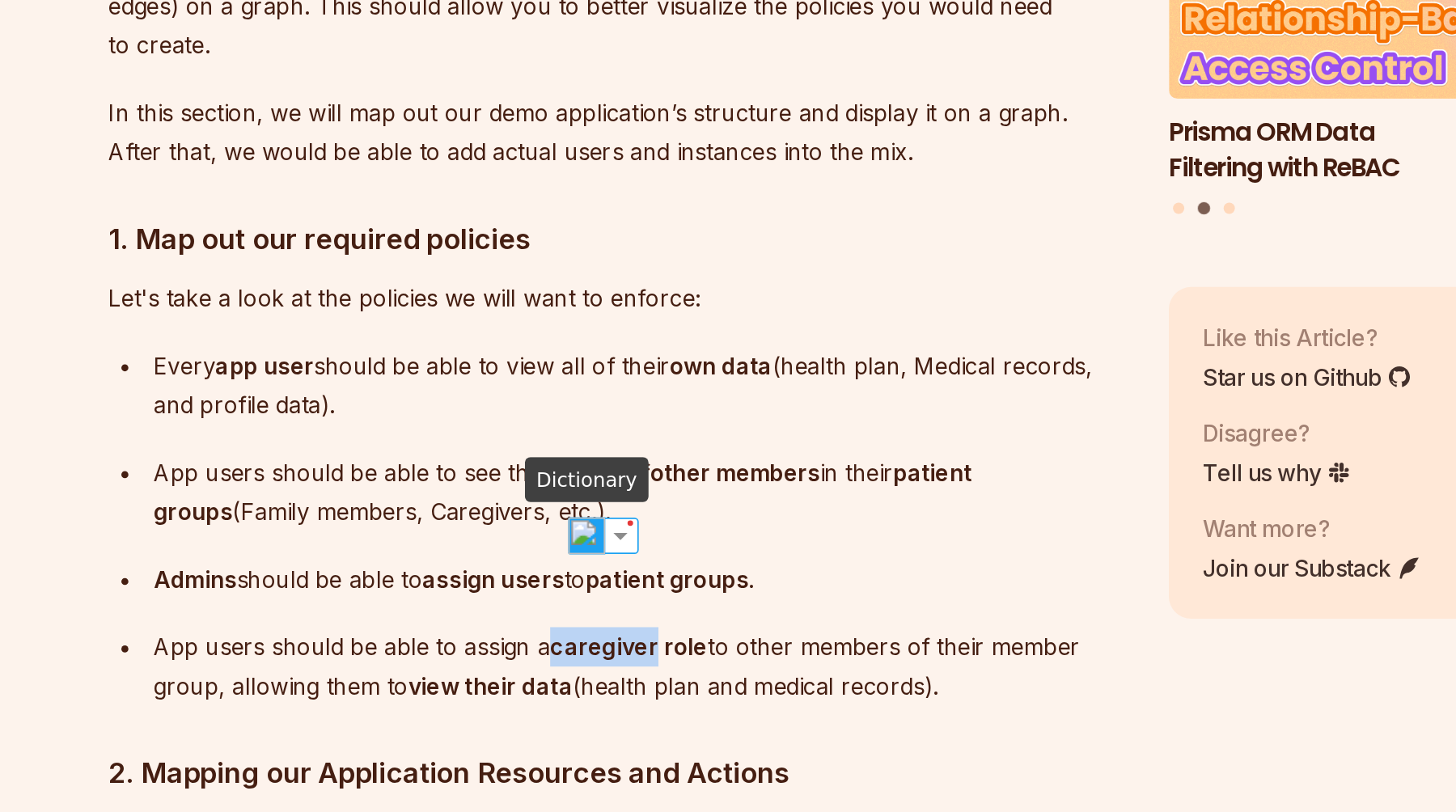
click at [589, 634] on img at bounding box center [588, 635] width 21 height 21
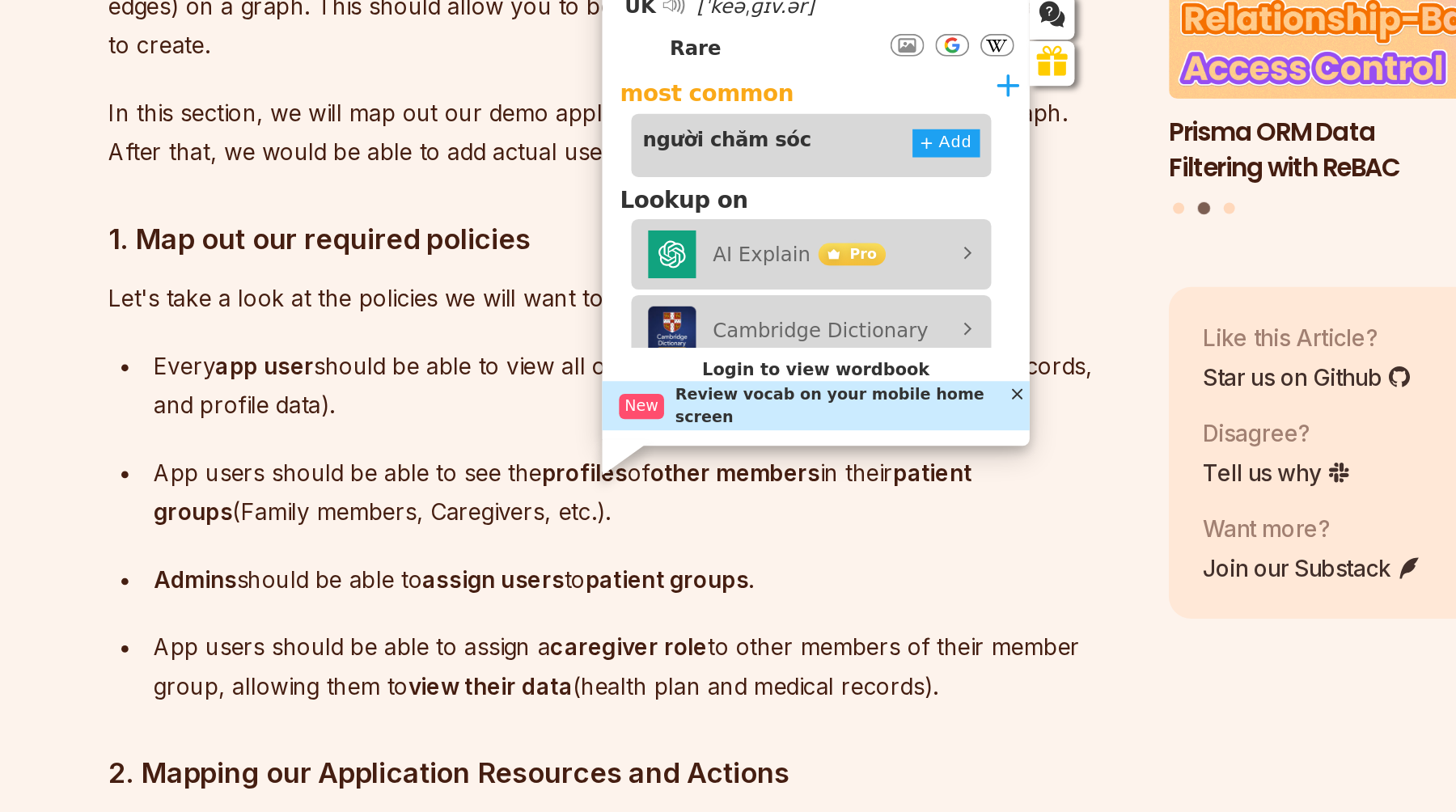
click at [620, 688] on p "App users should be able to assign a caregiver role to other members of their m…" at bounding box center [619, 710] width 559 height 45
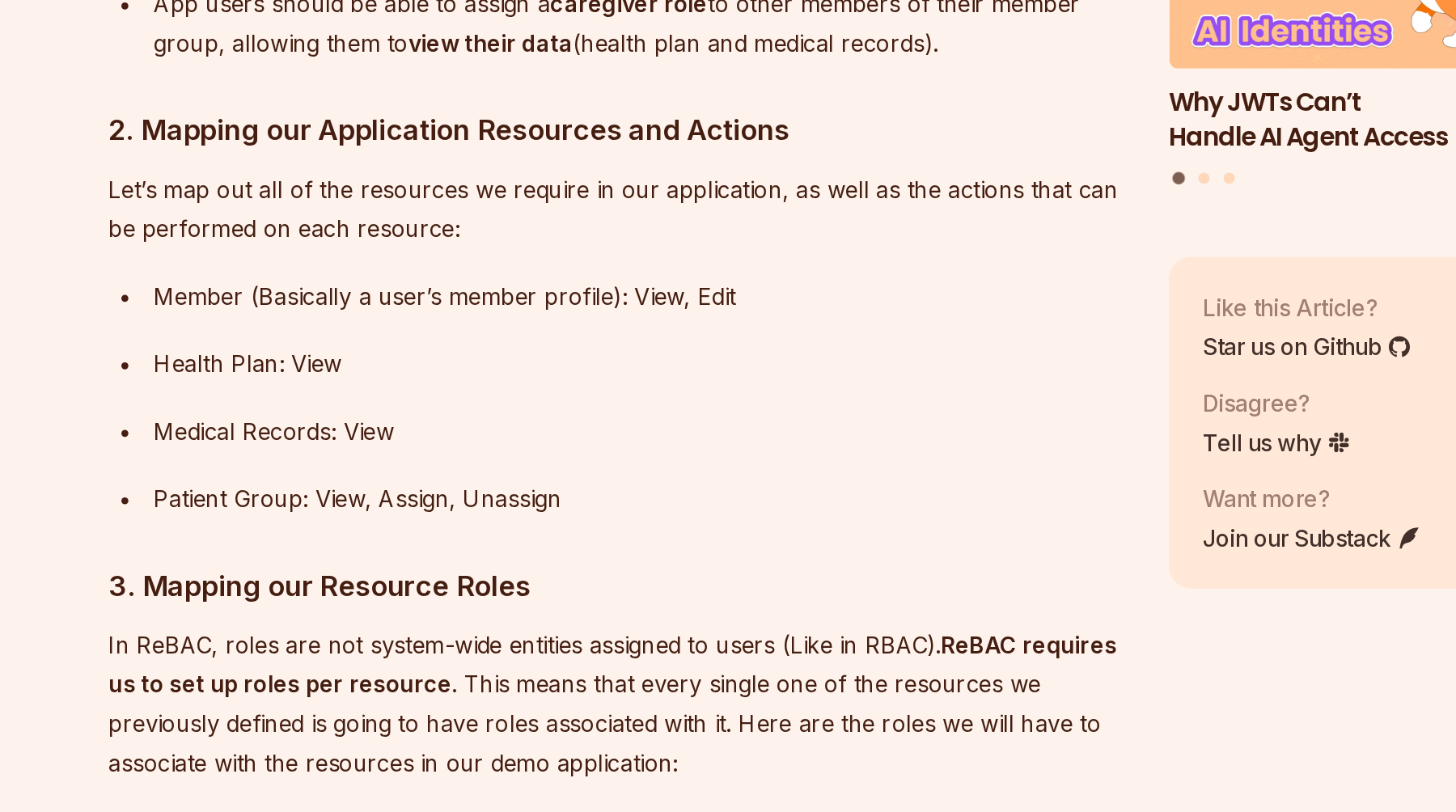
scroll to position [5583, 0]
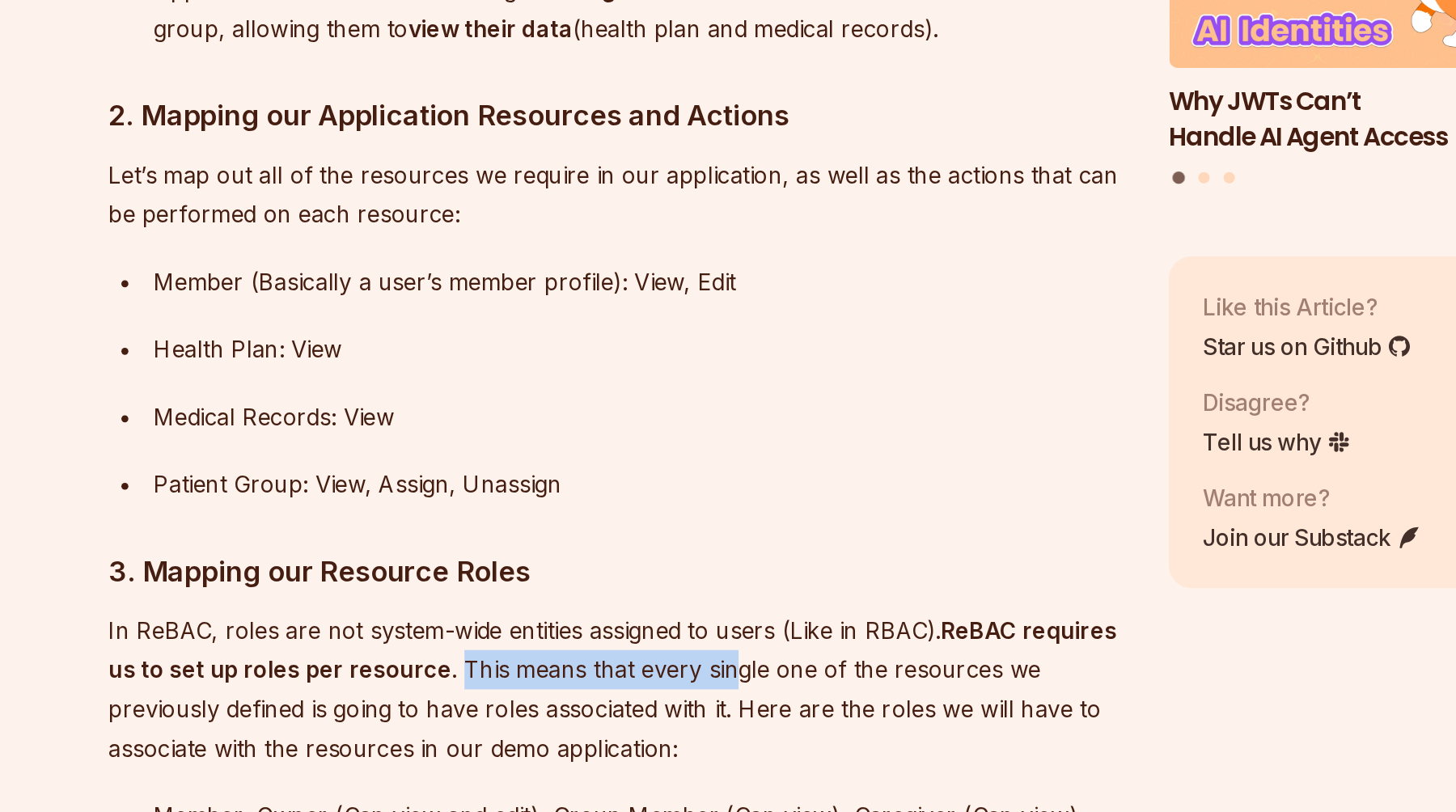
drag, startPoint x: 511, startPoint y: 635, endPoint x: 668, endPoint y: 646, distance: 157.4
click at [668, 696] on p "In ReBAC, roles are not system-wide entities assigned to users (Like in RBAC). …" at bounding box center [606, 742] width 585 height 91
click at [720, 696] on p "In ReBAC, roles are not system-wide entities assigned to users (Like in RBAC). …" at bounding box center [606, 742] width 585 height 91
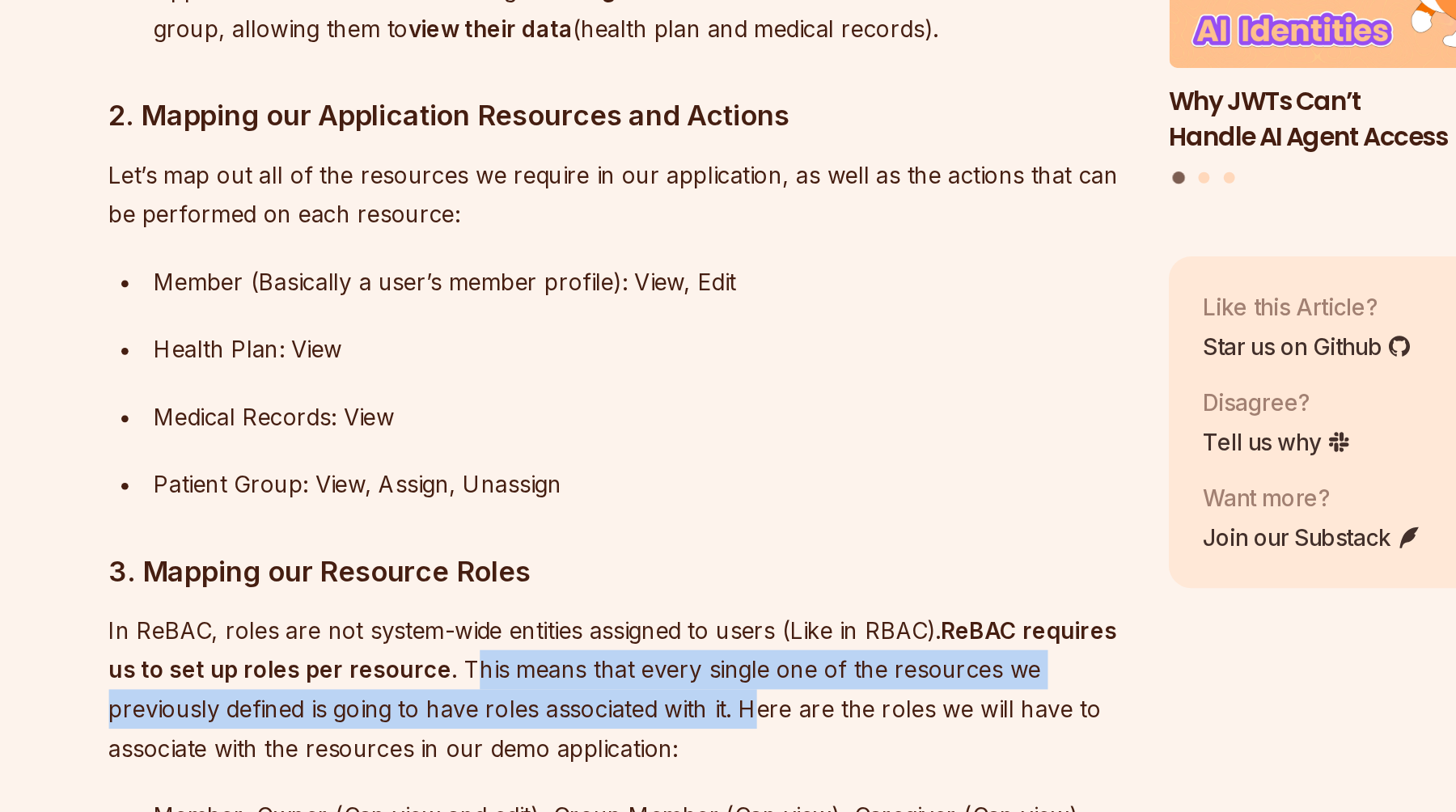
drag, startPoint x: 517, startPoint y: 637, endPoint x: 684, endPoint y: 656, distance: 168.1
click at [684, 696] on p "In ReBAC, roles are not system-wide entities assigned to users (Like in RBAC). …" at bounding box center [606, 742] width 585 height 91
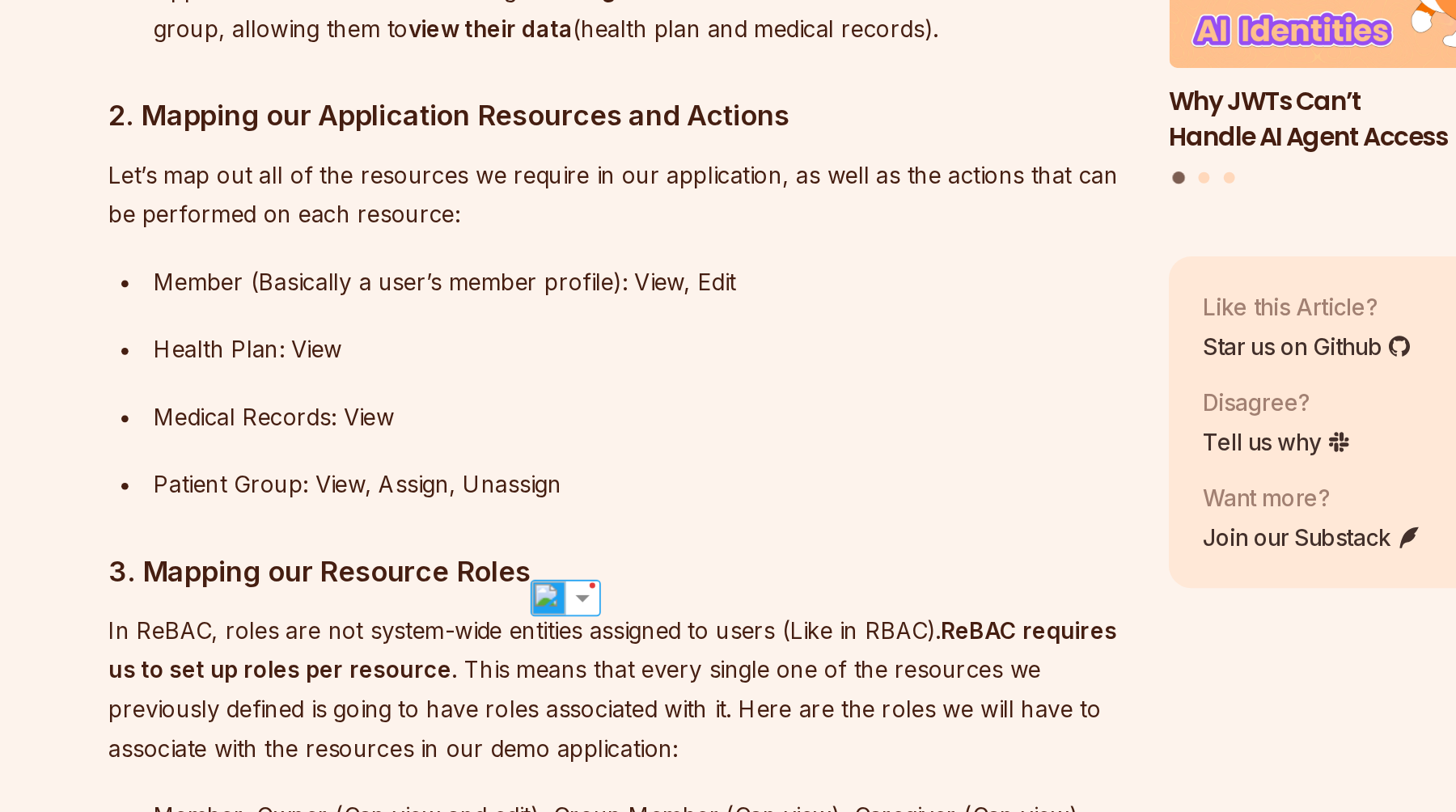
click at [706, 696] on p "In ReBAC, roles are not system-wide entities assigned to users (Like in RBAC). …" at bounding box center [606, 742] width 585 height 91
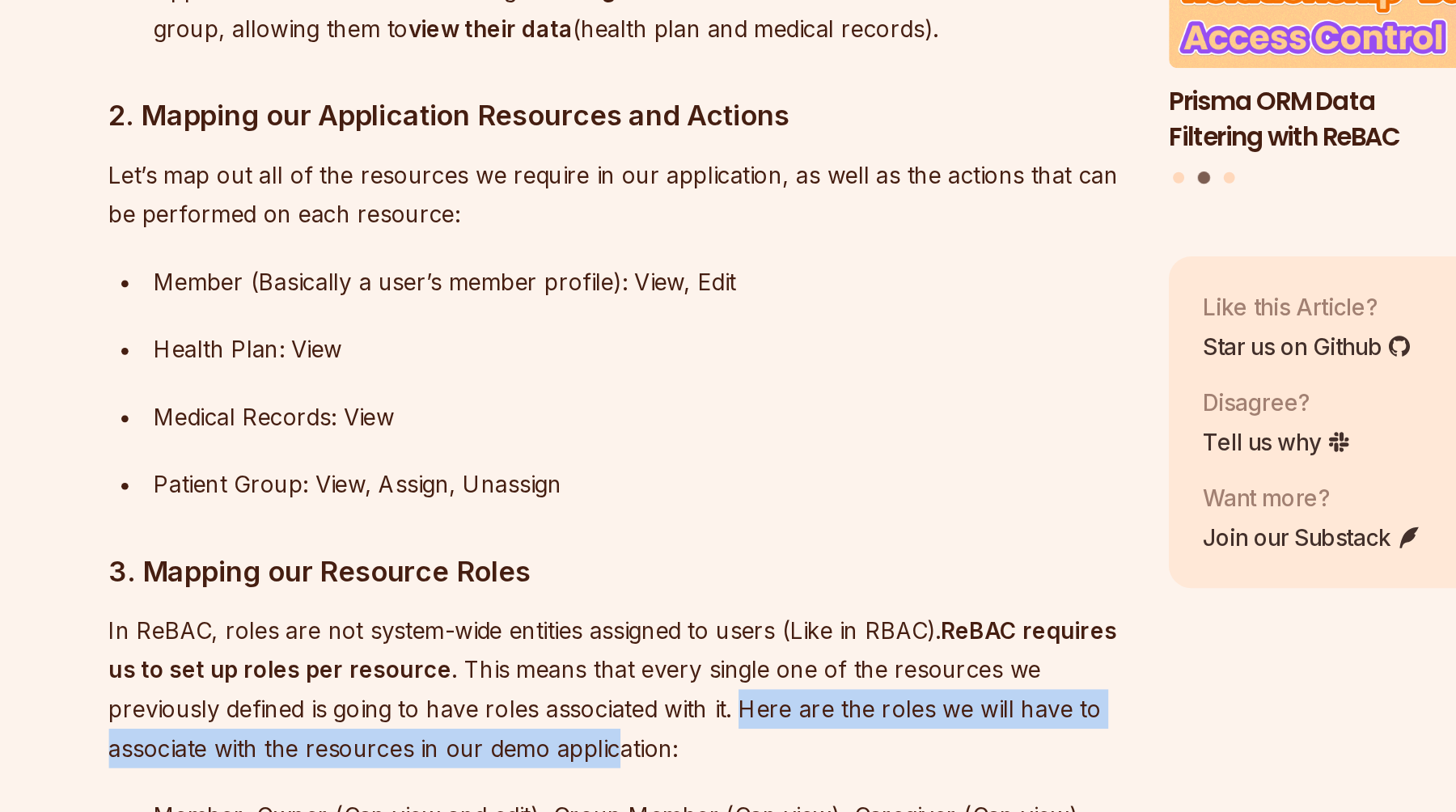
drag, startPoint x: 679, startPoint y: 661, endPoint x: 608, endPoint y: 679, distance: 73.2
click at [608, 696] on p "In ReBAC, roles are not system-wide entities assigned to users (Like in RBAC). …" at bounding box center [606, 742] width 585 height 91
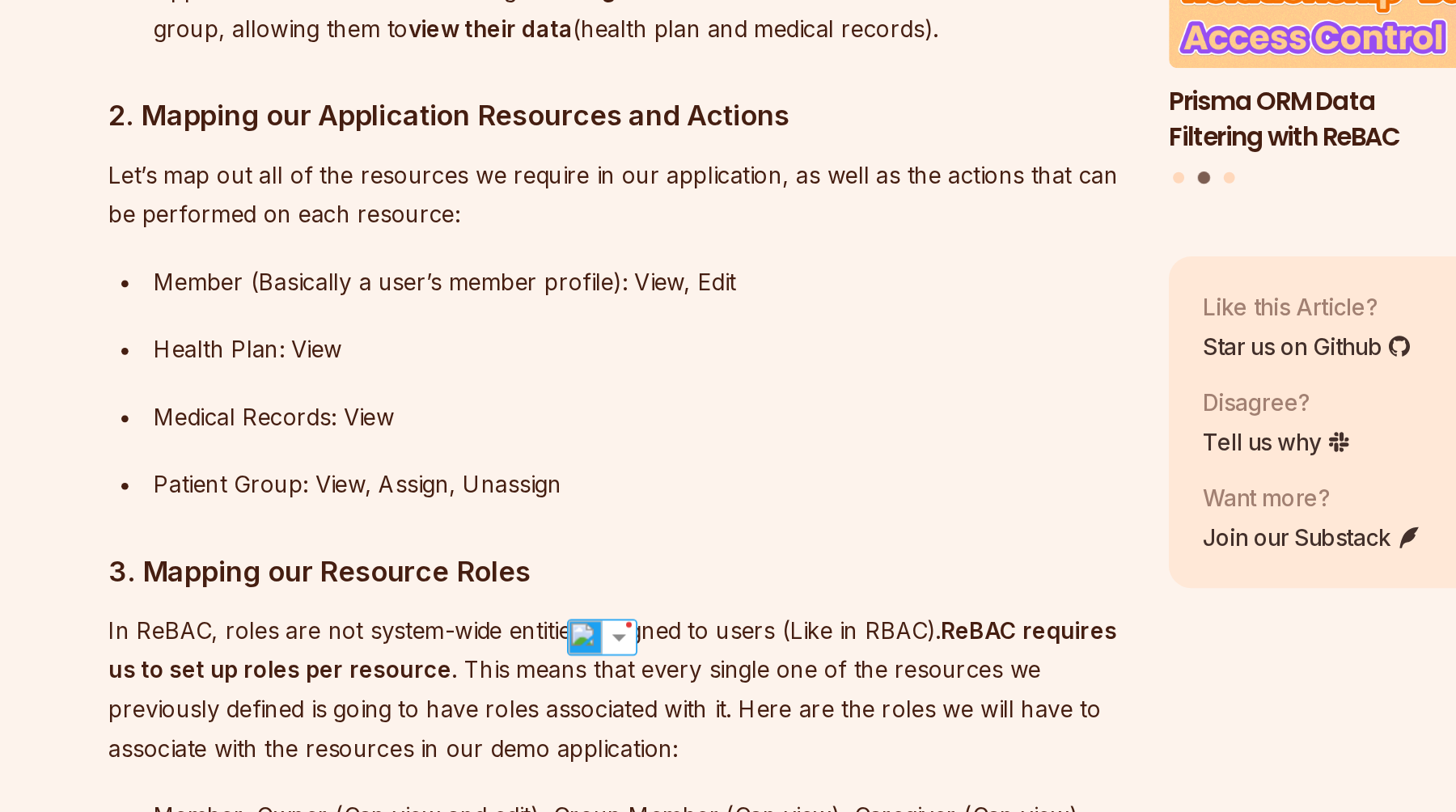
click at [541, 696] on p "In ReBAC, roles are not system-wide entities assigned to users (Like in RBAC). …" at bounding box center [606, 742] width 585 height 91
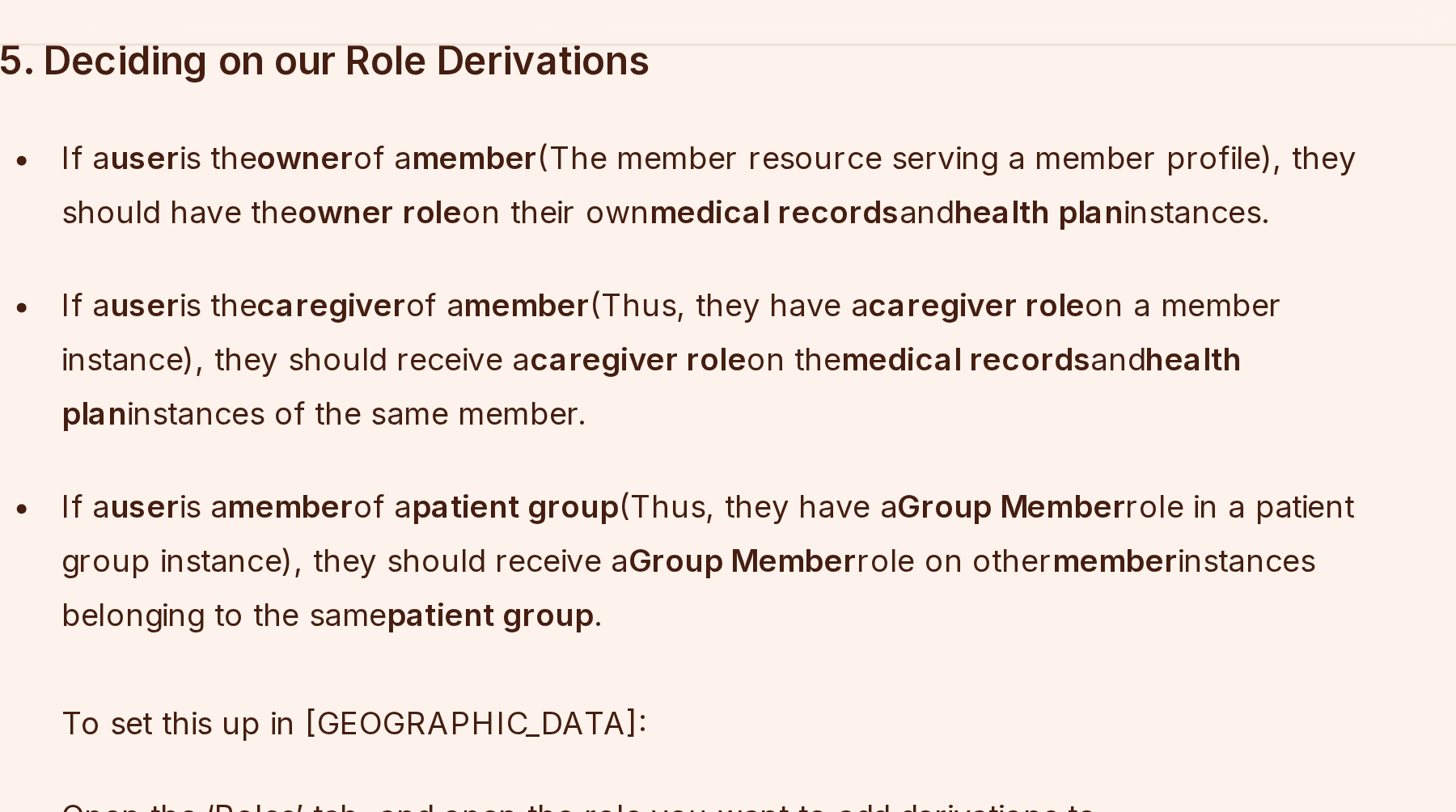
scroll to position [8395, 0]
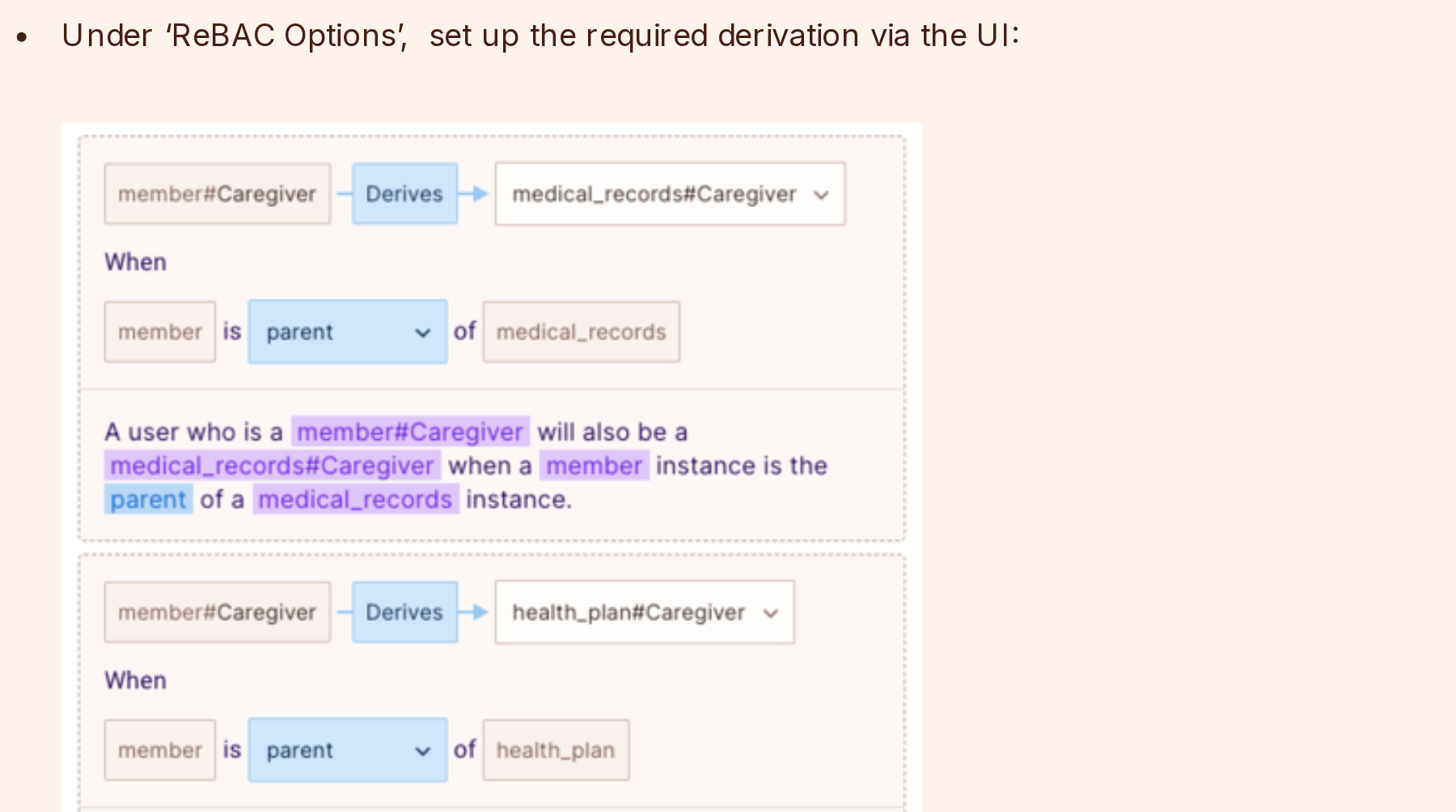
click at [337, 691] on li "Under ‘ReBAC Options’, set up the required derivation via the UI:" at bounding box center [616, 679] width 563 height 437
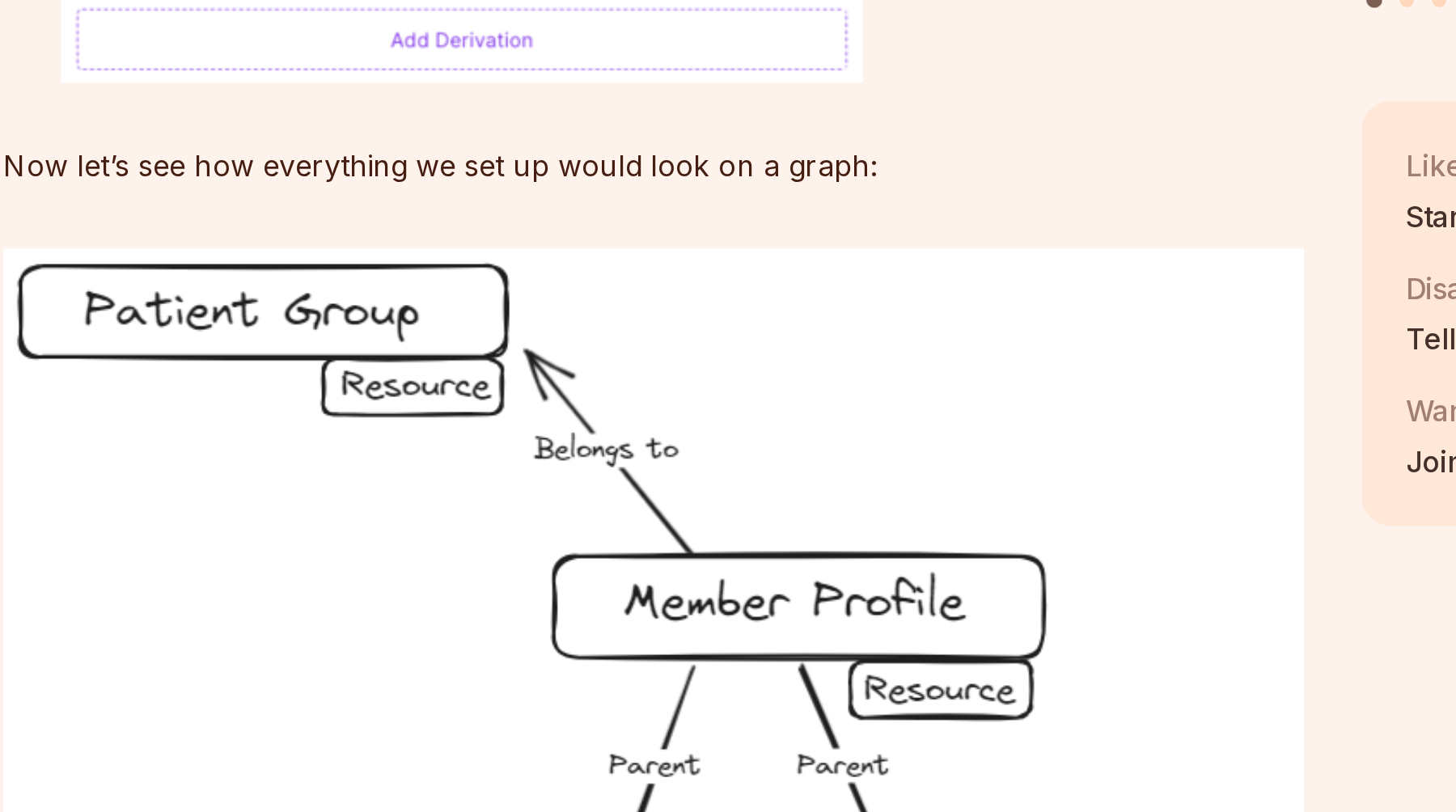
scroll to position [8844, 0]
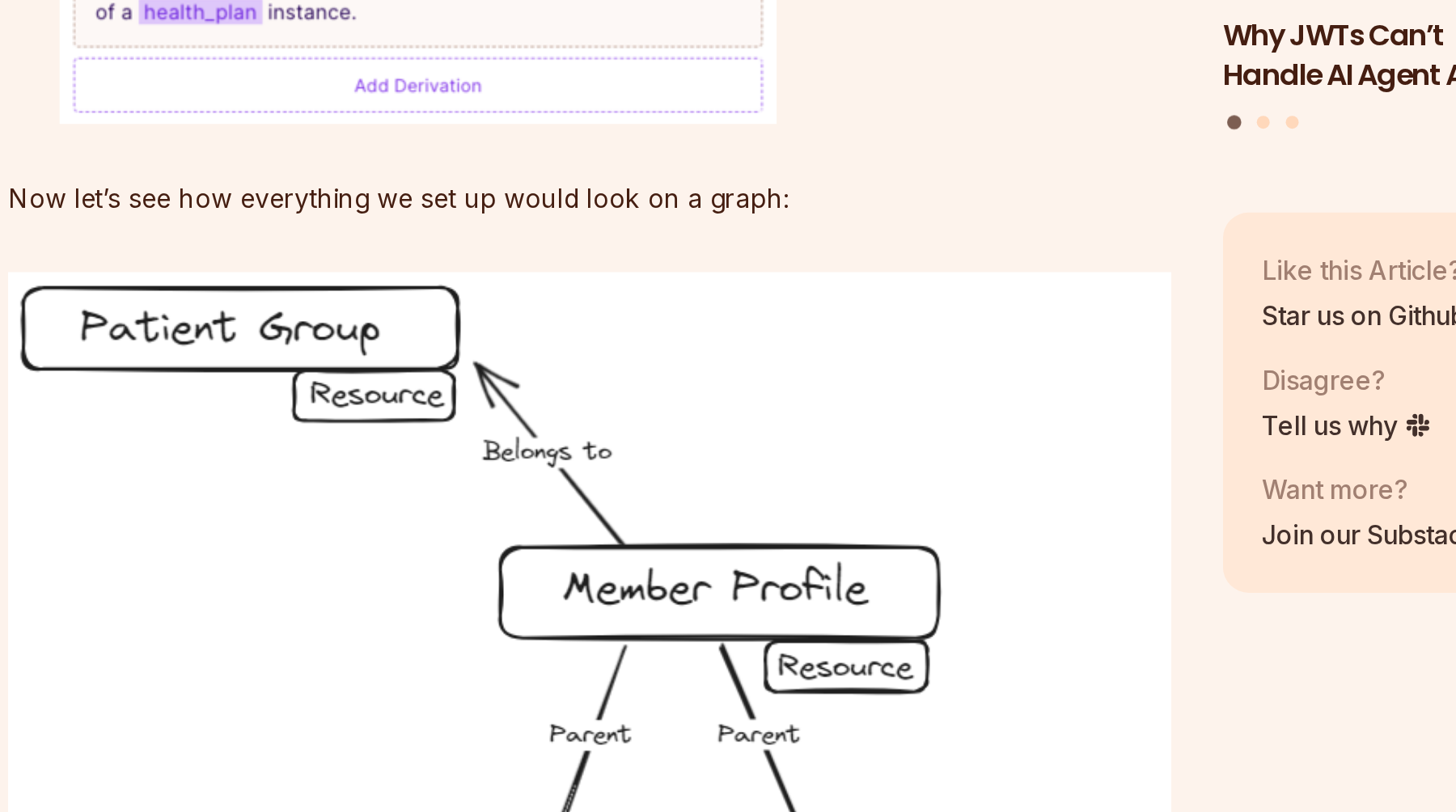
click at [336, 670] on img at bounding box center [606, 703] width 585 height 362
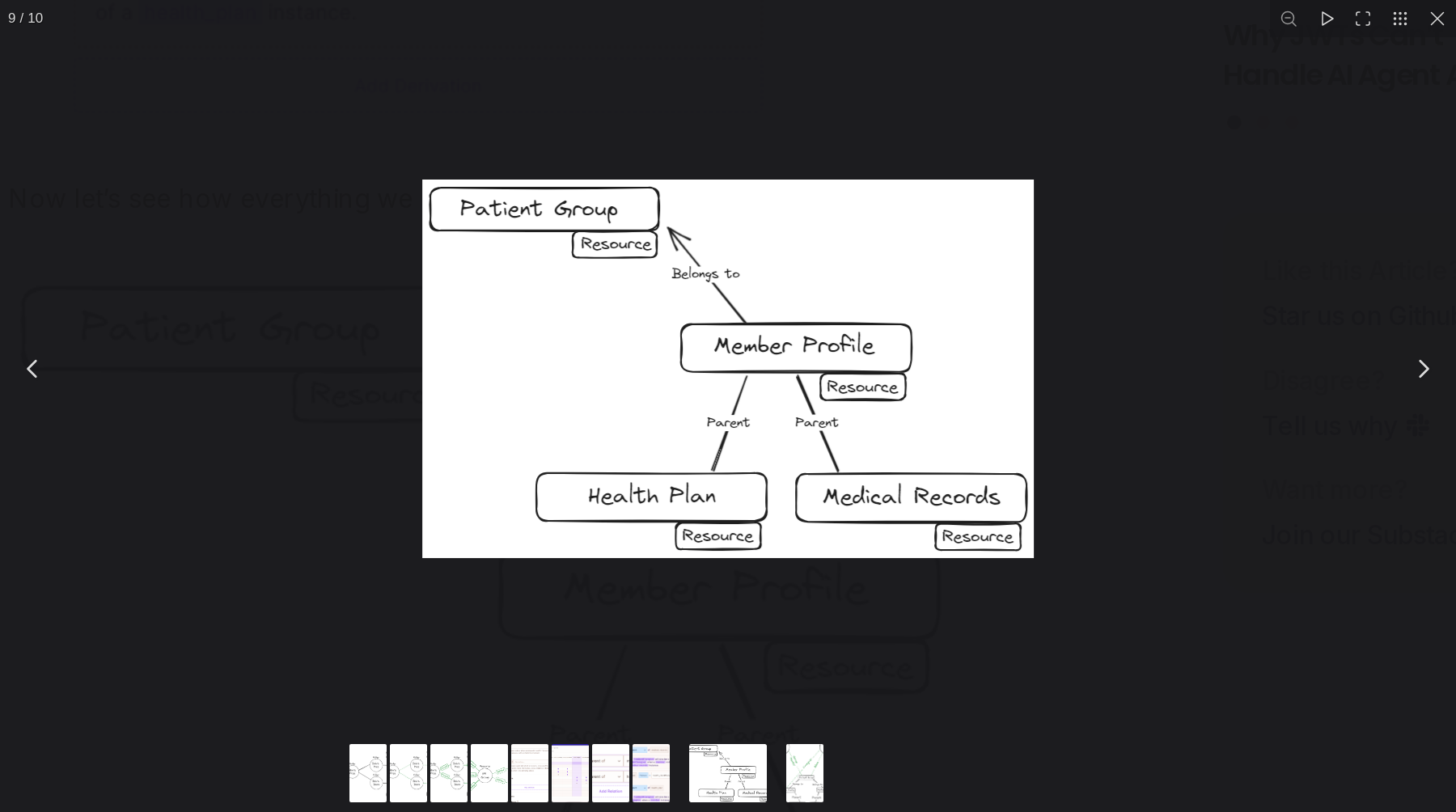
click at [446, 603] on div "You can close this modal content with the ESC key" at bounding box center [675, 571] width 732 height 371
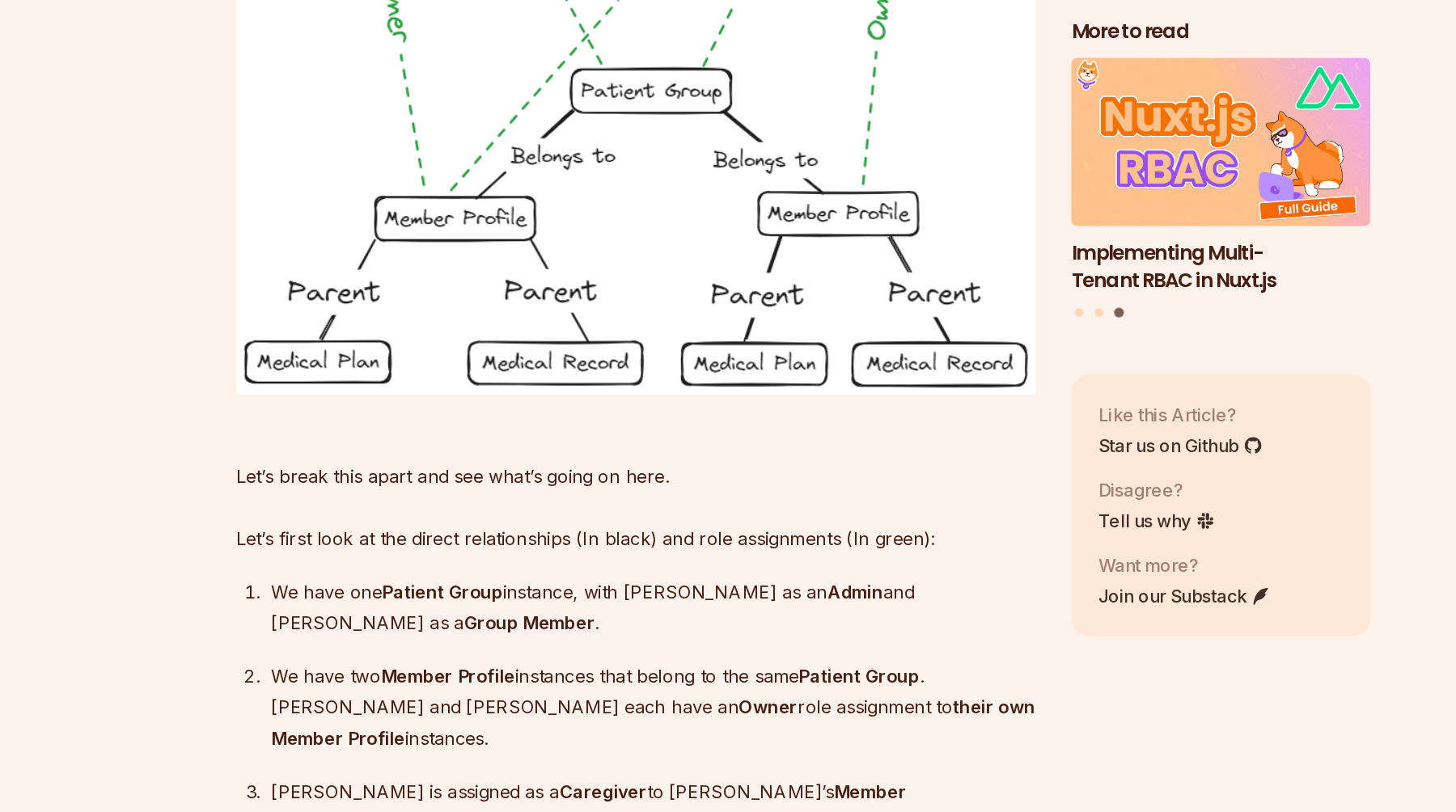
scroll to position [10044, 0]
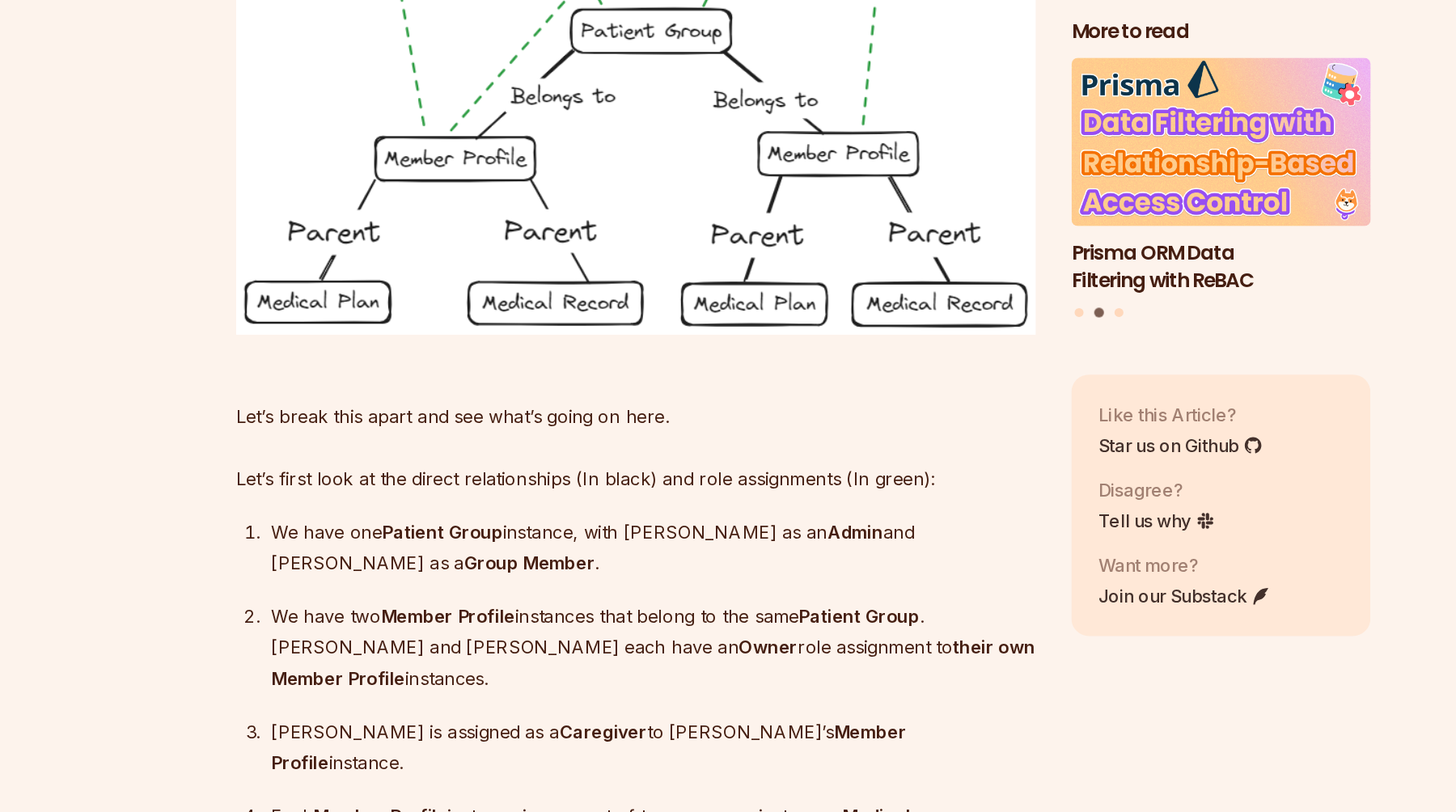
click at [495, 597] on ol "We have one Patient Group instance, with [PERSON_NAME] as an Admin and [PERSON_…" at bounding box center [606, 722] width 585 height 252
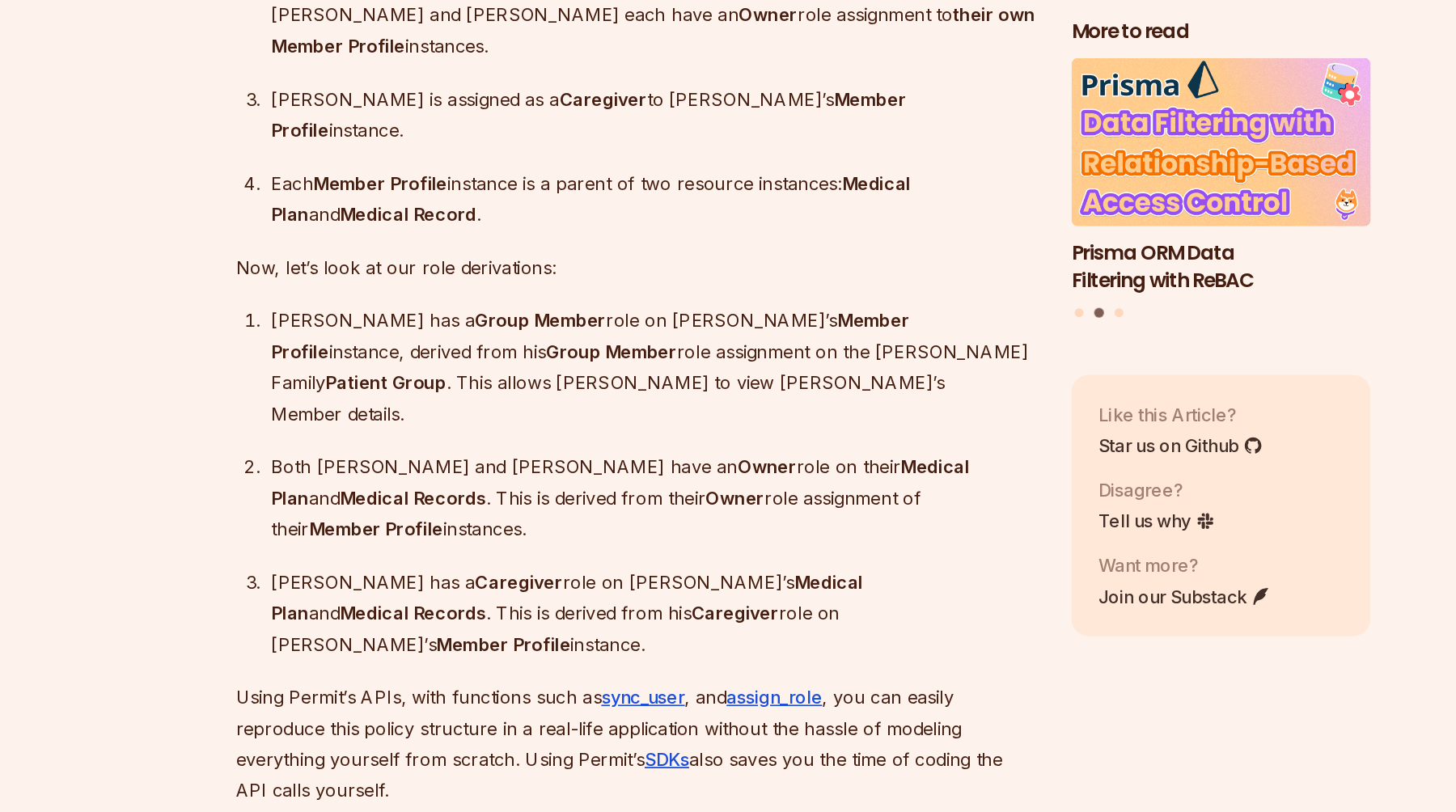
scroll to position [10504, 0]
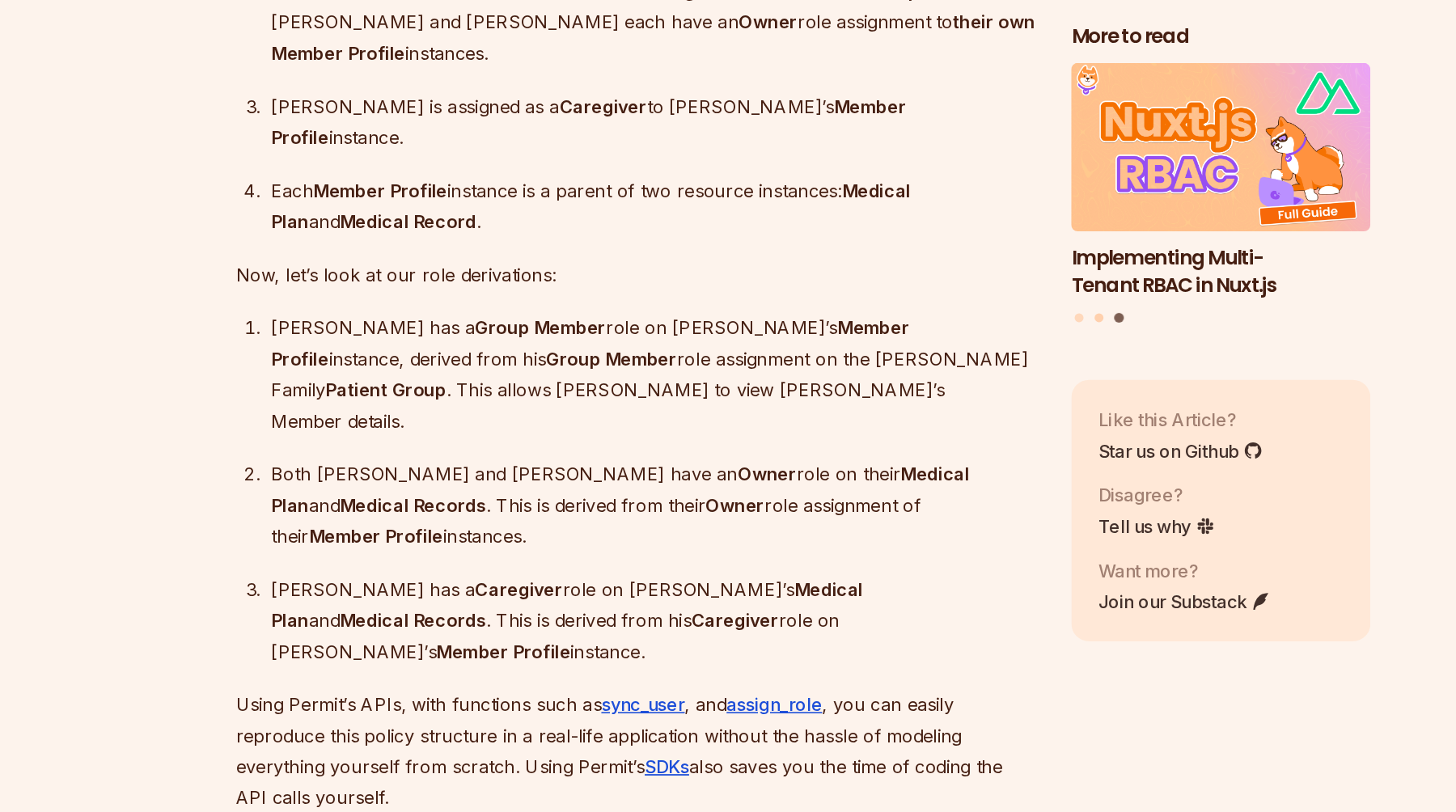
click at [942, 446] on button "Go to slide 2" at bounding box center [944, 448] width 6 height 6
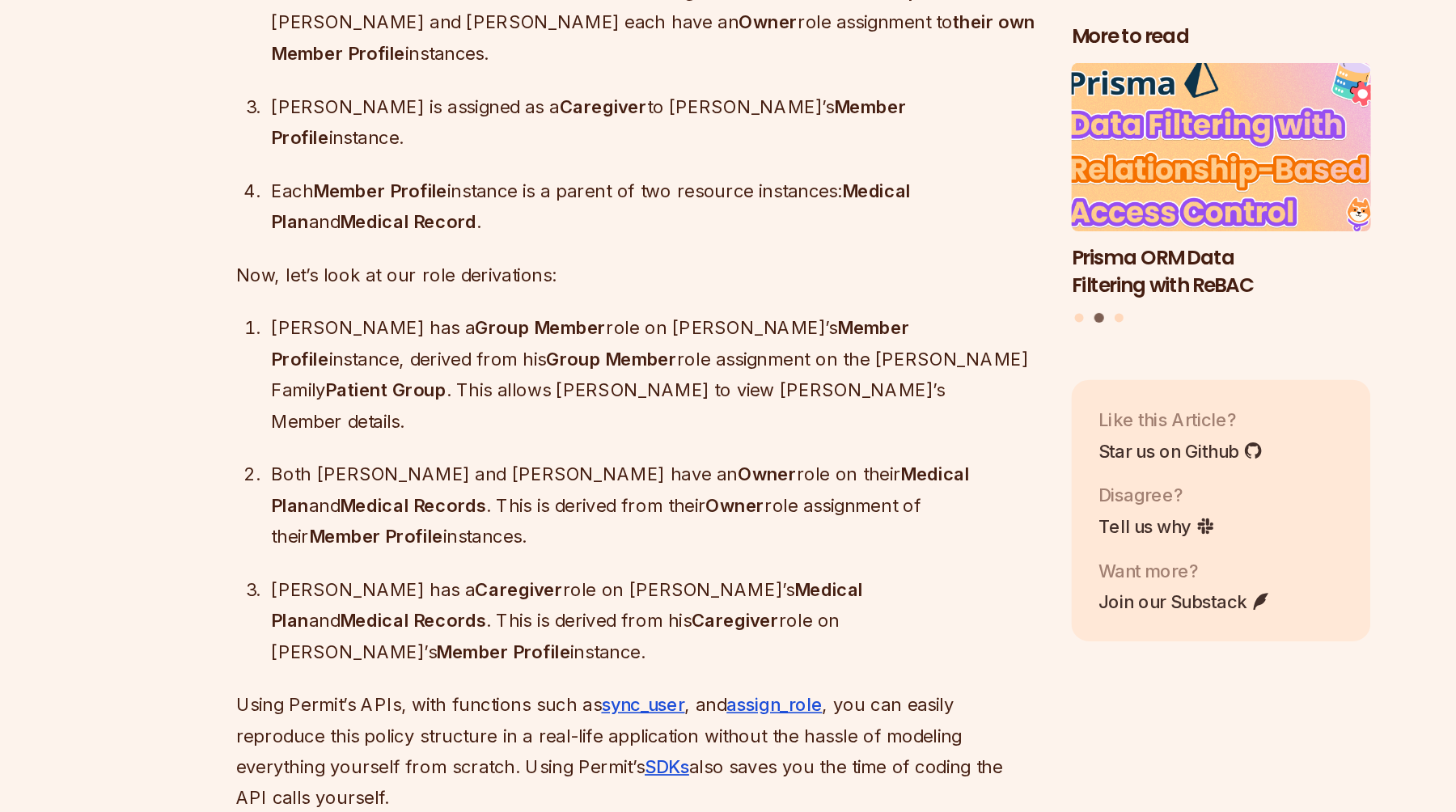
click at [996, 306] on img "2 of 3" at bounding box center [1033, 323] width 241 height 135
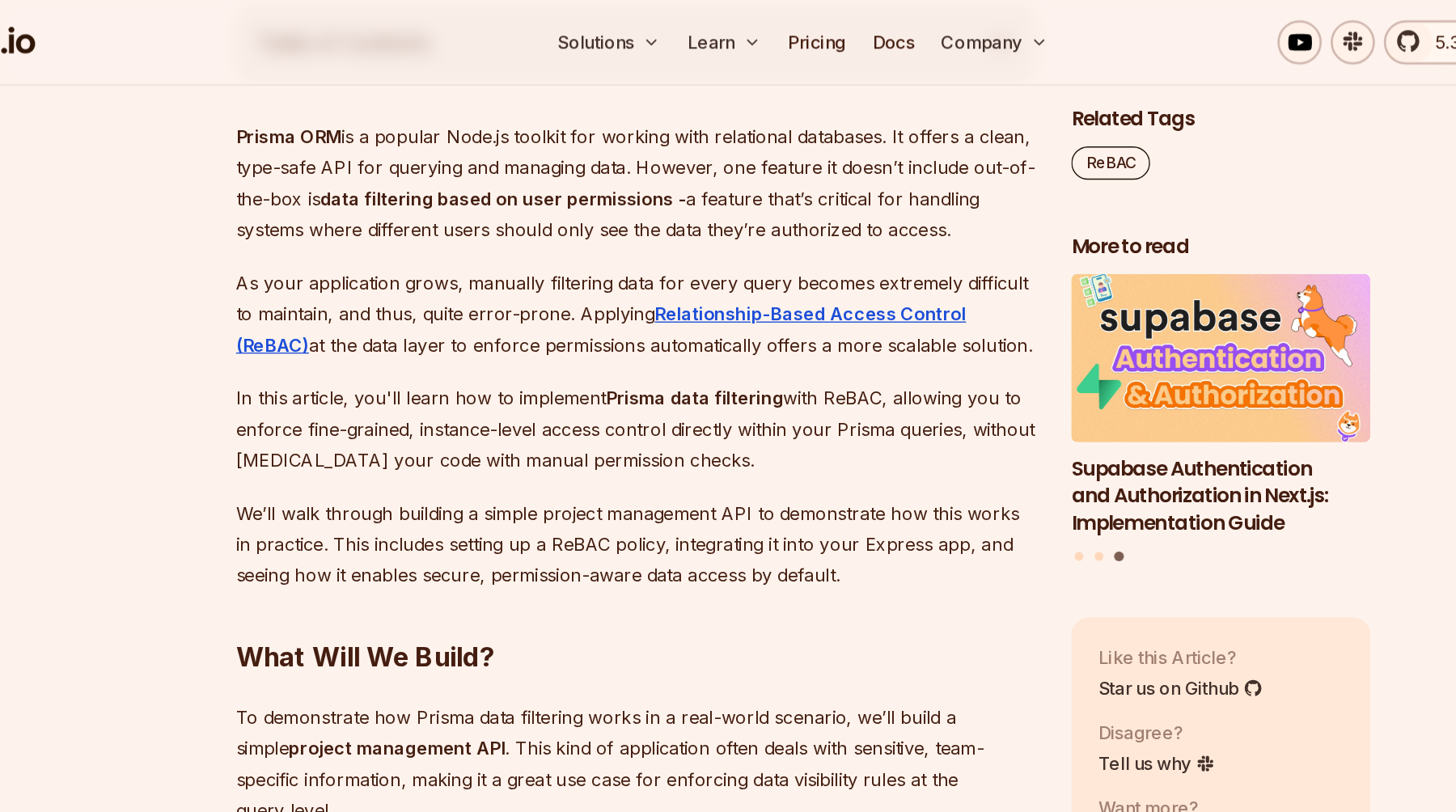
scroll to position [911, 0]
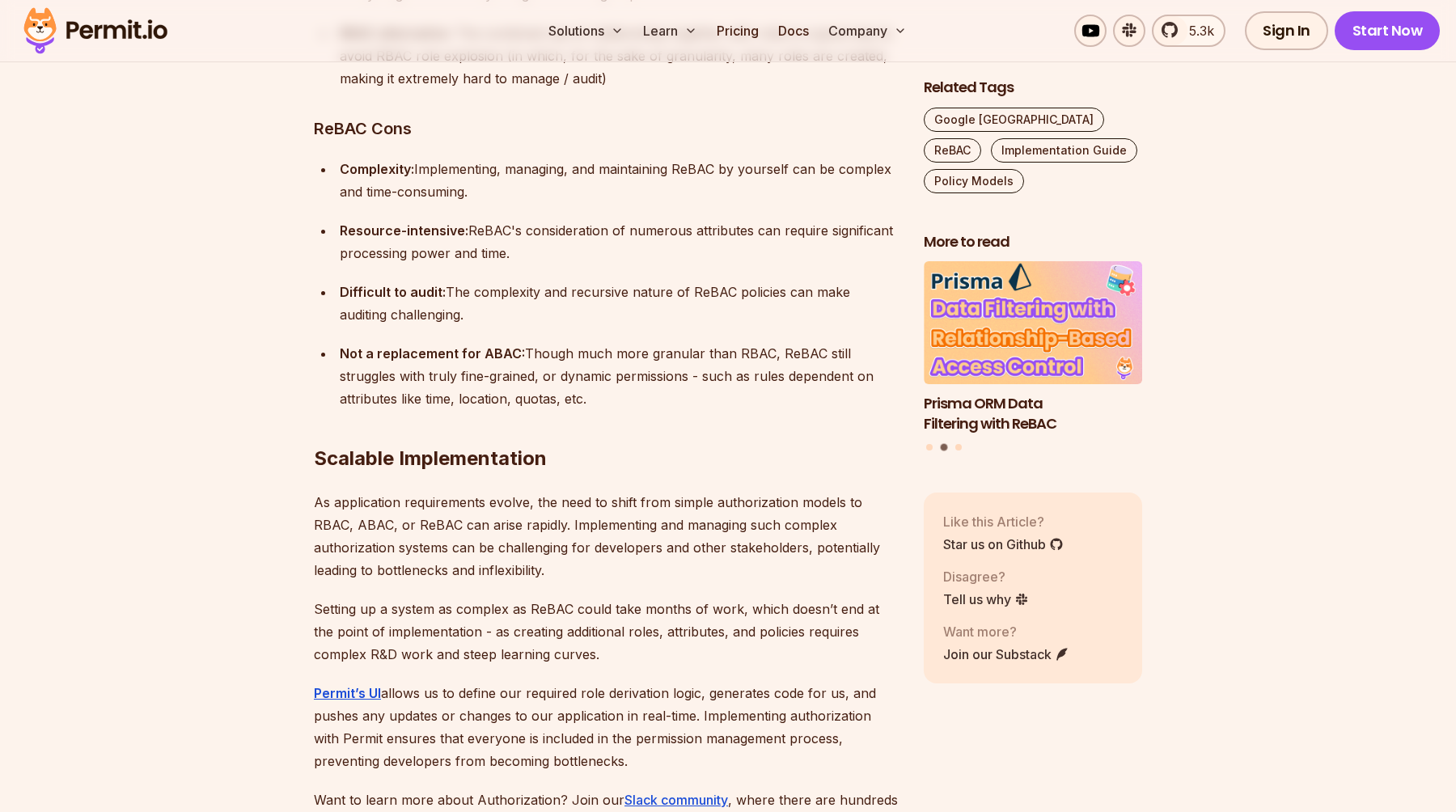
scroll to position [11207, 0]
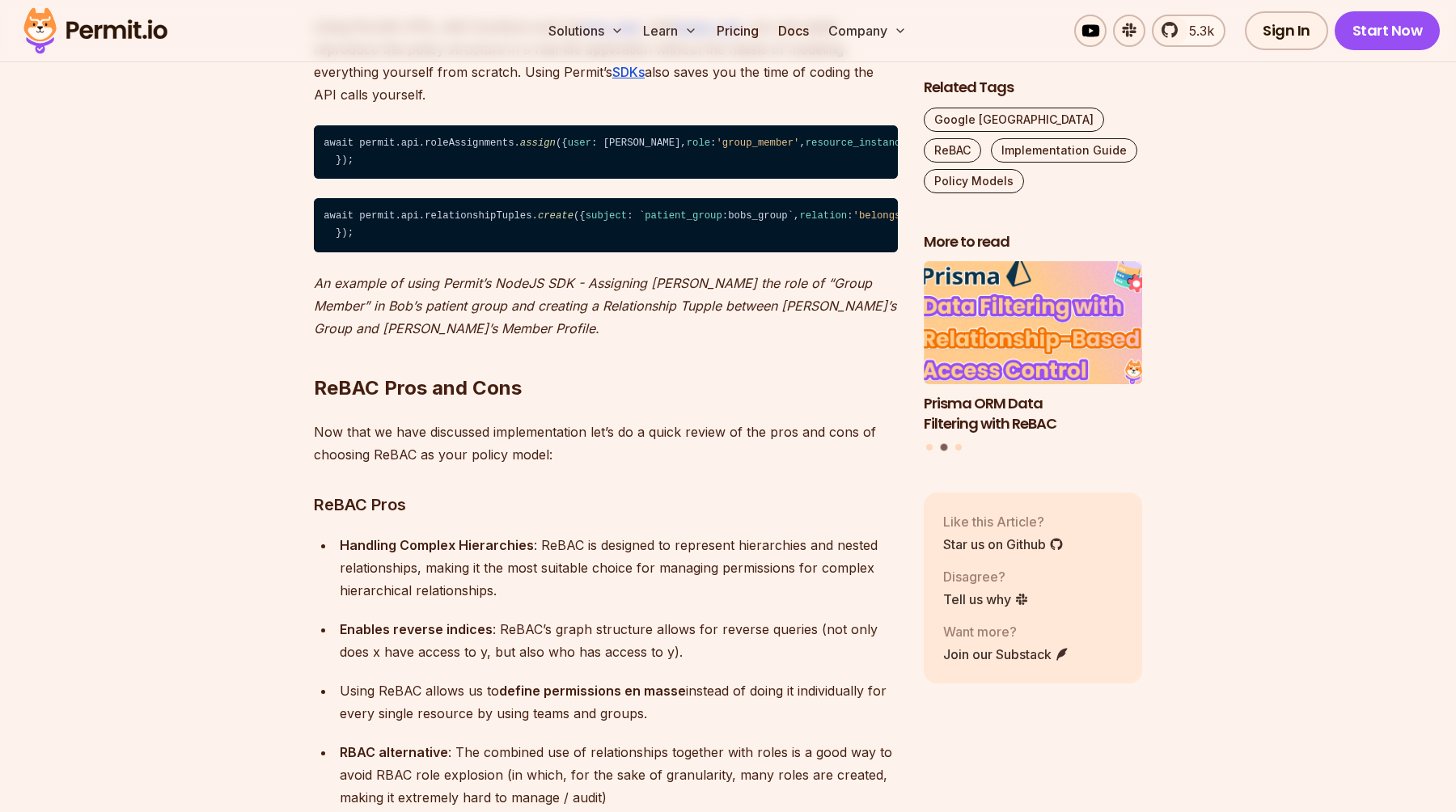
click at [929, 347] on img "2 of 3" at bounding box center [1033, 323] width 241 height 135
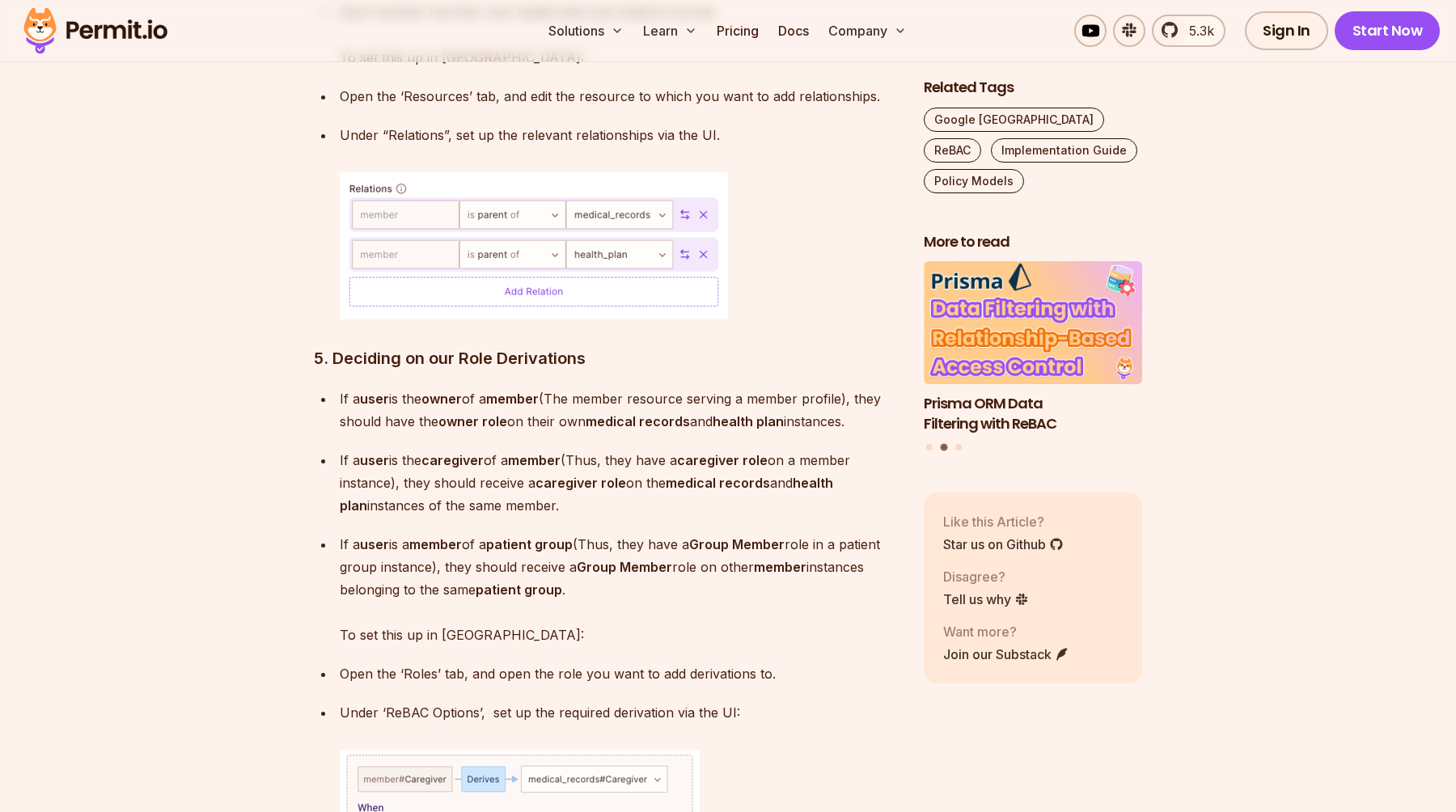
scroll to position [7662, 0]
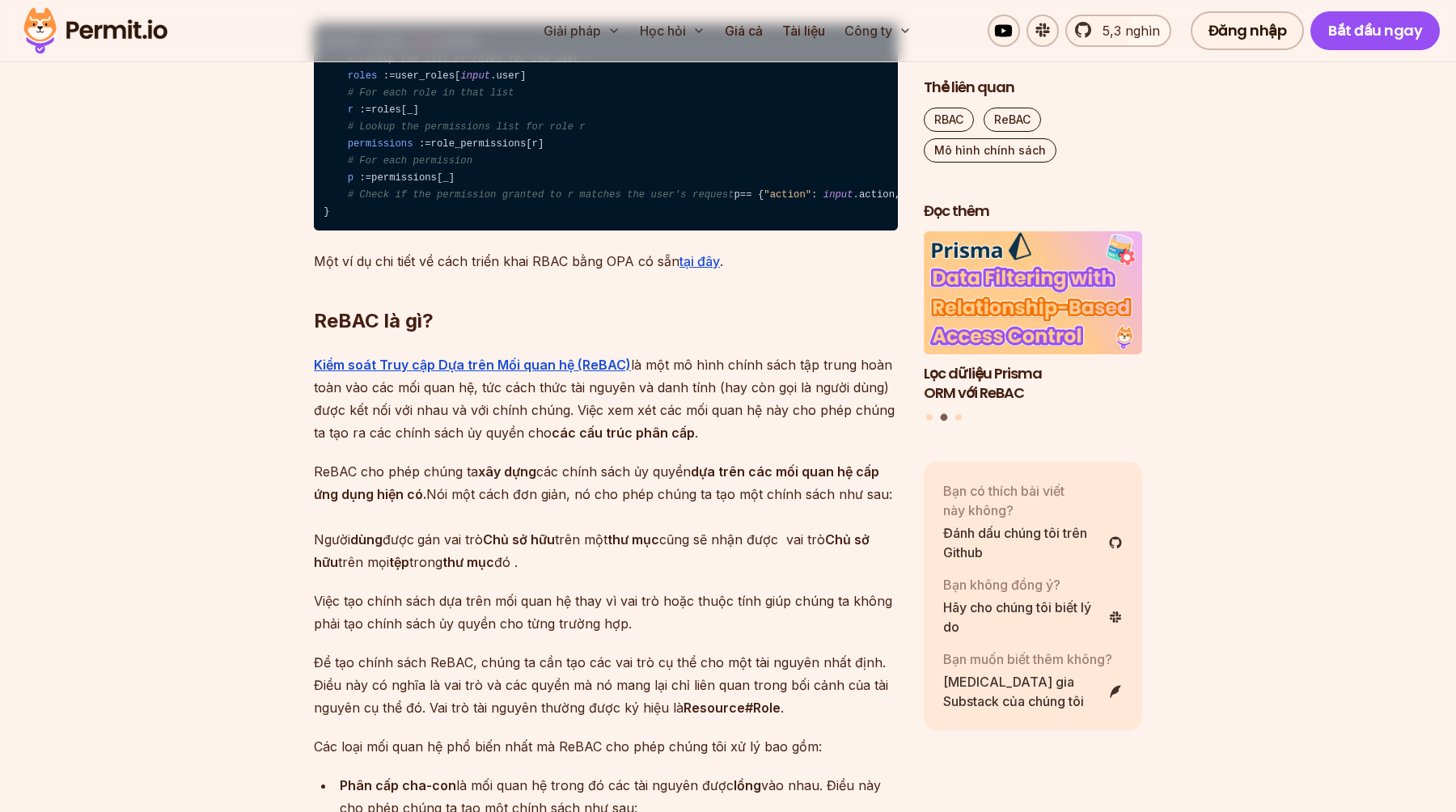
scroll to position [2193, 0]
